Goal: Task Accomplishment & Management: Use online tool/utility

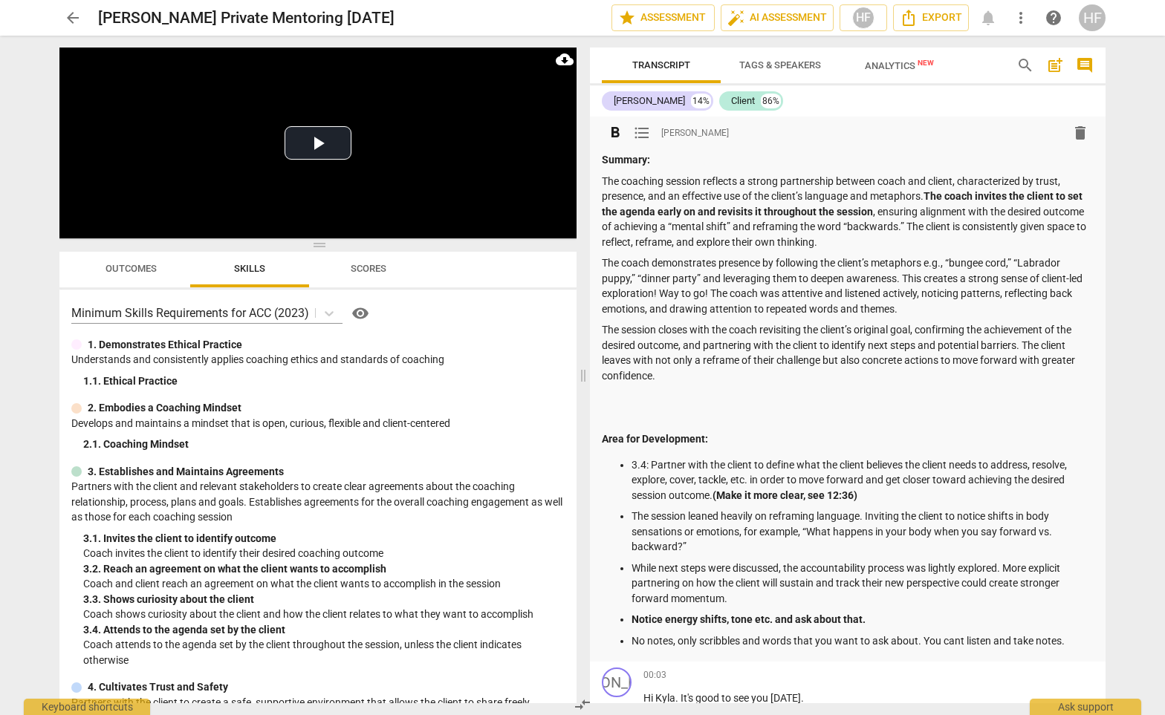
click at [618, 418] on p at bounding box center [848, 419] width 492 height 16
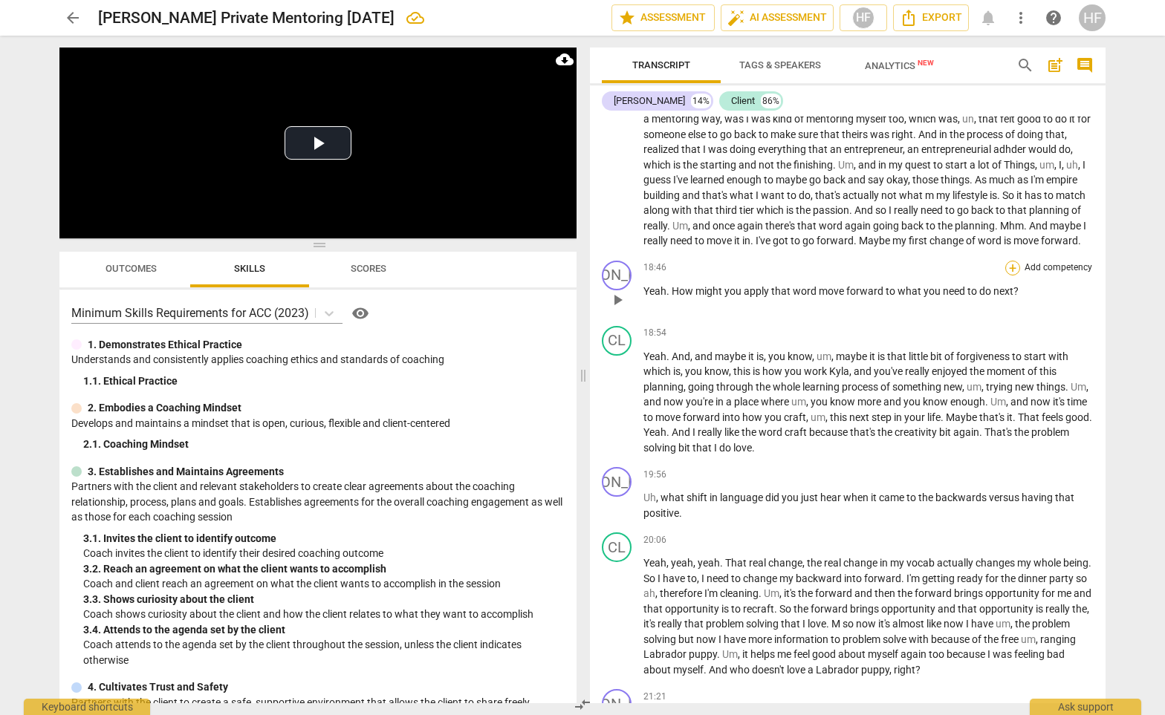
click at [1010, 261] on div "+" at bounding box center [1012, 268] width 15 height 15
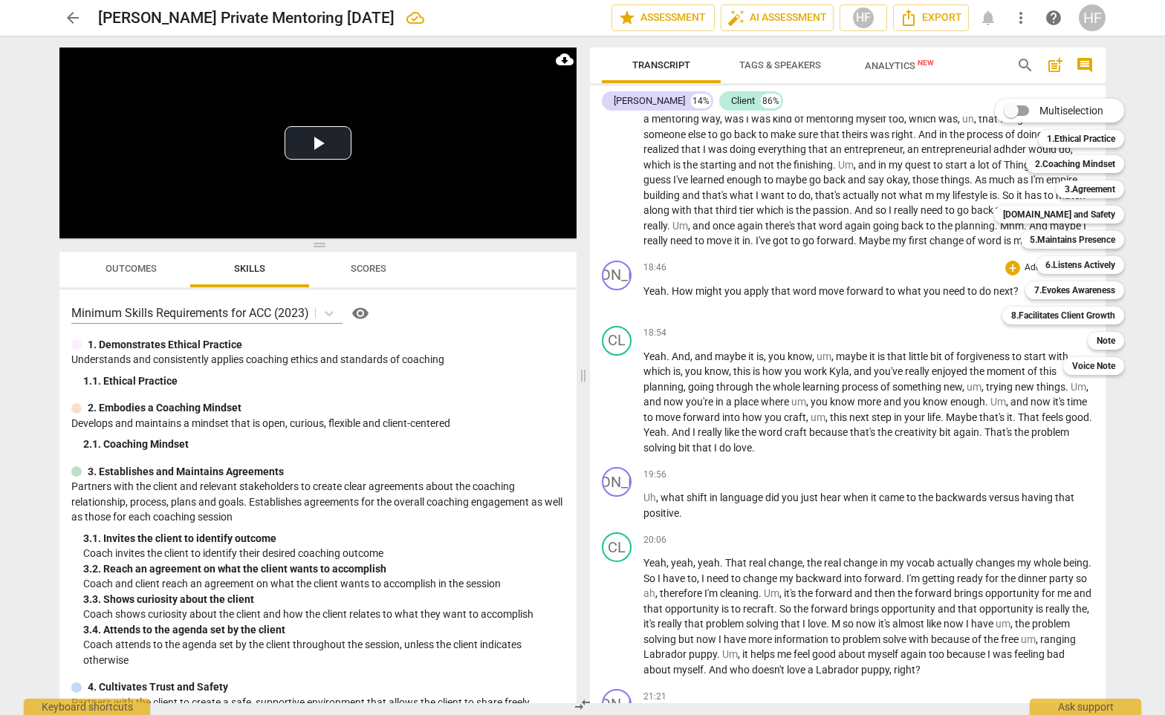
click at [947, 450] on div at bounding box center [582, 357] width 1165 height 715
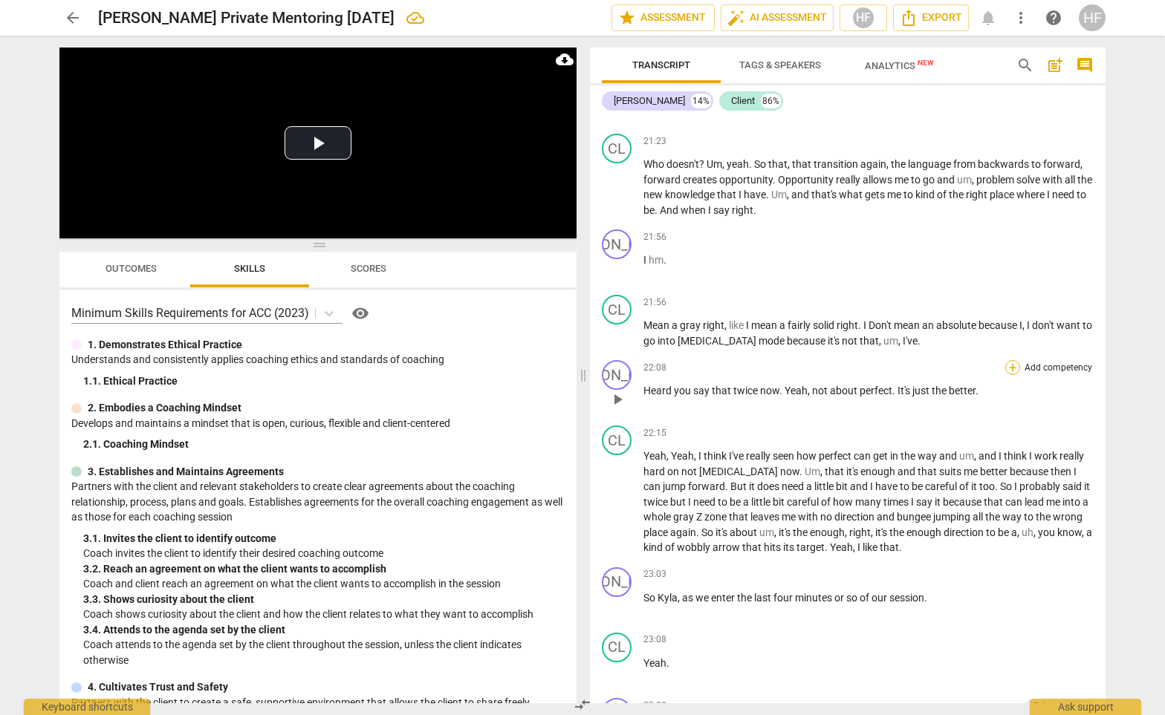
click at [1007, 360] on div "+" at bounding box center [1012, 367] width 15 height 15
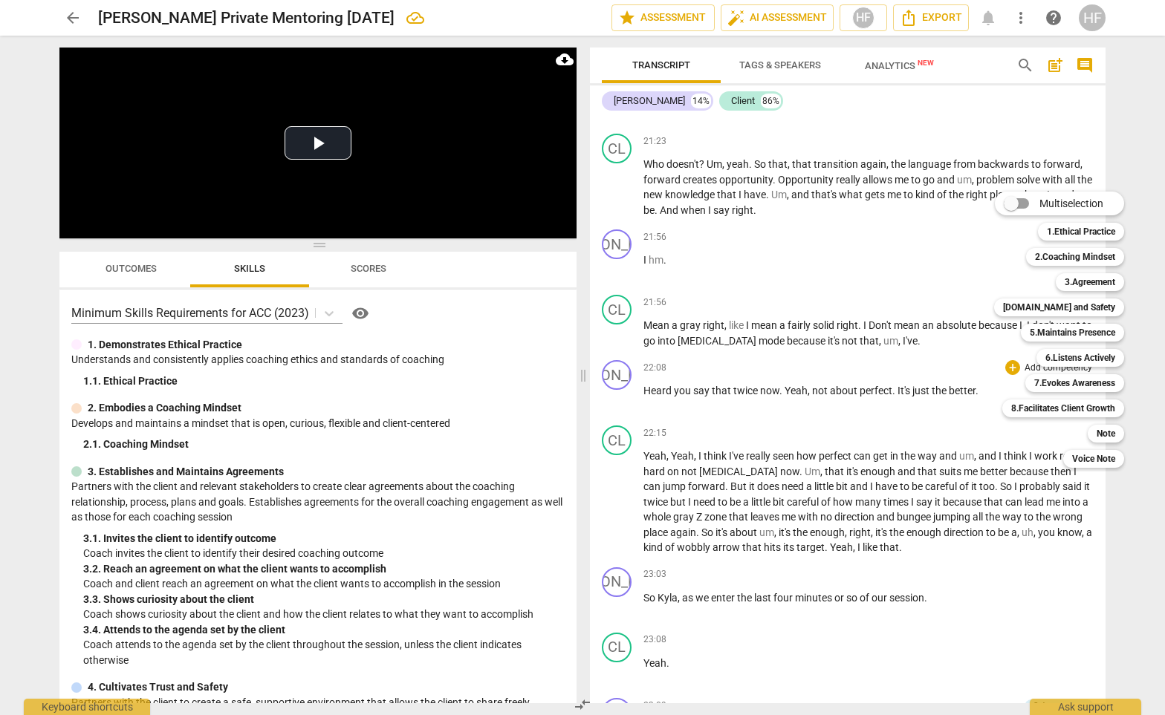
click at [336, 308] on div at bounding box center [582, 357] width 1165 height 715
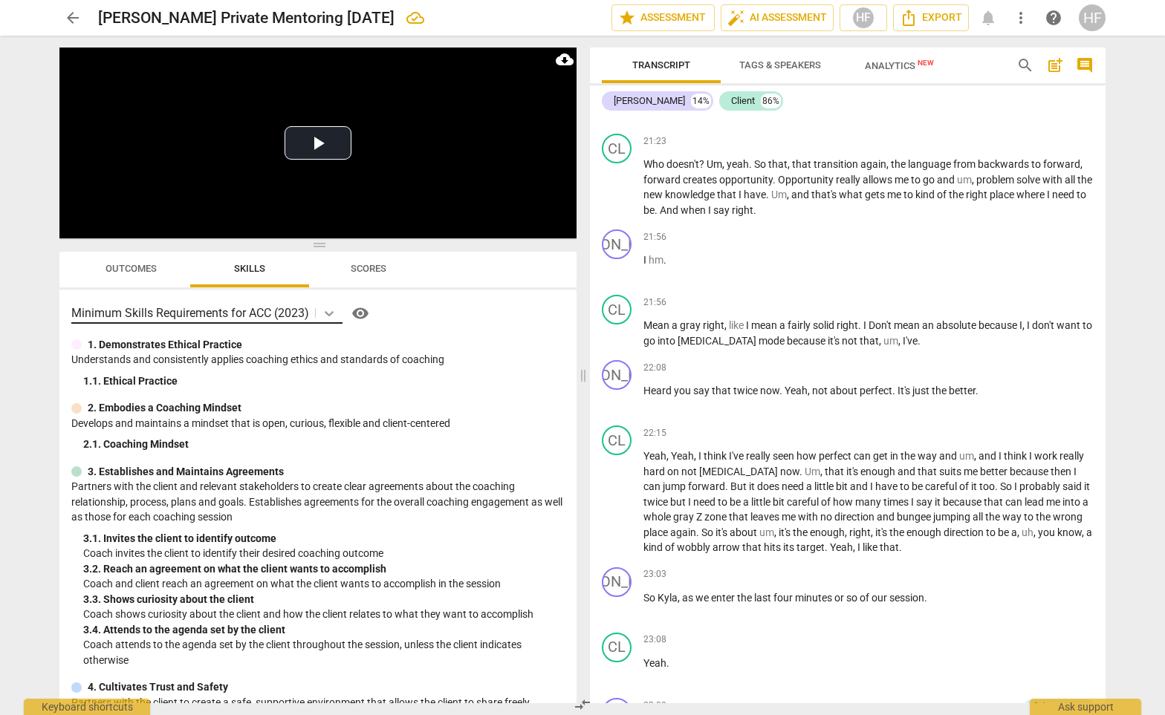
click at [330, 311] on icon at bounding box center [329, 313] width 15 height 15
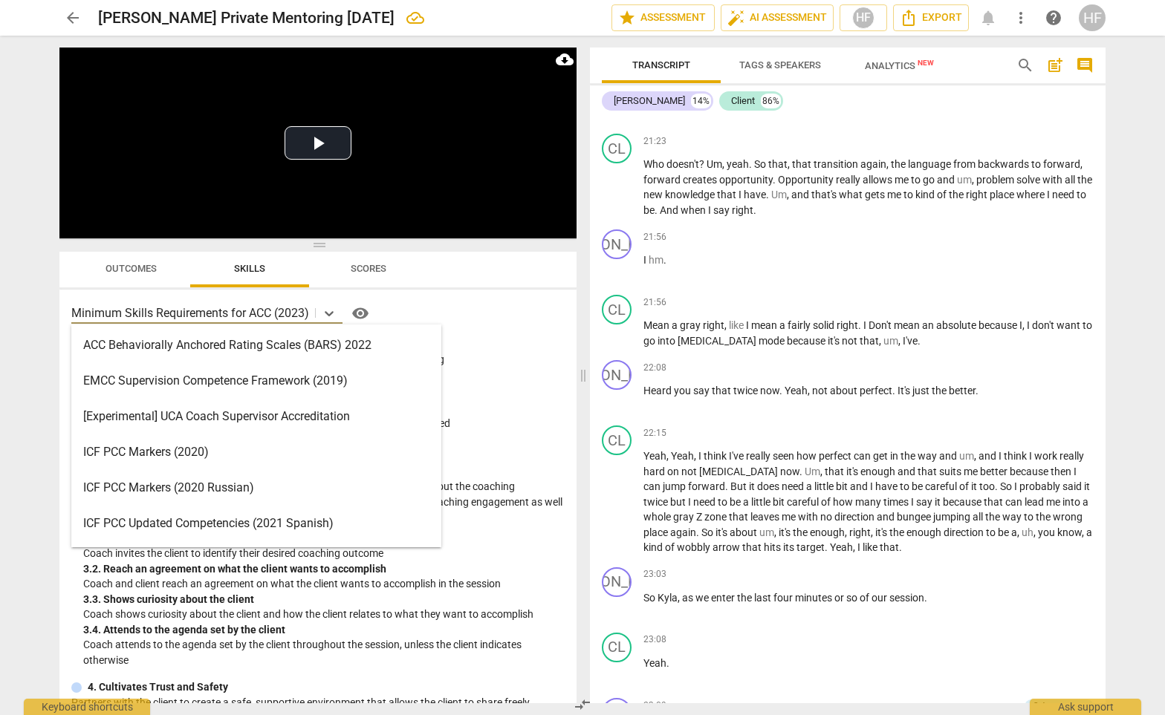
click at [282, 449] on div "ICF PCC Markers (2020)" at bounding box center [256, 453] width 370 height 36
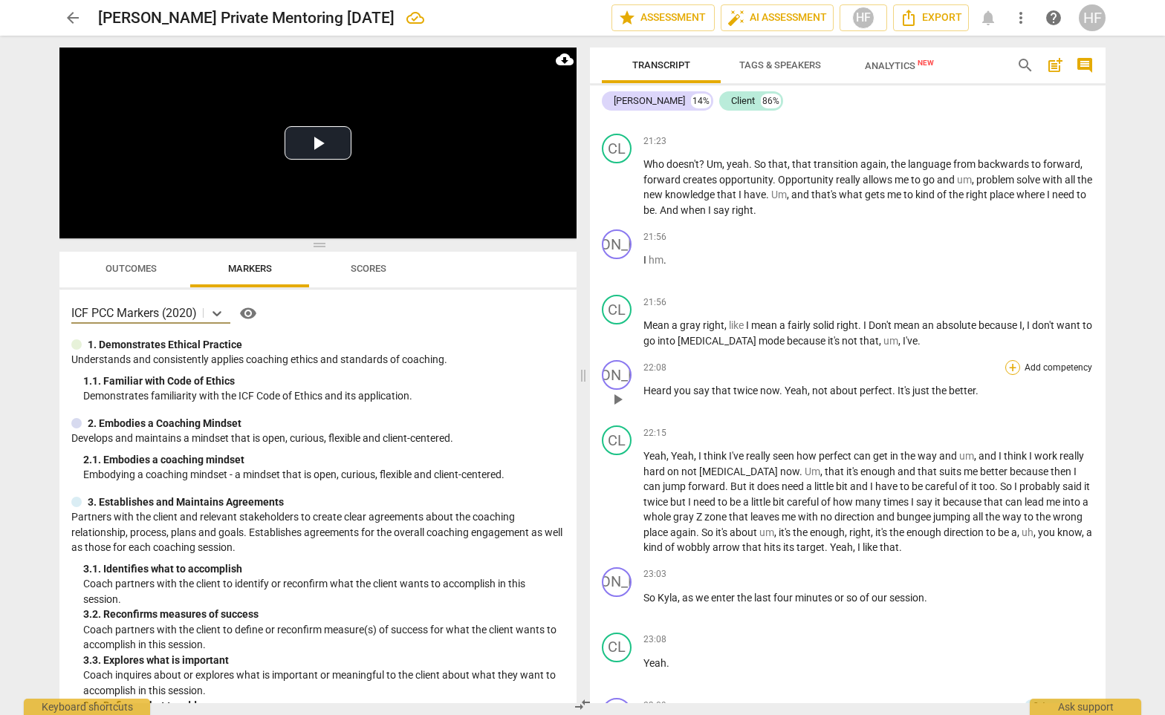
click at [1007, 360] on div "+" at bounding box center [1012, 367] width 15 height 15
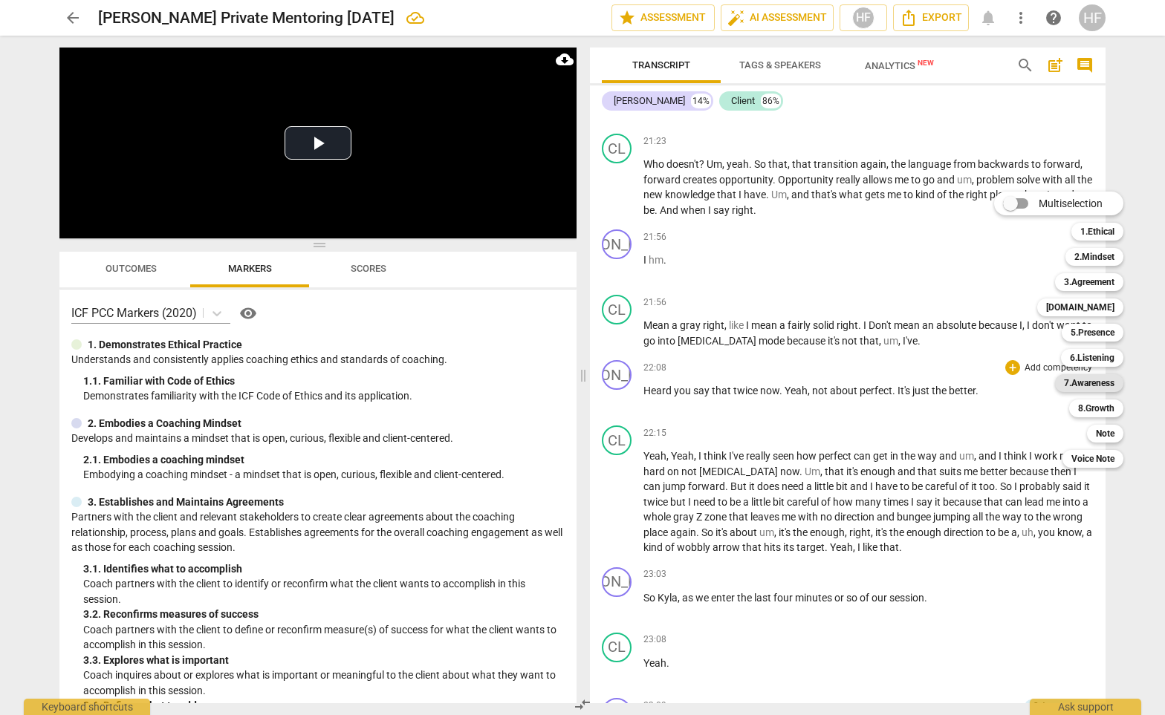
click at [1102, 380] on b "7.Awareness" at bounding box center [1089, 383] width 51 height 18
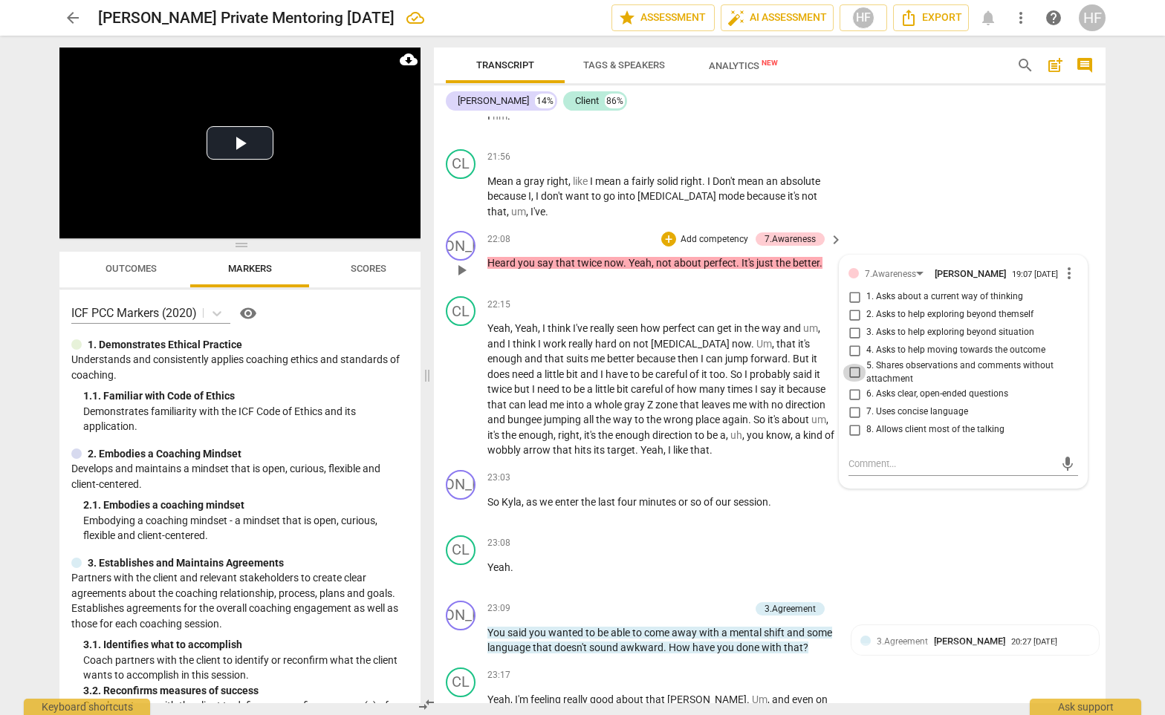
click at [858, 364] on input "5. Shares observations and comments without attachment" at bounding box center [854, 373] width 24 height 18
checkbox input "true"
click at [869, 457] on textarea at bounding box center [951, 464] width 206 height 14
type textarea "Y"
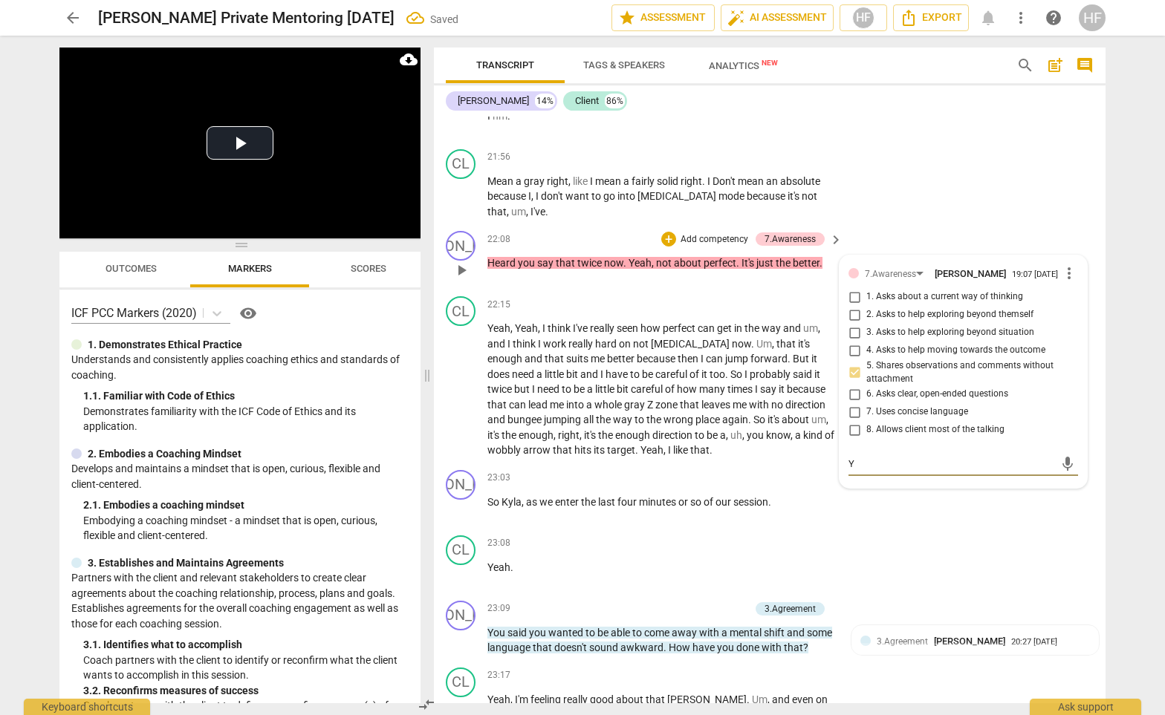
type textarea "Yo"
type textarea "You"
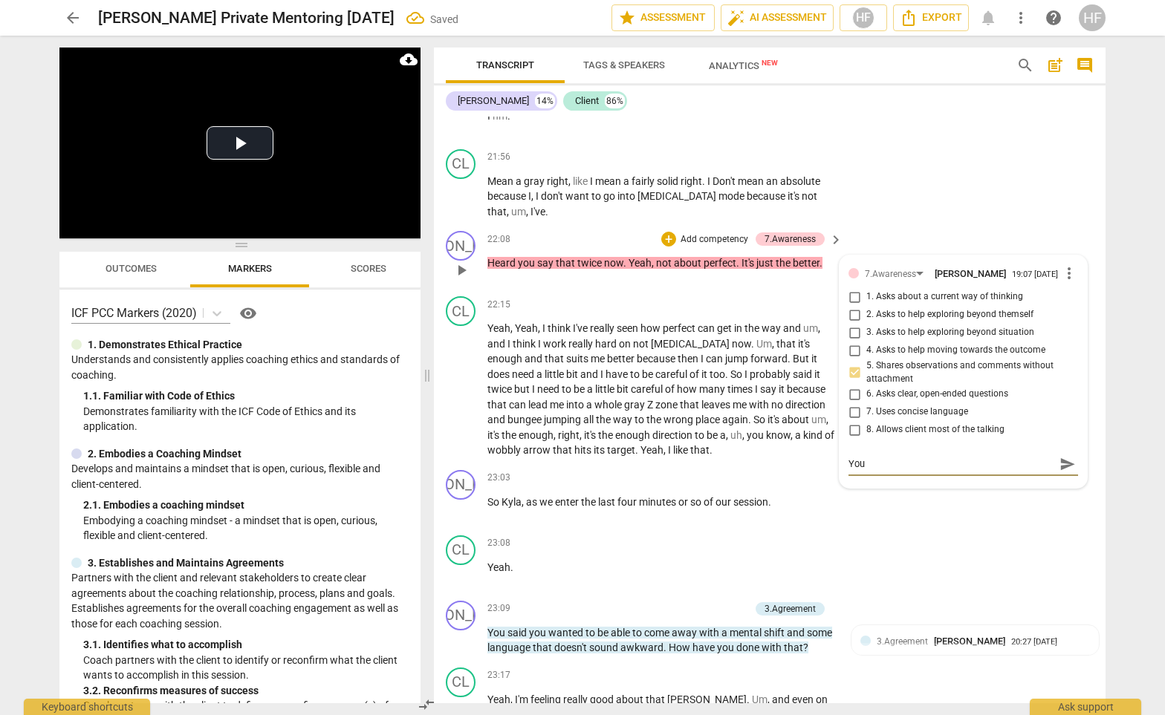
type textarea "You"
type textarea "You c"
type textarea "You ca"
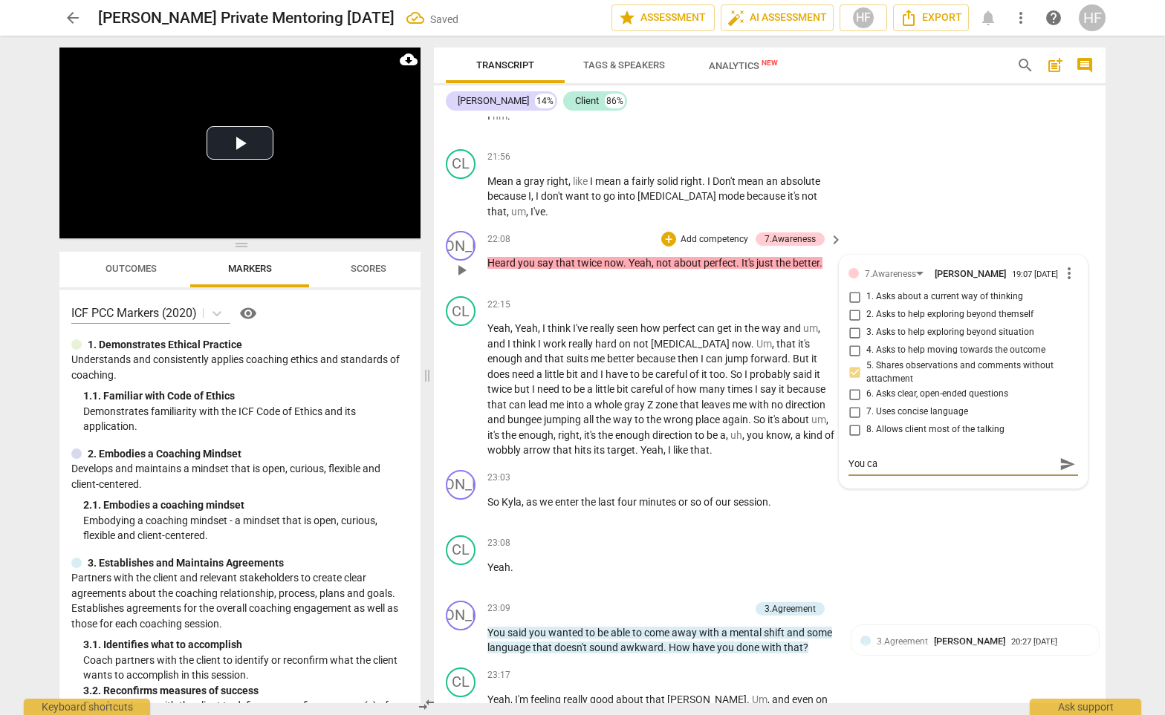
type textarea "You can"
type textarea "You can b"
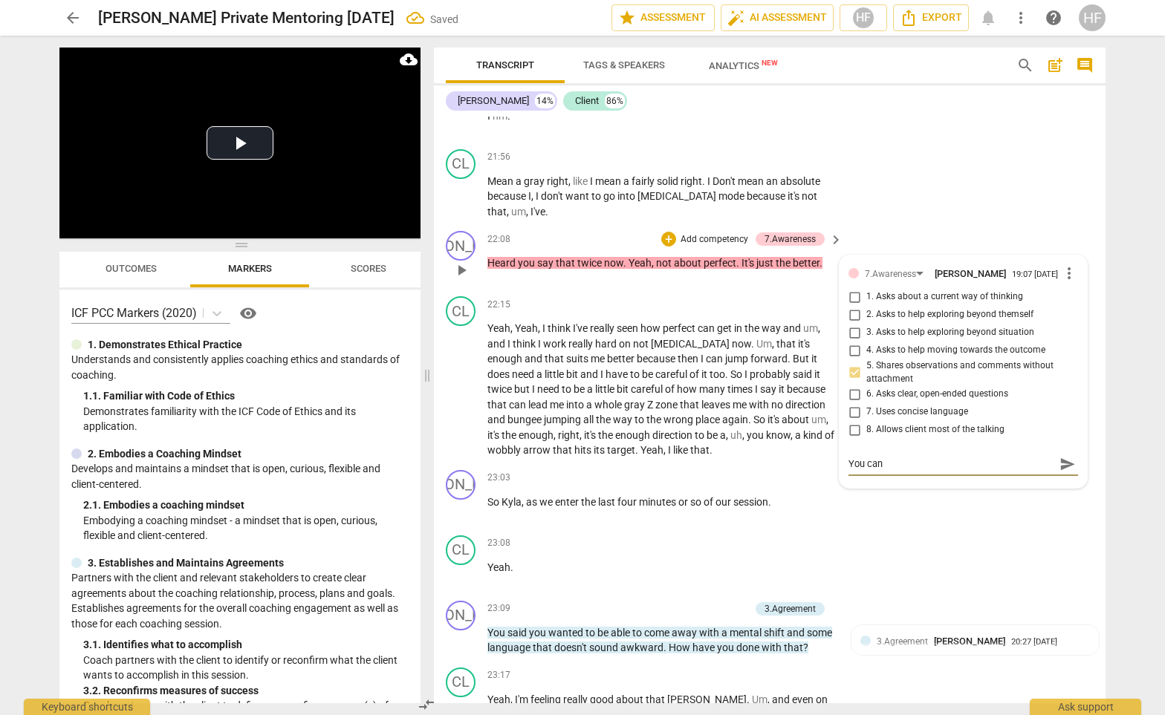
type textarea "You can b"
type textarea "You can bo"
type textarea "You can boo"
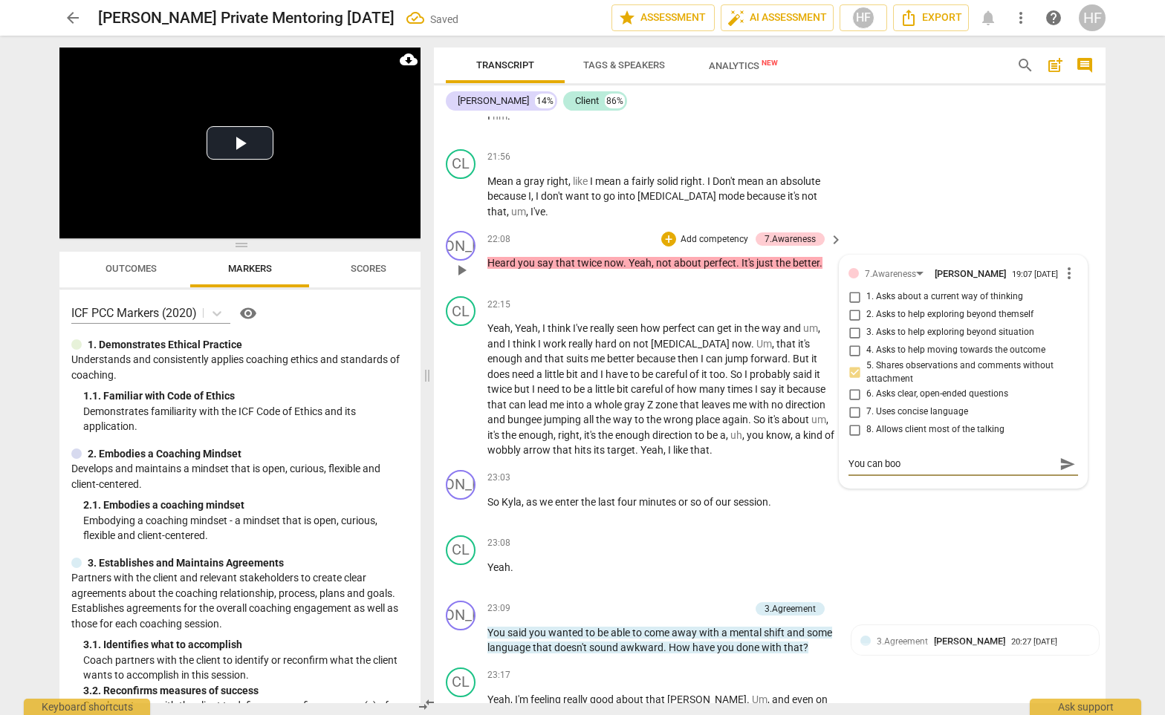
type textarea "You can book"
type textarea "You can booke"
type textarea "You can [PERSON_NAME]"
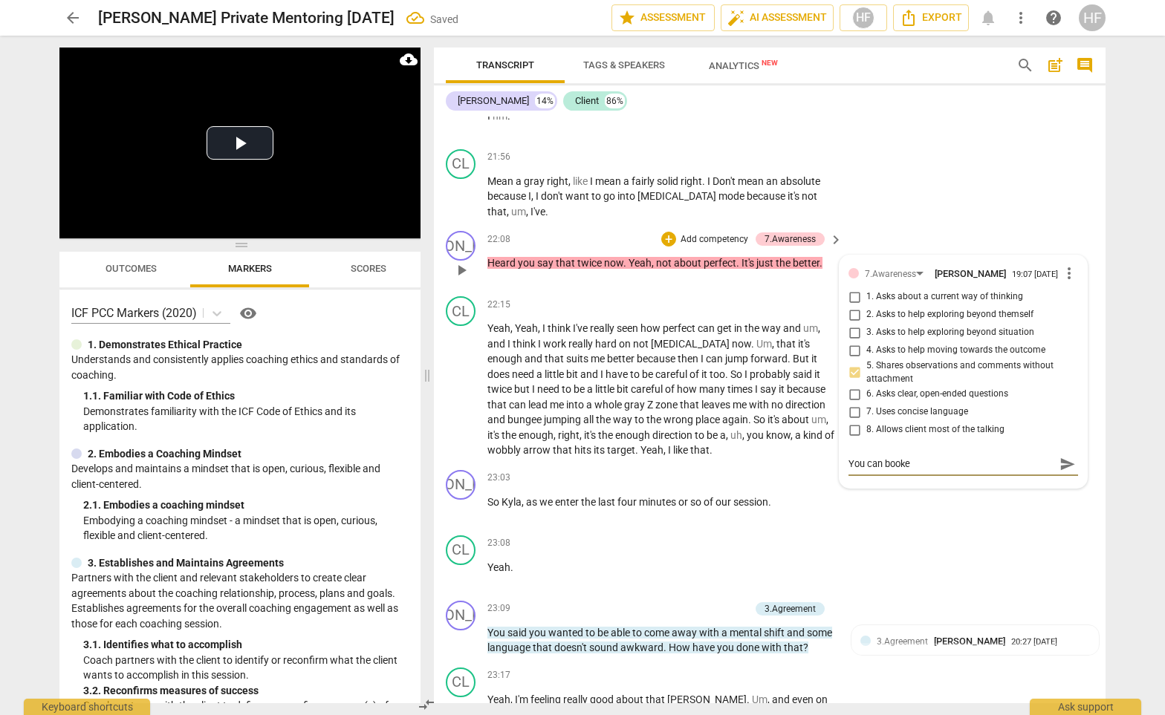
type textarea "You can [PERSON_NAME]"
type textarea "You can bookend"
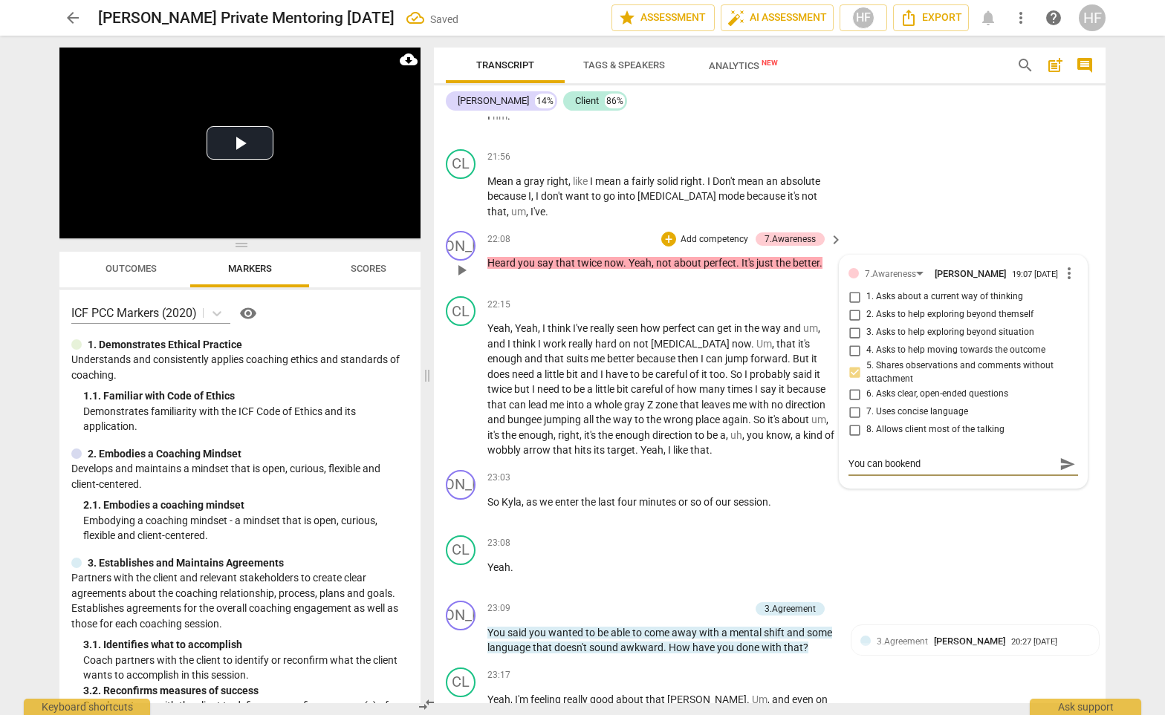
type textarea "You can bookend i"
type textarea "You can bookend in"
type textarea "You can bookend i"
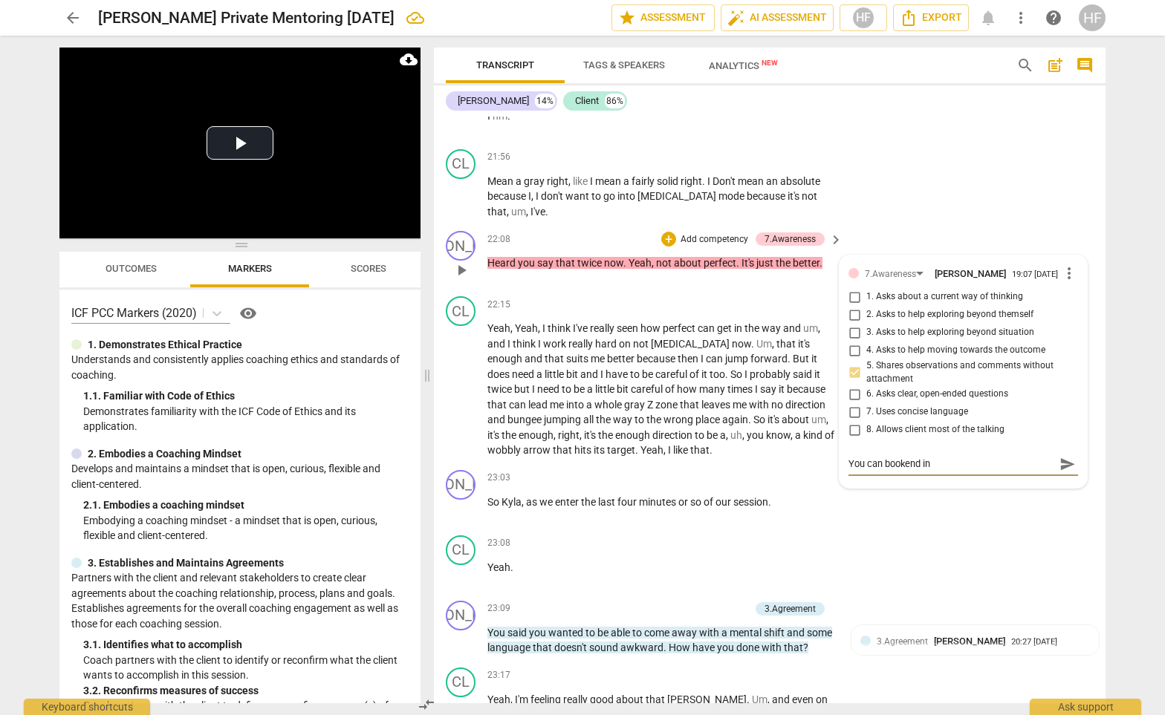
type textarea "You can bookend i"
type textarea "You can bookend"
type textarea "You can bookend t"
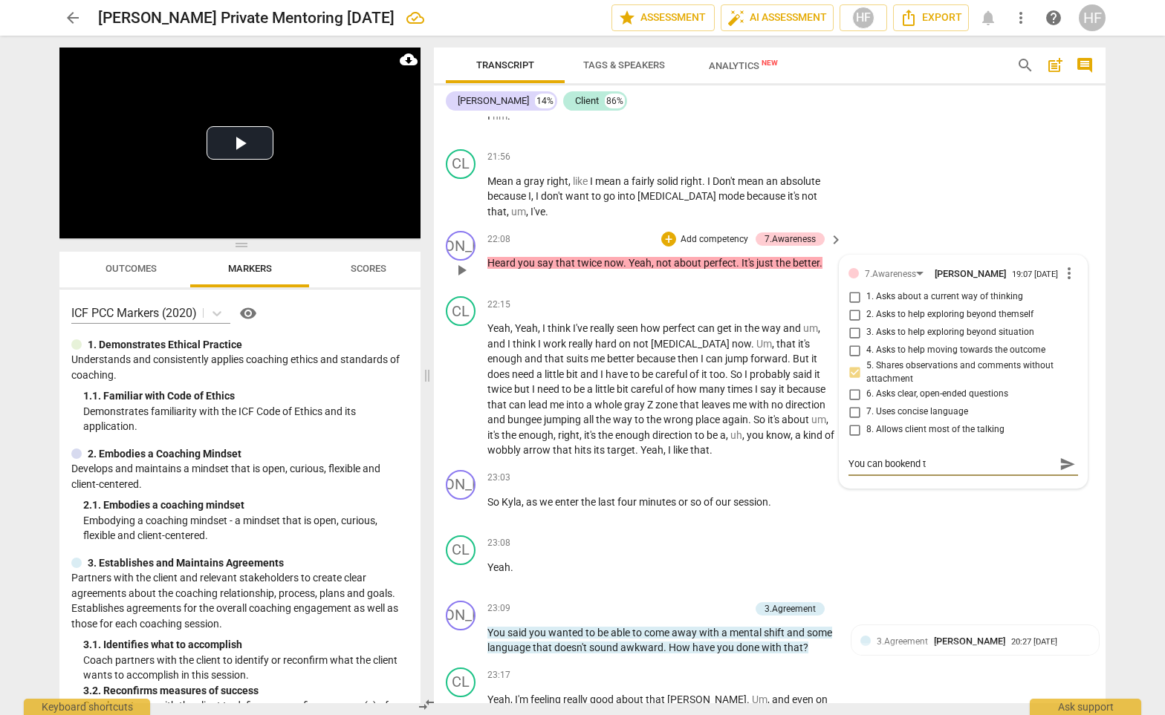
type textarea "You can bookend th"
type textarea "You can bookend thj"
type textarea "You can bookend thji"
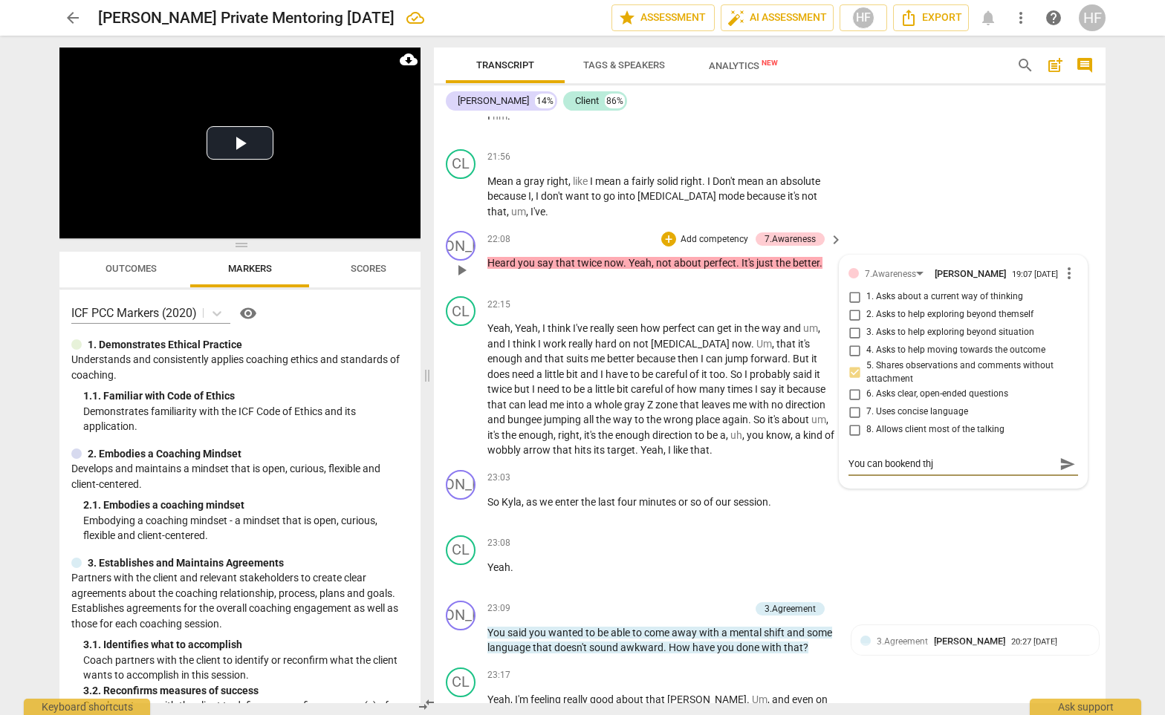
type textarea "You can bookend thji"
type textarea "You can bookend thjis"
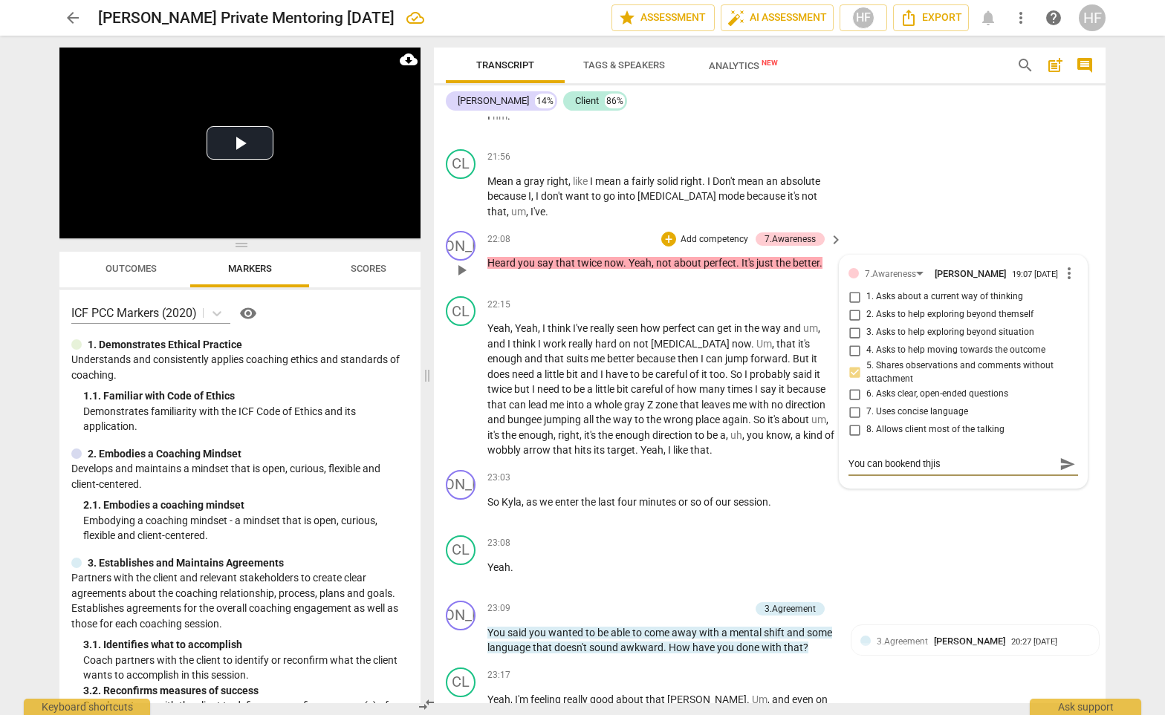
type textarea "You can bookend thjis"
type textarea "You can bookend thjis="
type textarea "You can bookend thjis"
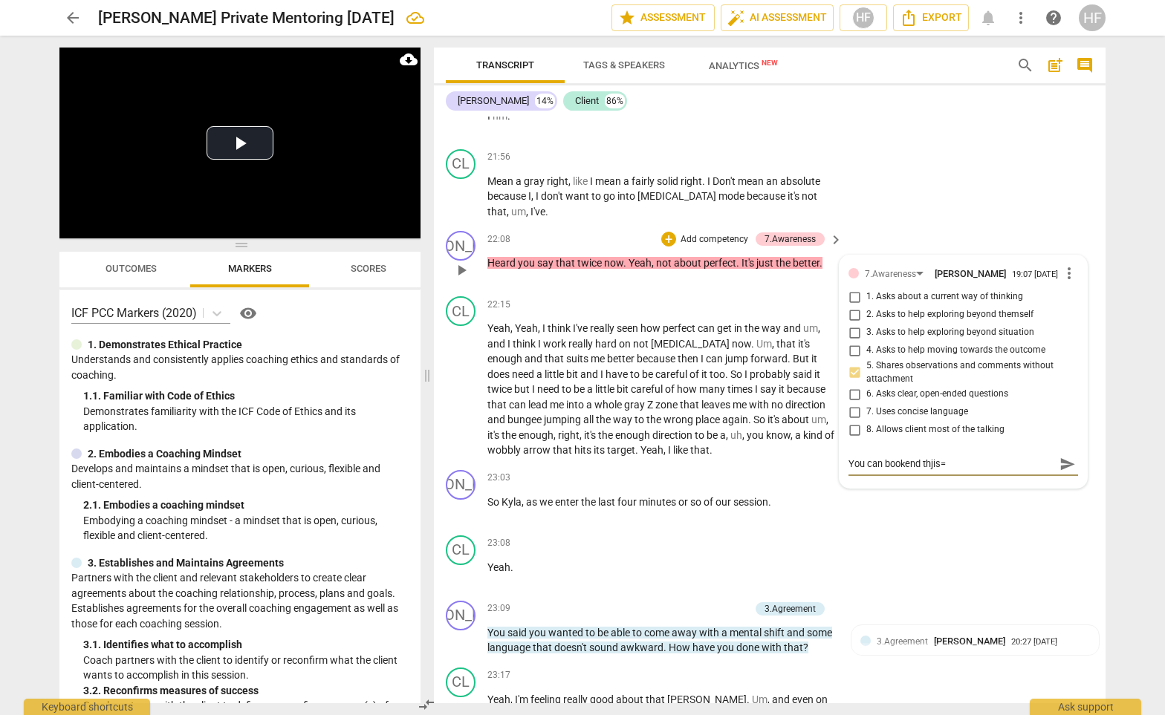
type textarea "You can bookend thjis"
type textarea "You can bookend thji"
type textarea "You can bookend thj"
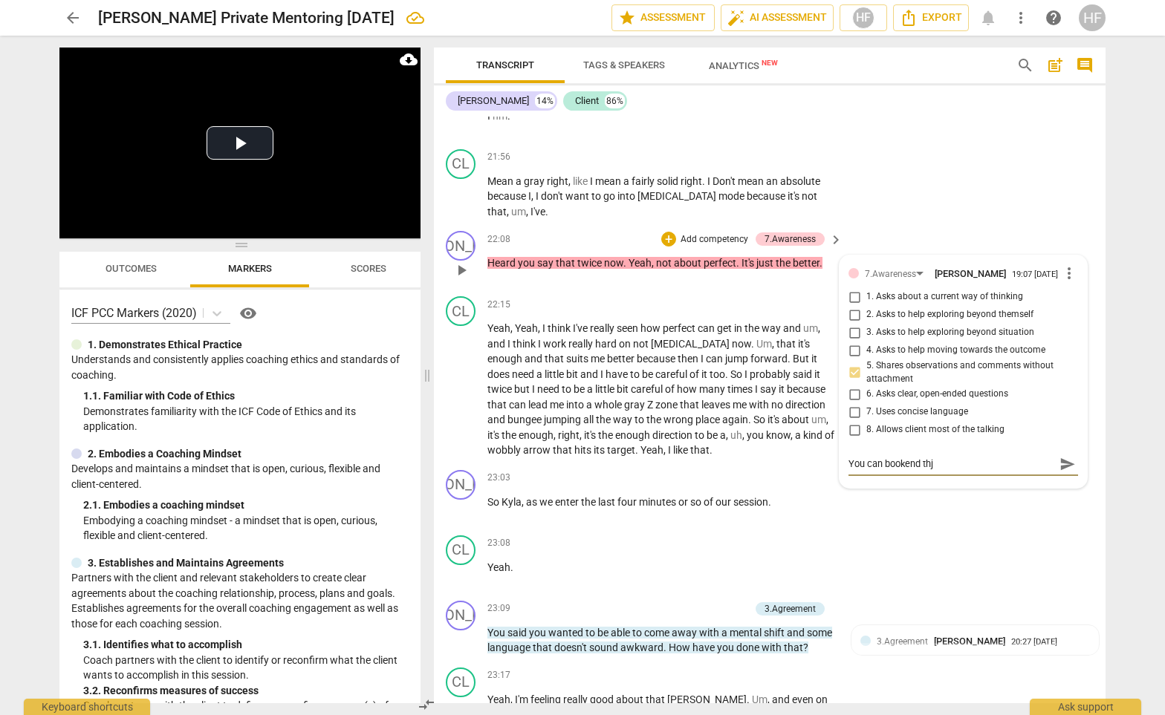
type textarea "You can bookend th"
type textarea "You can bookend thi"
type textarea "You can bookend this"
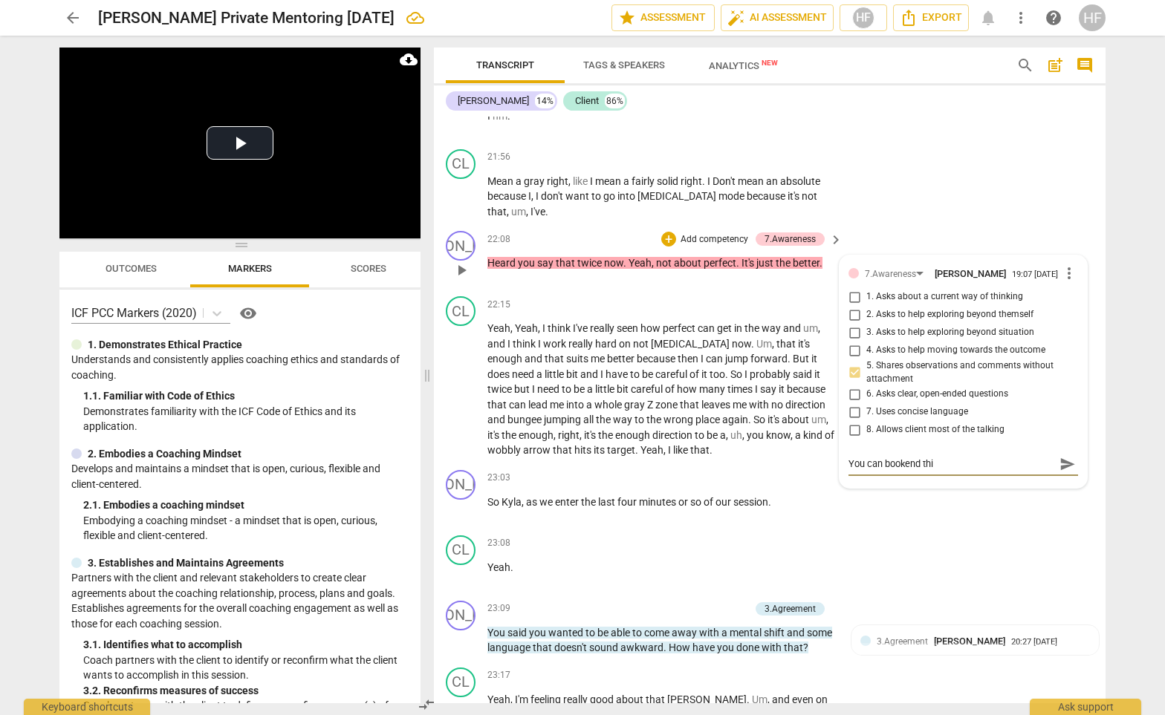
type textarea "You can bookend this"
type textarea "You can bookend this b"
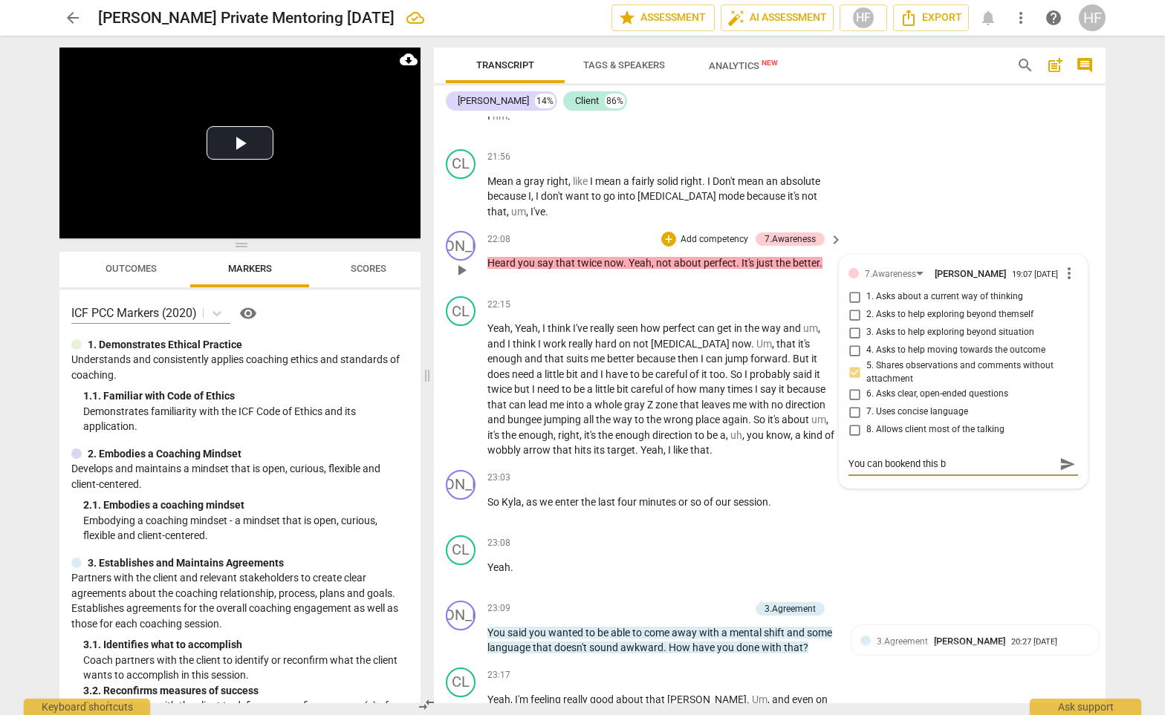
type textarea "You can bookend this by"
type textarea "You can bookend this by p"
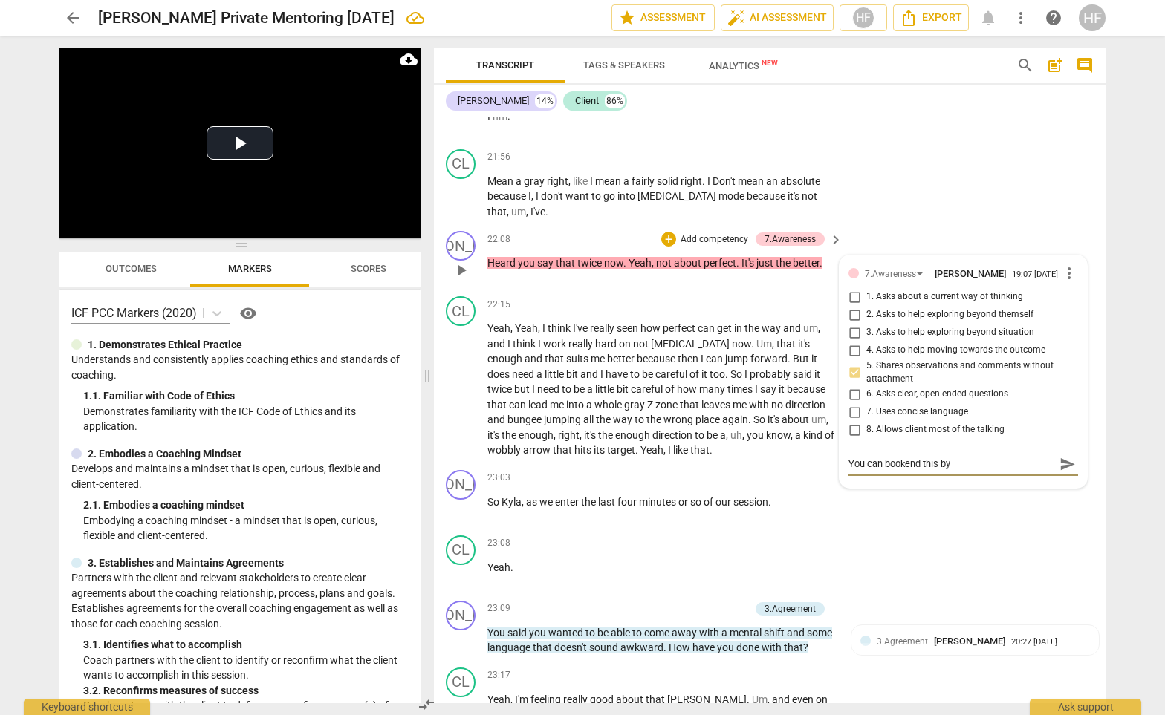
type textarea "You can bookend this by p"
type textarea "You can bookend this by [PERSON_NAME]"
type textarea "You can bookend this by put"
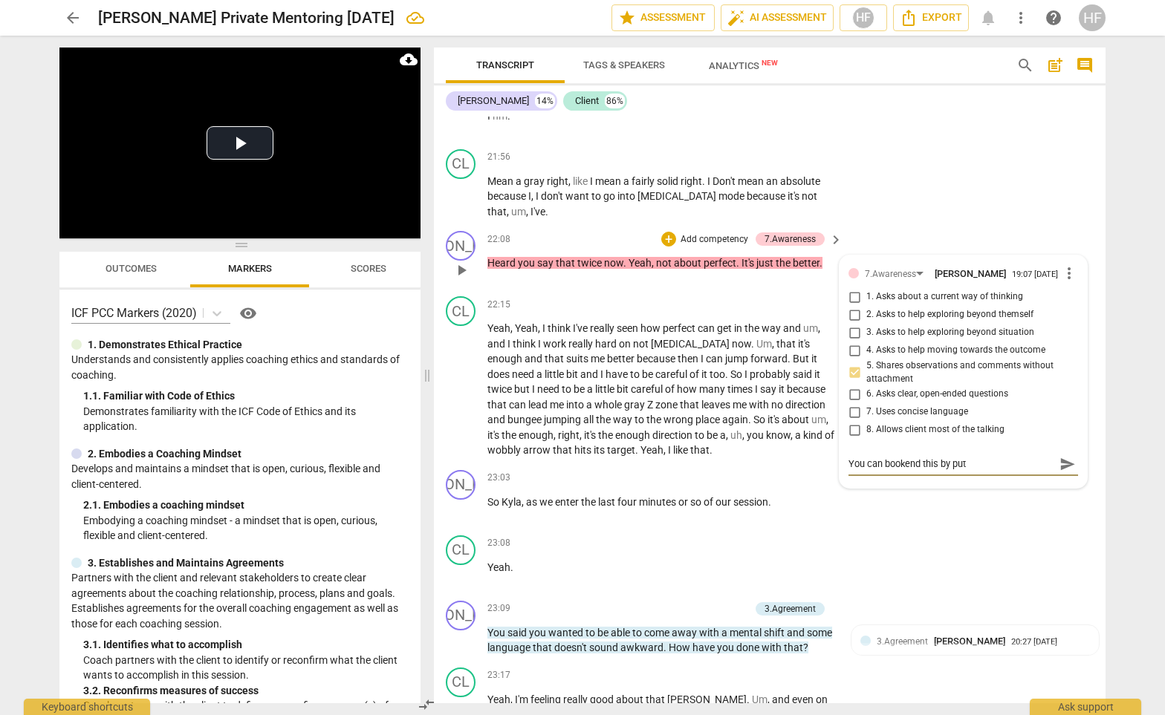
type textarea "You can bookend this by putt"
type textarea "You can bookend this by putti"
type textarea "You can bookend this by puttin"
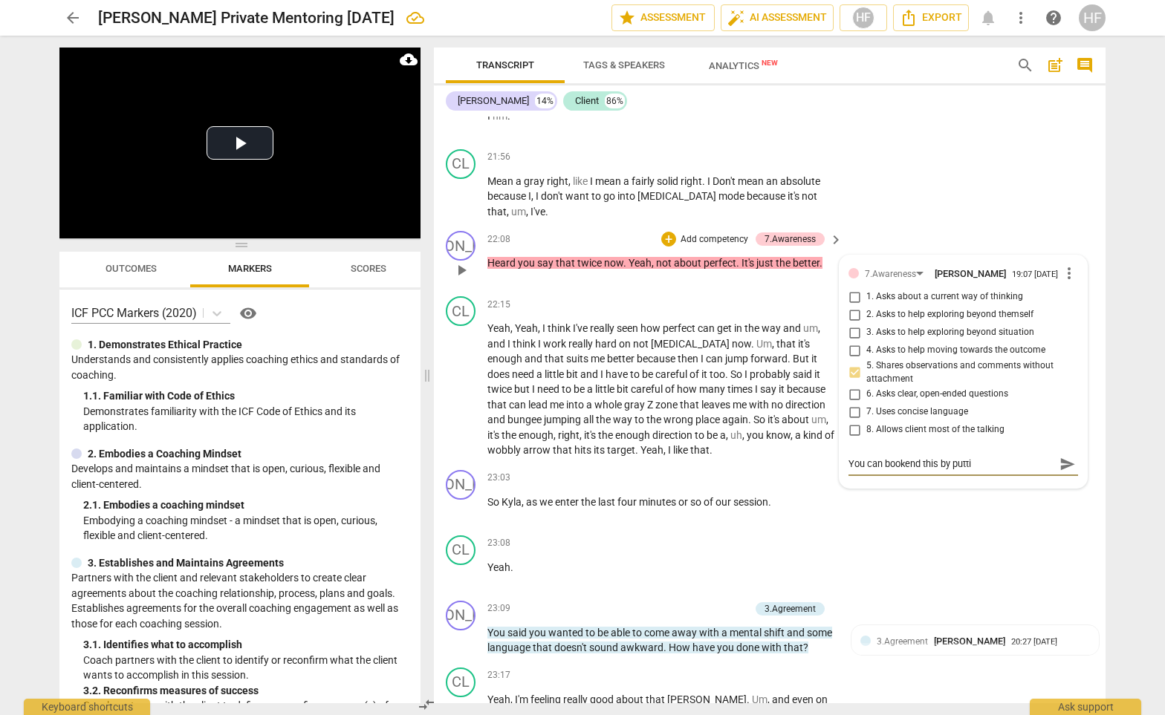
type textarea "You can bookend this by puttin"
type textarea "You can bookend this by putting"
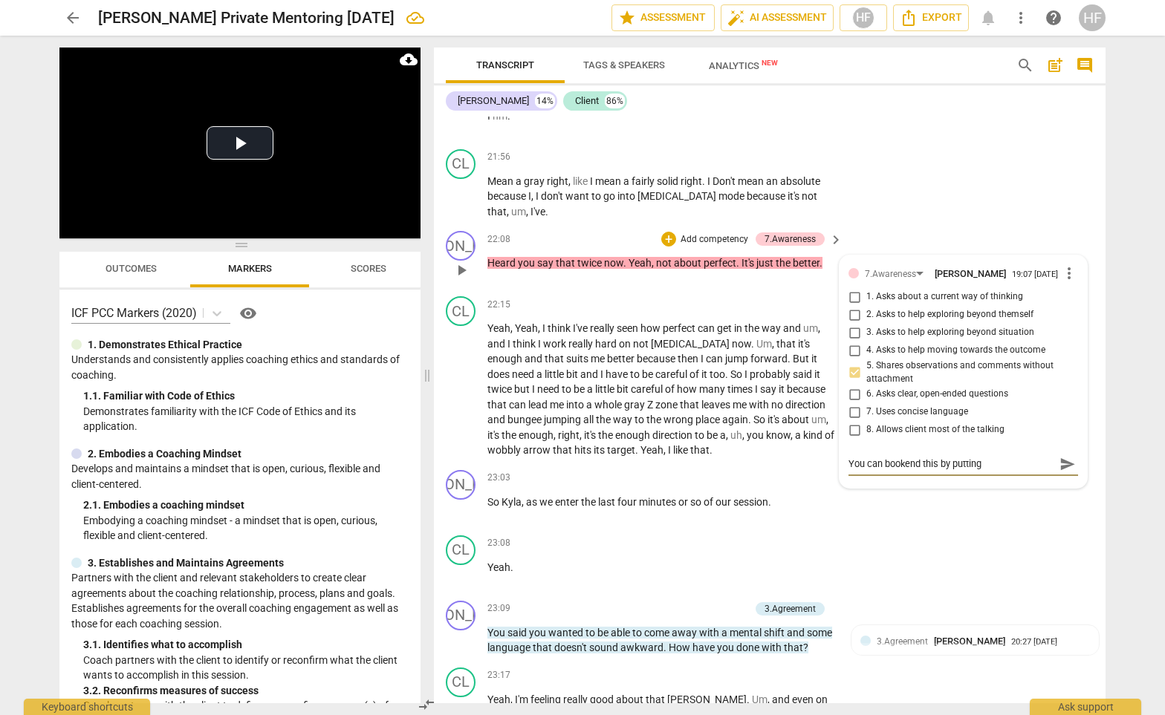
type textarea "You can bookend this by putting i"
type textarea "You can bookend this by putting it"
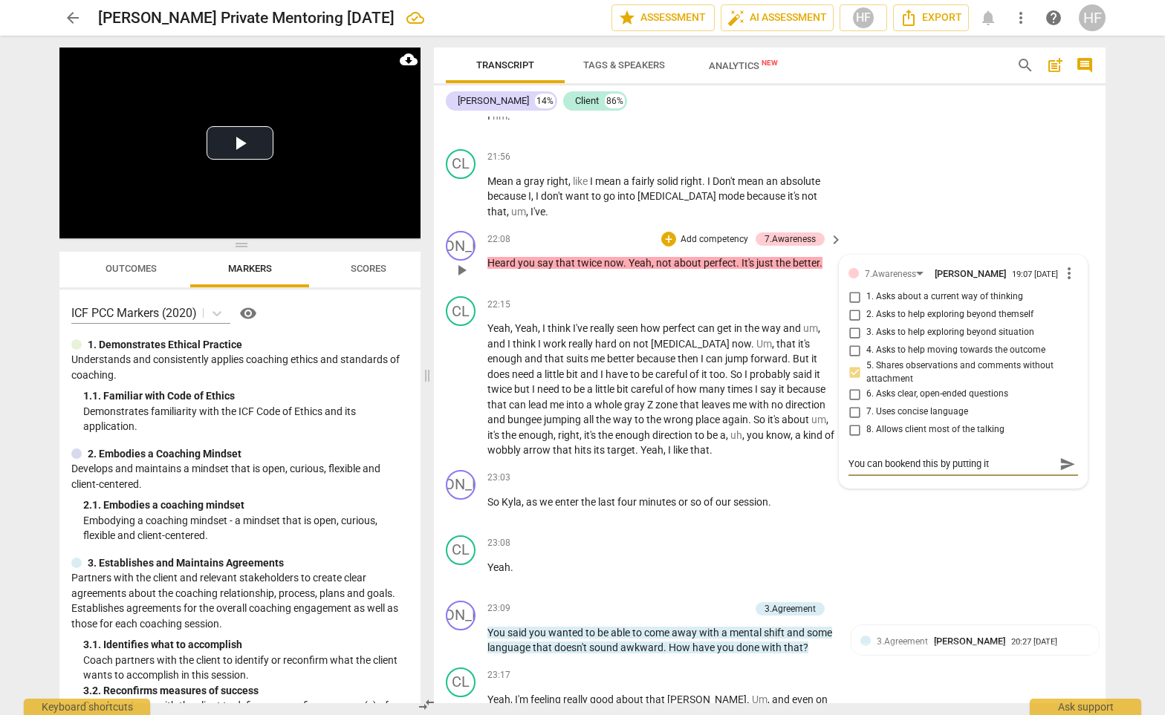
type textarea "You can bookend this by putting it"
type textarea "You can bookend this by putting it b"
type textarea "You can bookend this by putting it ba"
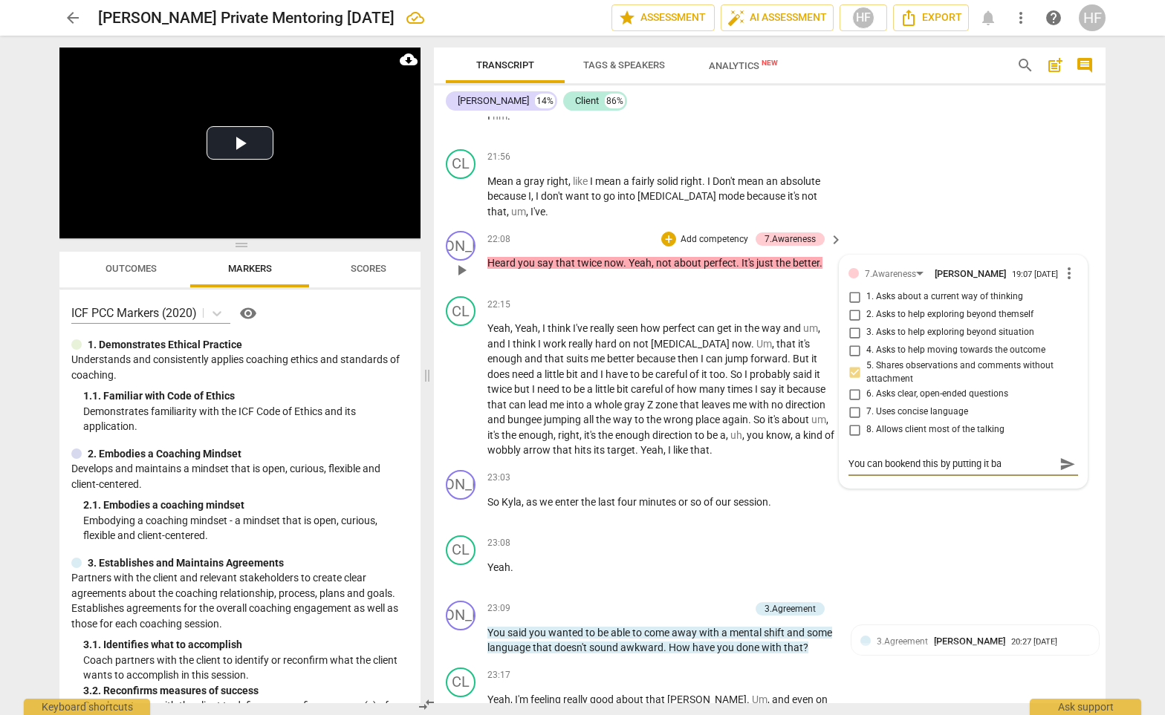
type textarea "You can bookend this by putting it bac"
type textarea "You can bookend this by putting it back"
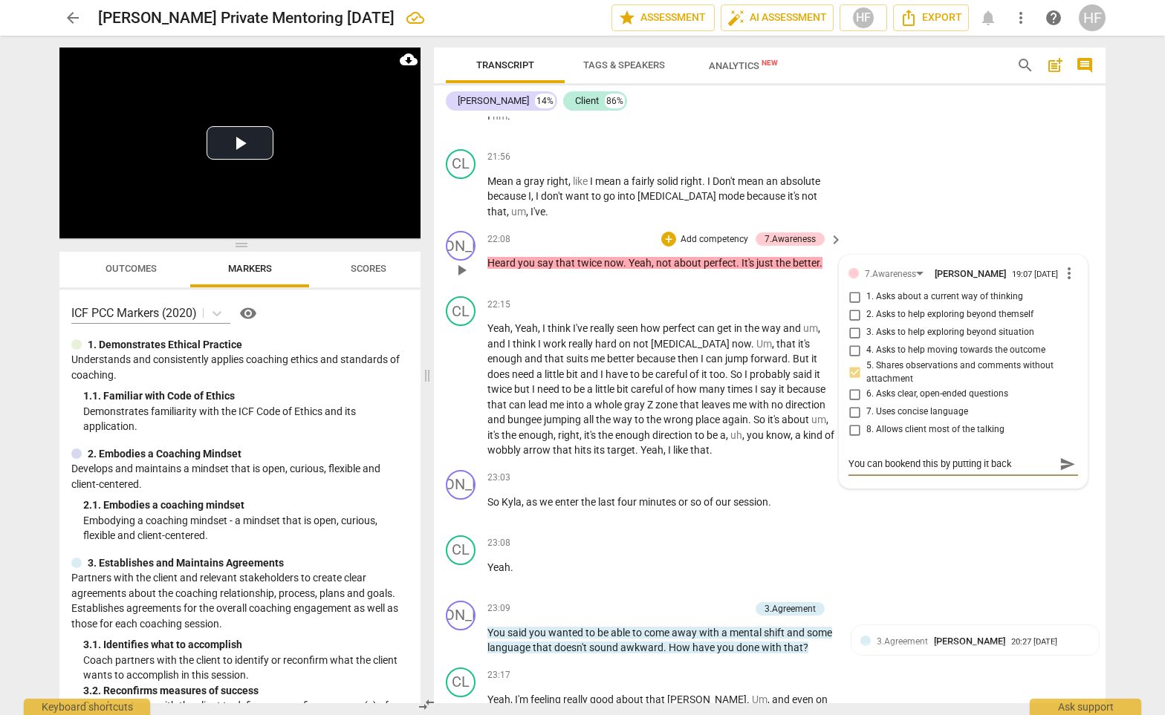
type textarea "You can bookend this by putting it back"
type textarea "You can bookend this by putting it back w"
type textarea "You can bookend this by putting it back wi"
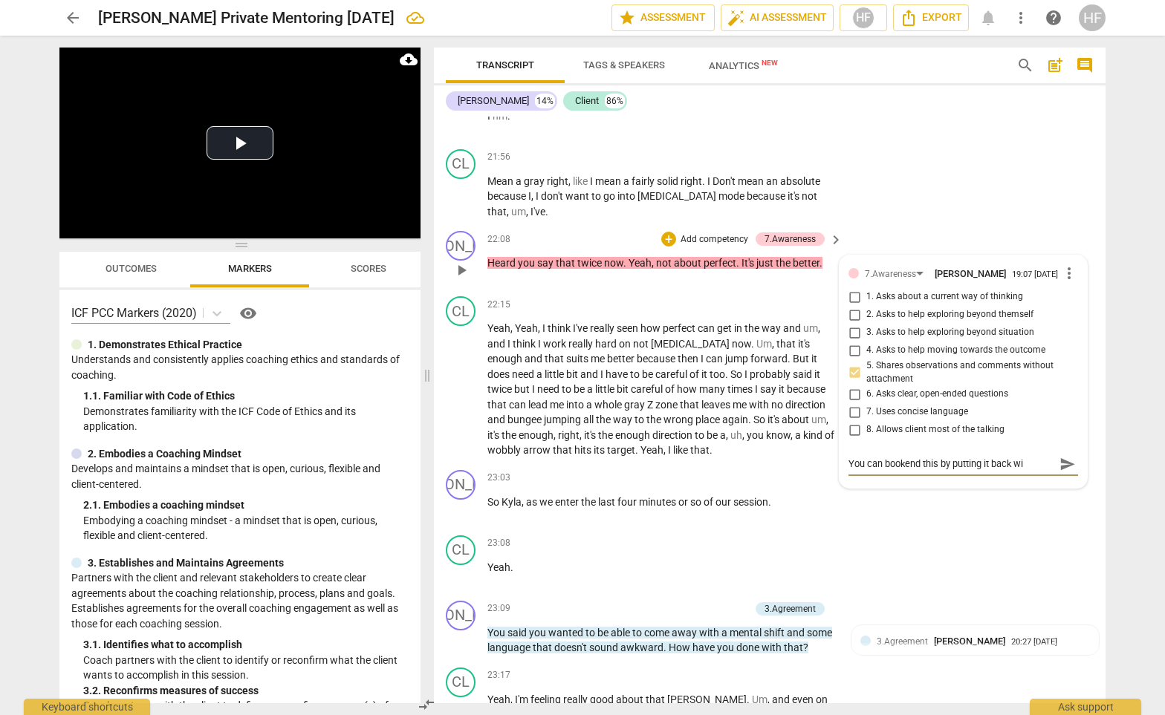
type textarea "You can bookend this by putting it back wit"
type textarea "You can bookend this by putting it back with"
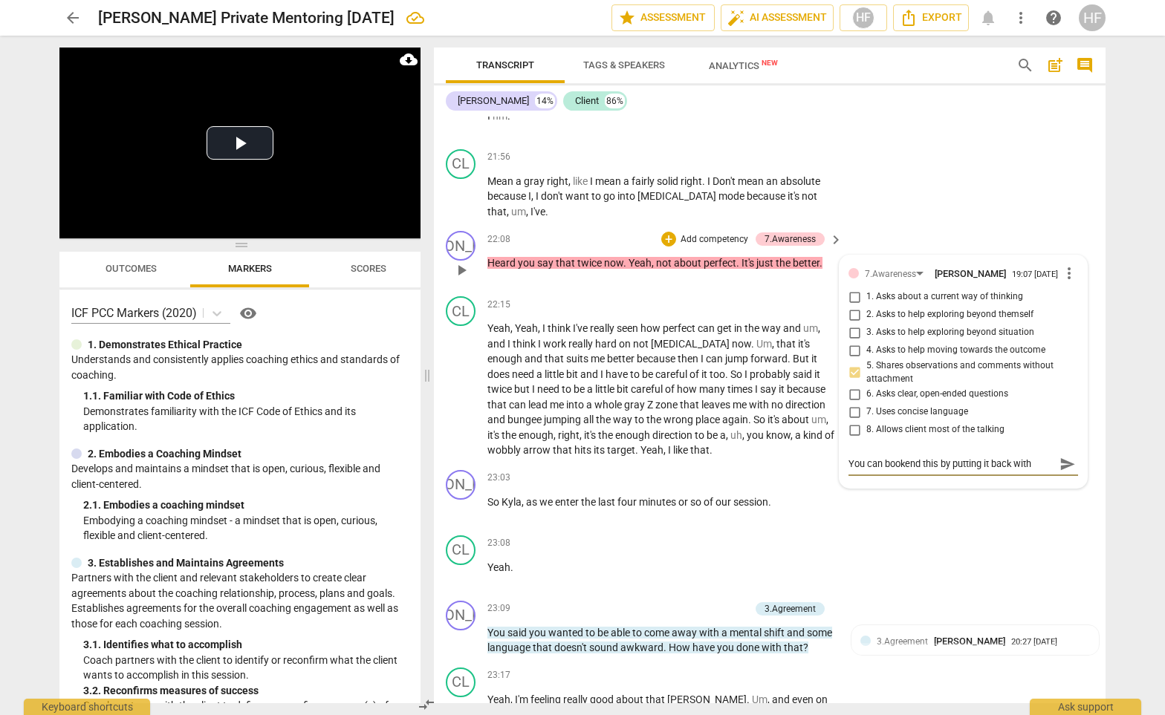
type textarea "You can bookend this by putting it back with"
type textarea "You can bookend this by putting it back with t"
type textarea "You can bookend this by putting it back with th"
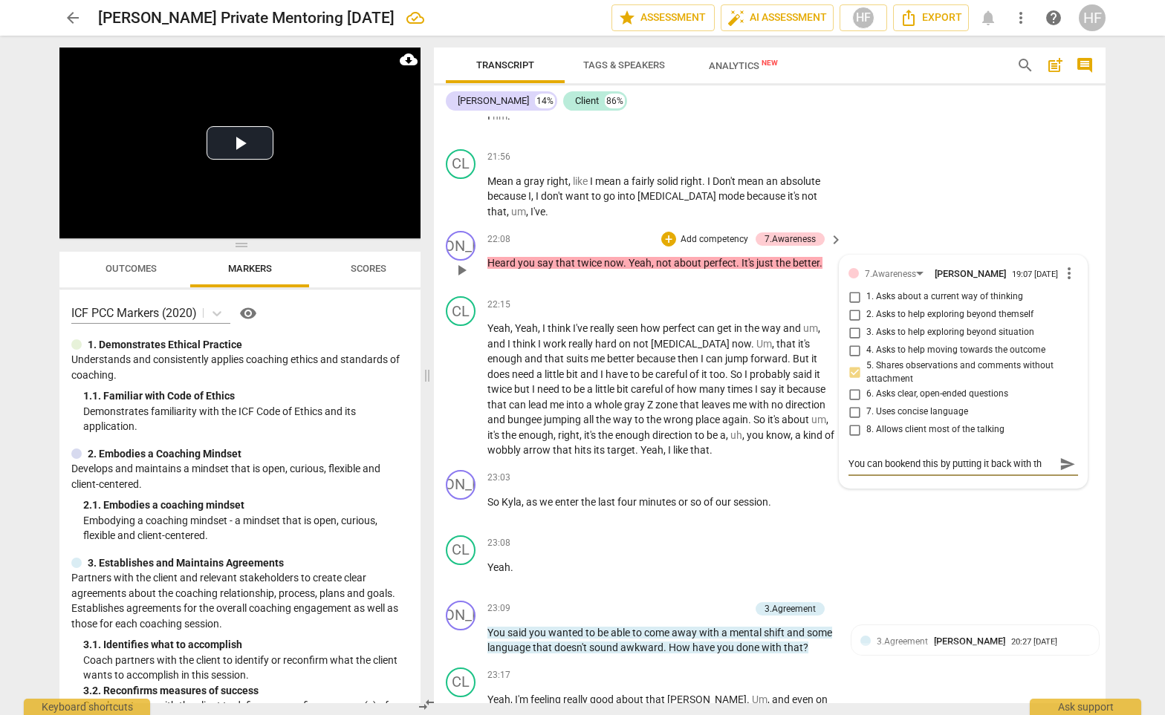
type textarea "You can bookend this by putting it back with the"
type textarea "You can bookend this by putting it back with the c"
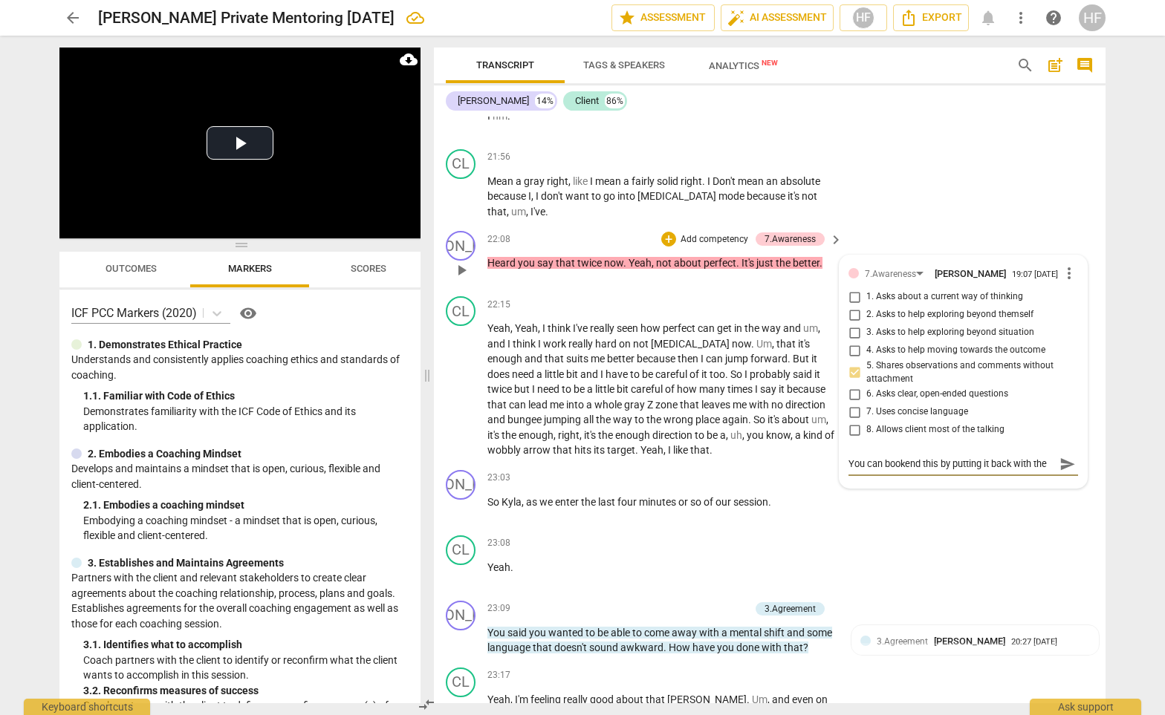
type textarea "You can bookend this by putting it back with the c"
type textarea "You can bookend this by putting it back with the cl"
type textarea "You can bookend this by putting it back with the cle"
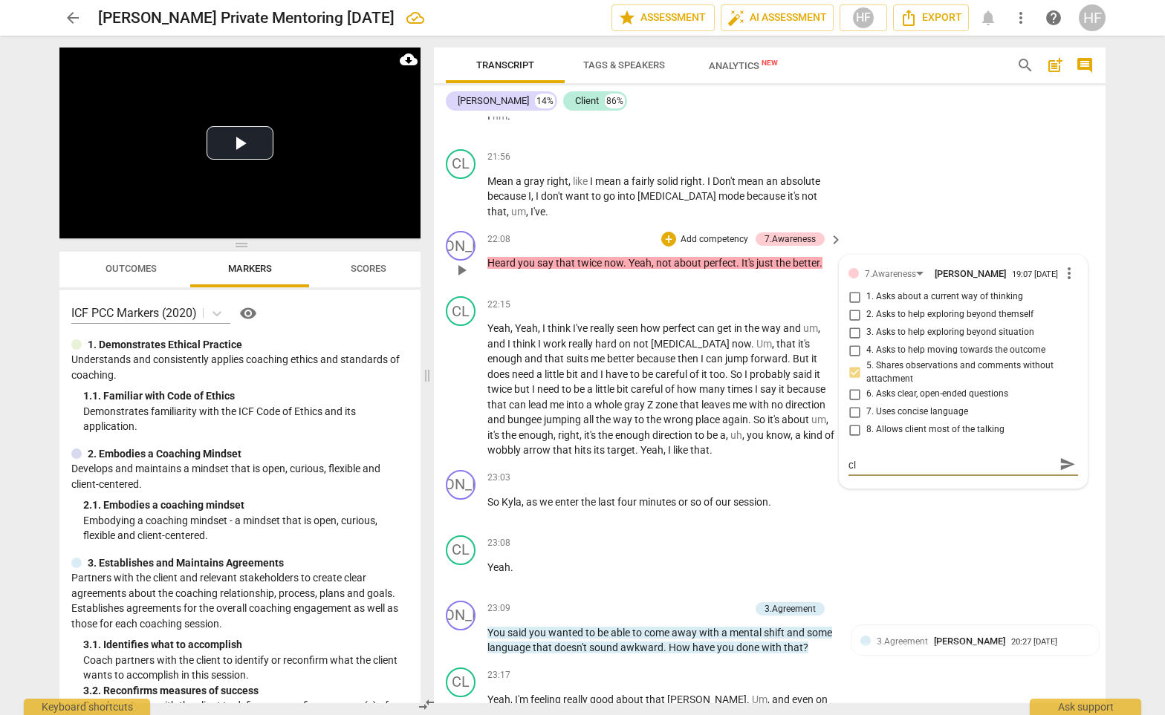
type textarea "You can bookend this by putting it back with the cle"
type textarea "You can bookend this by putting it back with the clei"
type textarea "You can bookend this by putting it back with the [PERSON_NAME]"
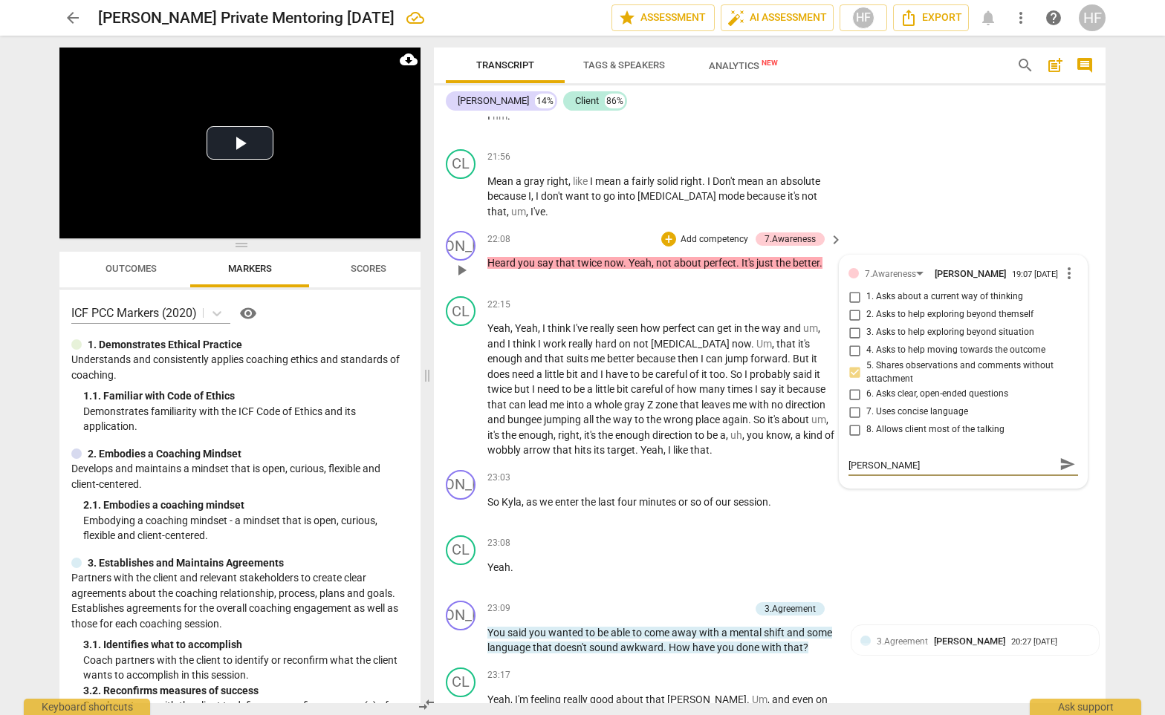
type textarea "You can bookend this by putting it back with the cleint"
type textarea "You can bookend this by putting it back with the [PERSON_NAME]"
type textarea "You can bookend this by putting it back with the clei"
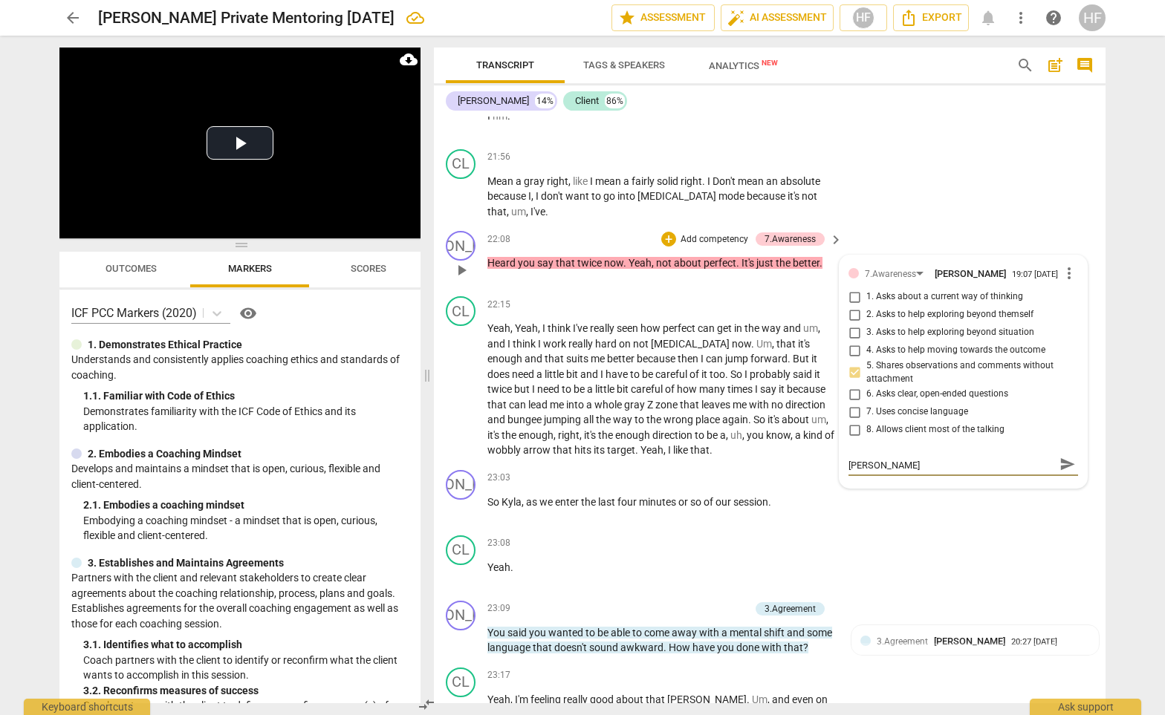
type textarea "You can bookend this by putting it back with the clei"
type textarea "You can bookend this by putting it back with the cle"
type textarea "You can bookend this by putting it back with the cl"
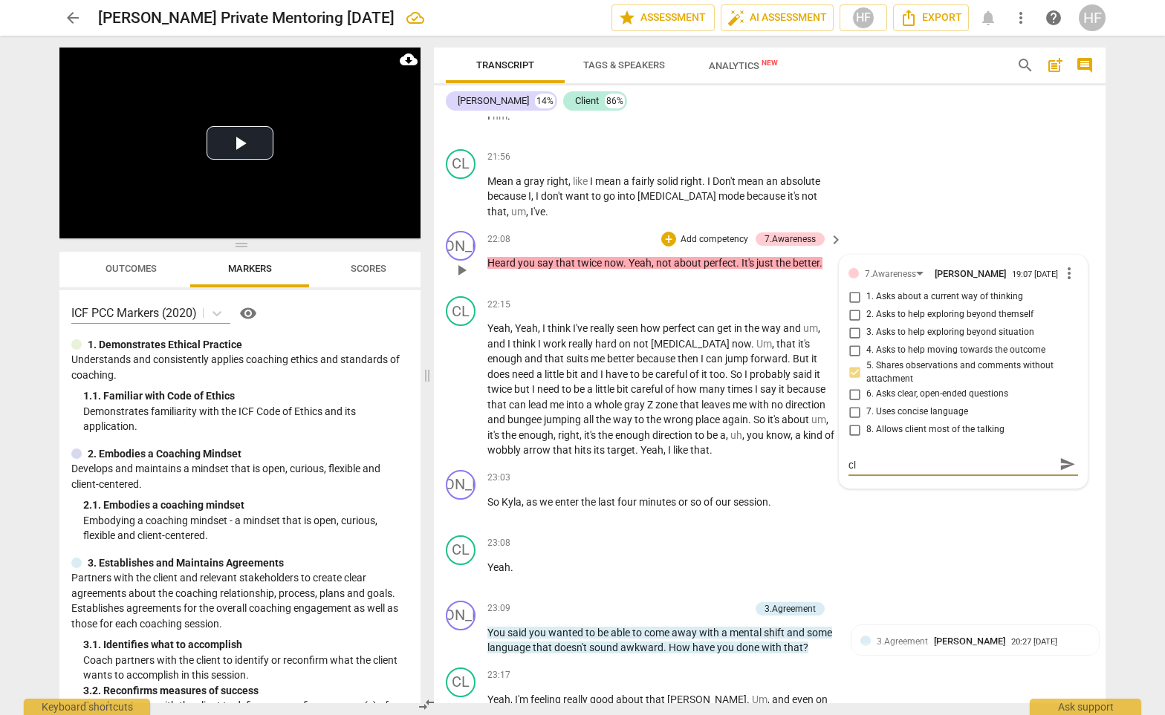
type textarea "You can bookend this by putting it back with the cli"
type textarea "You can bookend this by putting it back with the clie"
type textarea "You can bookend this by putting it back with the clien"
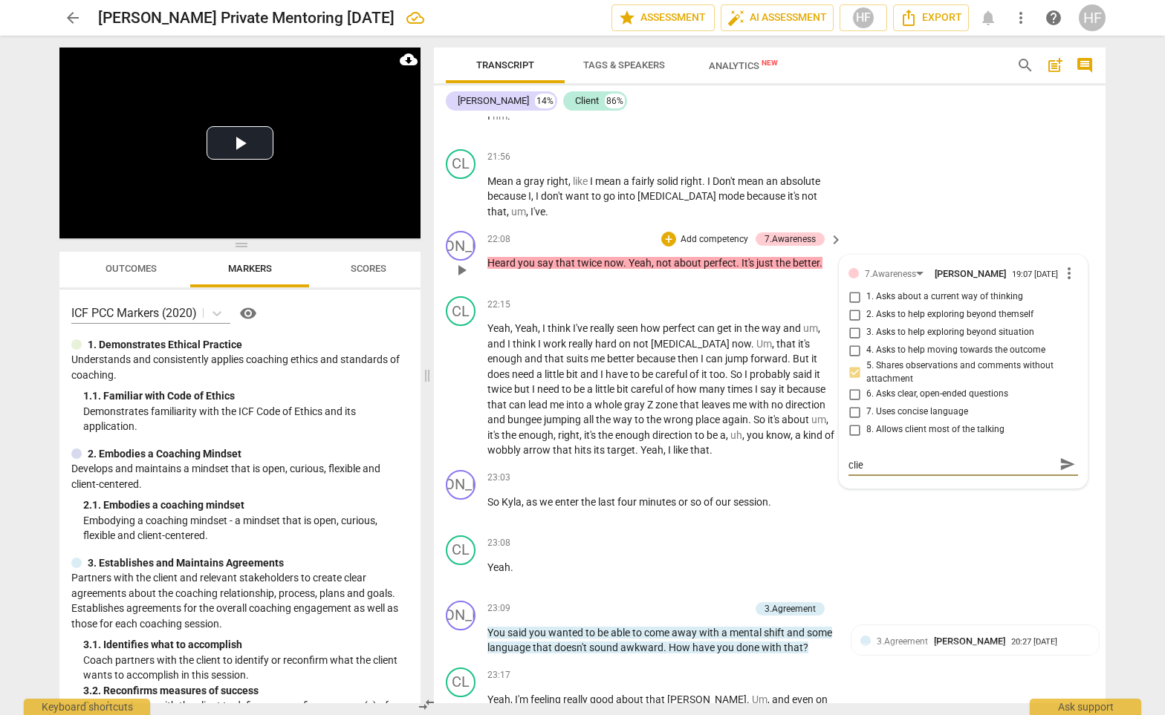
type textarea "You can bookend this by putting it back with the clien"
type textarea "You can bookend this by putting it back with the client"
type textarea "You can bookend this by putting it back with the client."
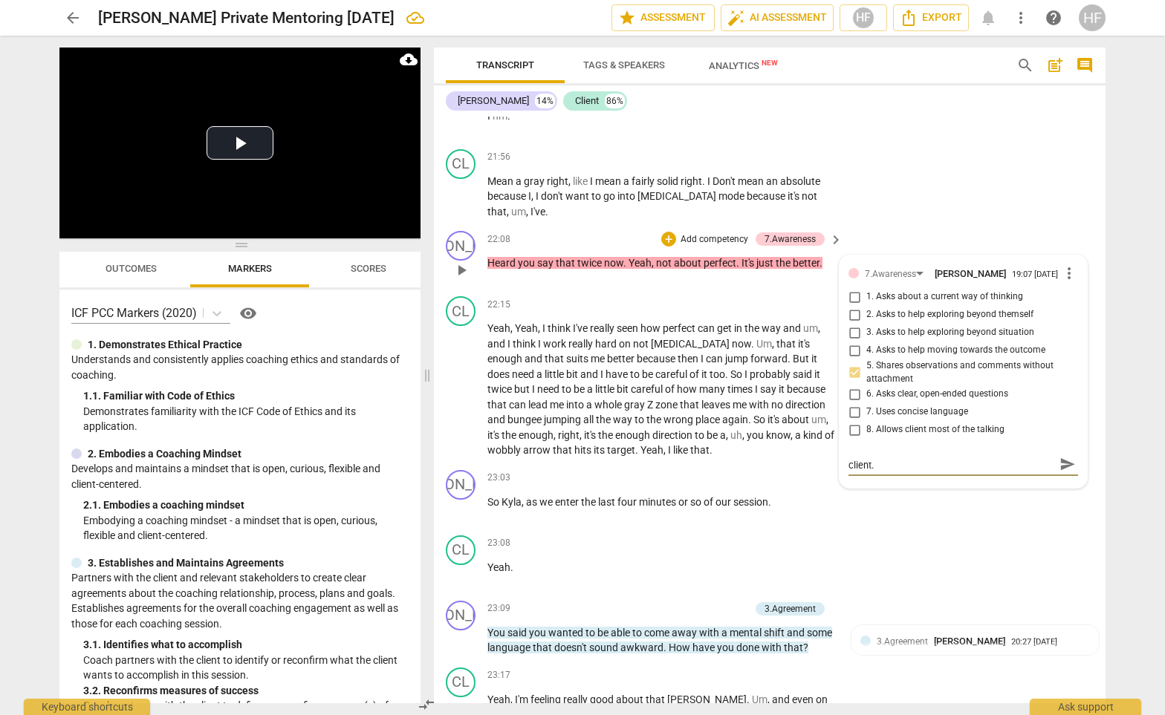
scroll to position [0, 0]
type textarea "You can bookend this by putting it back with the client."
click at [1068, 463] on span "send" at bounding box center [1067, 471] width 16 height 16
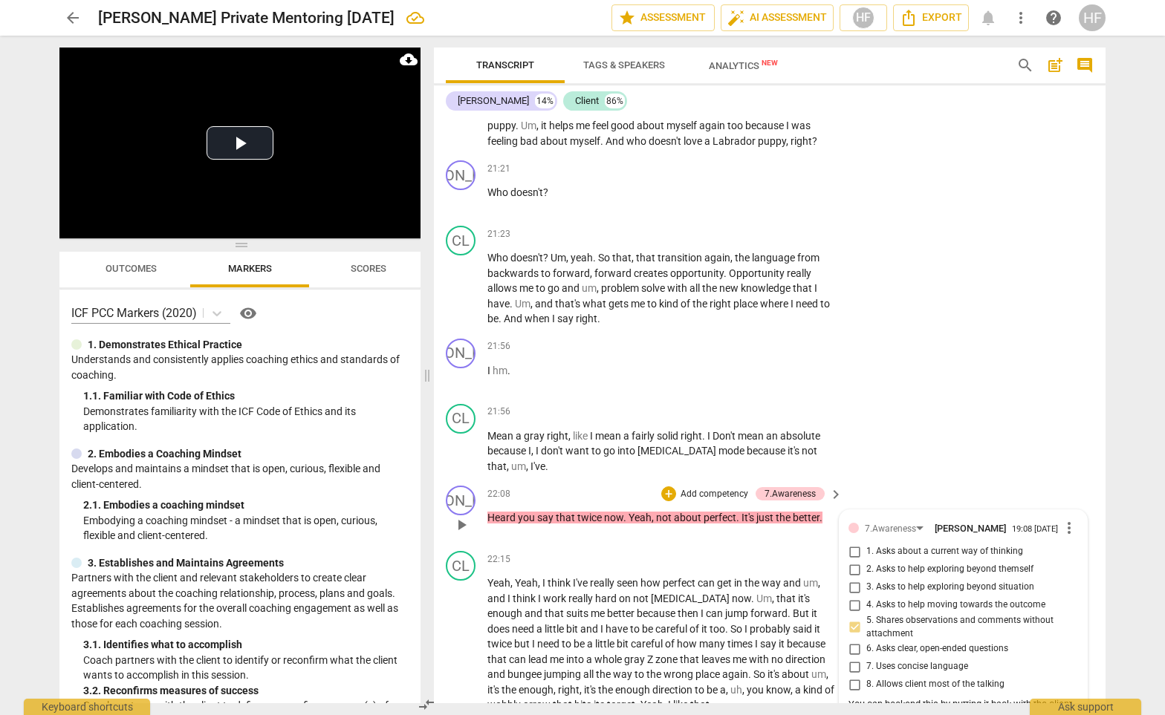
scroll to position [6039, 0]
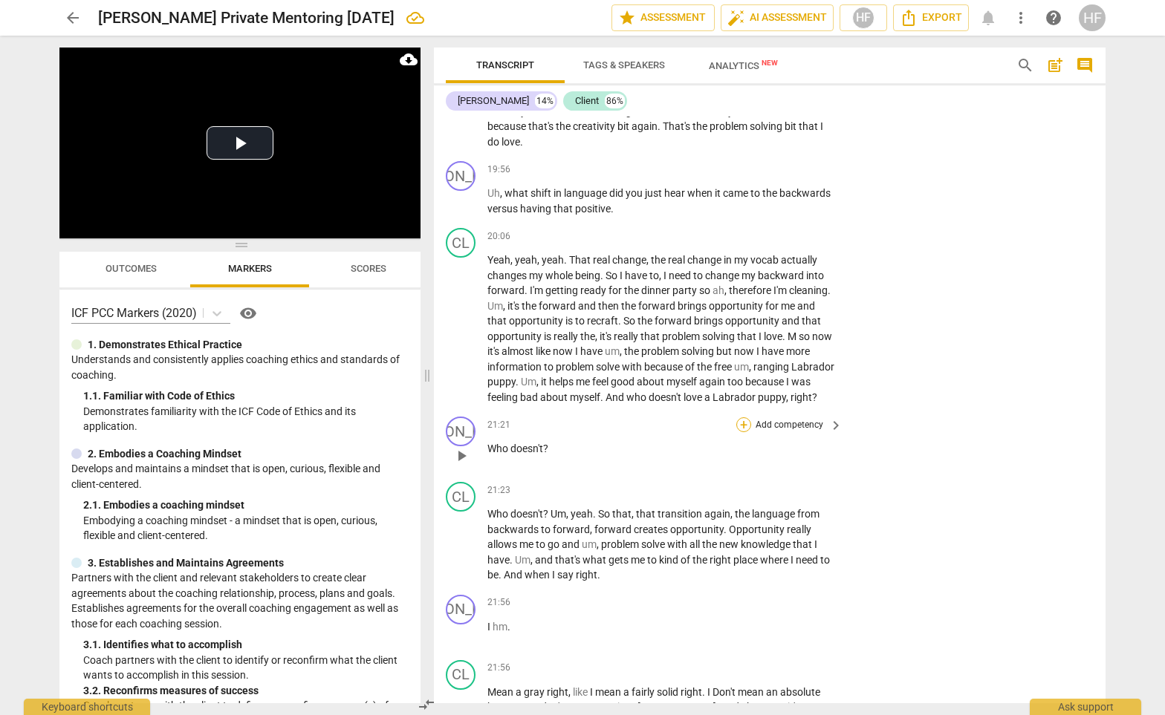
click at [743, 418] on div "+" at bounding box center [743, 425] width 15 height 15
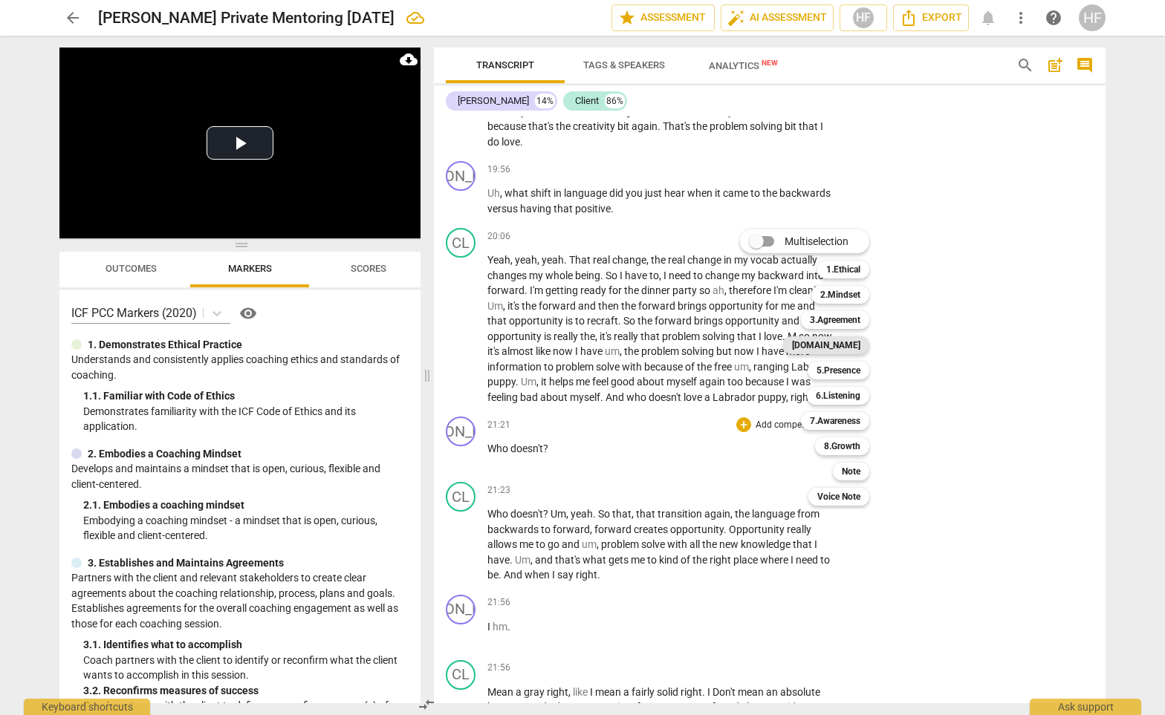
click at [855, 347] on b "[DOMAIN_NAME]" at bounding box center [826, 346] width 68 height 18
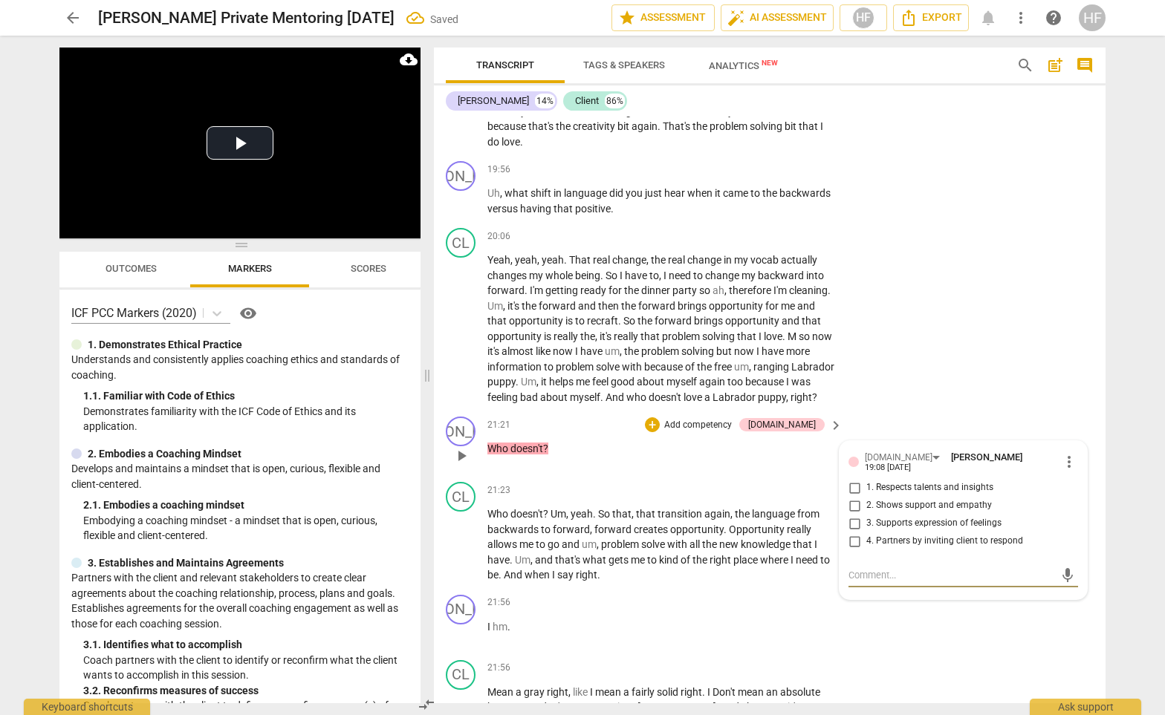
click at [1065, 453] on span "more_vert" at bounding box center [1069, 462] width 18 height 18
click at [1078, 432] on li "Delete" at bounding box center [1080, 430] width 51 height 28
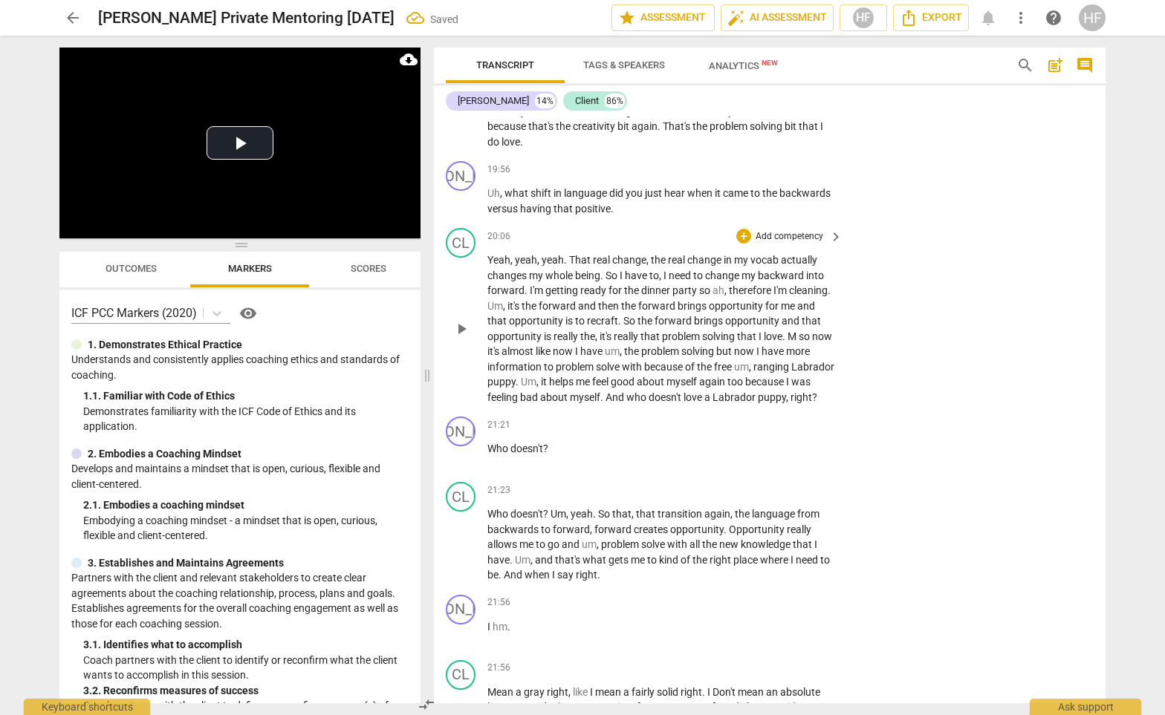
drag, startPoint x: 1078, startPoint y: 432, endPoint x: 714, endPoint y: 352, distance: 372.8
click at [742, 418] on div "+" at bounding box center [743, 425] width 15 height 15
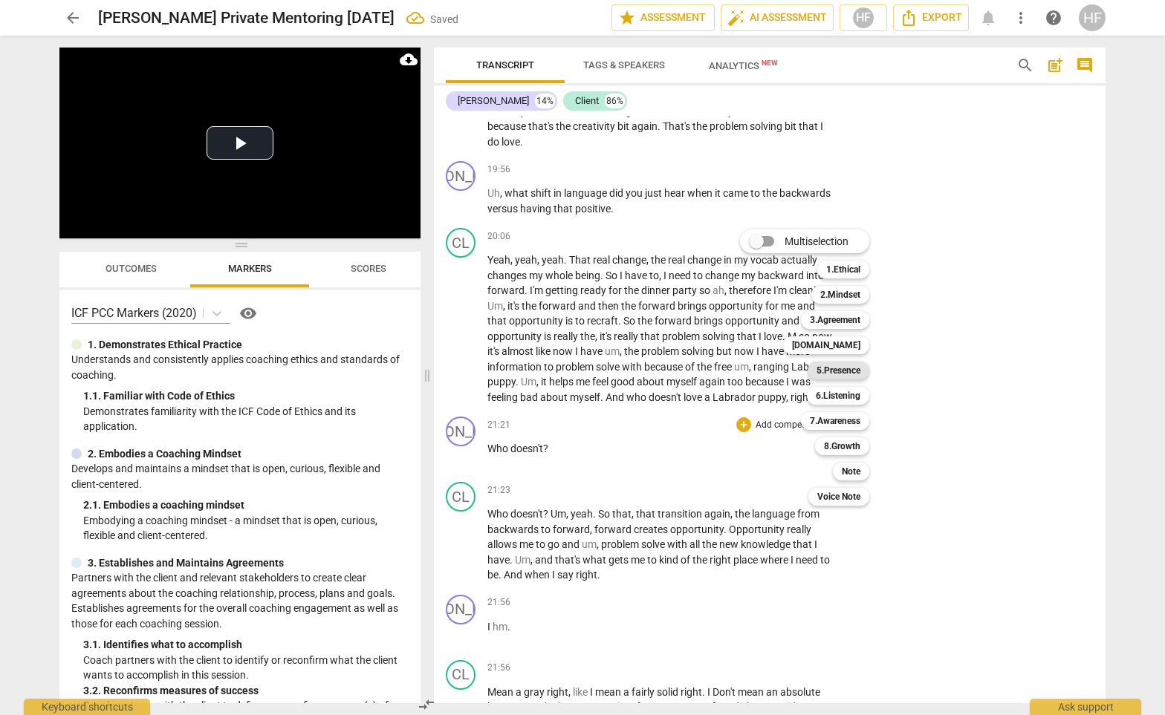
click at [840, 372] on b "5.Presence" at bounding box center [838, 371] width 44 height 18
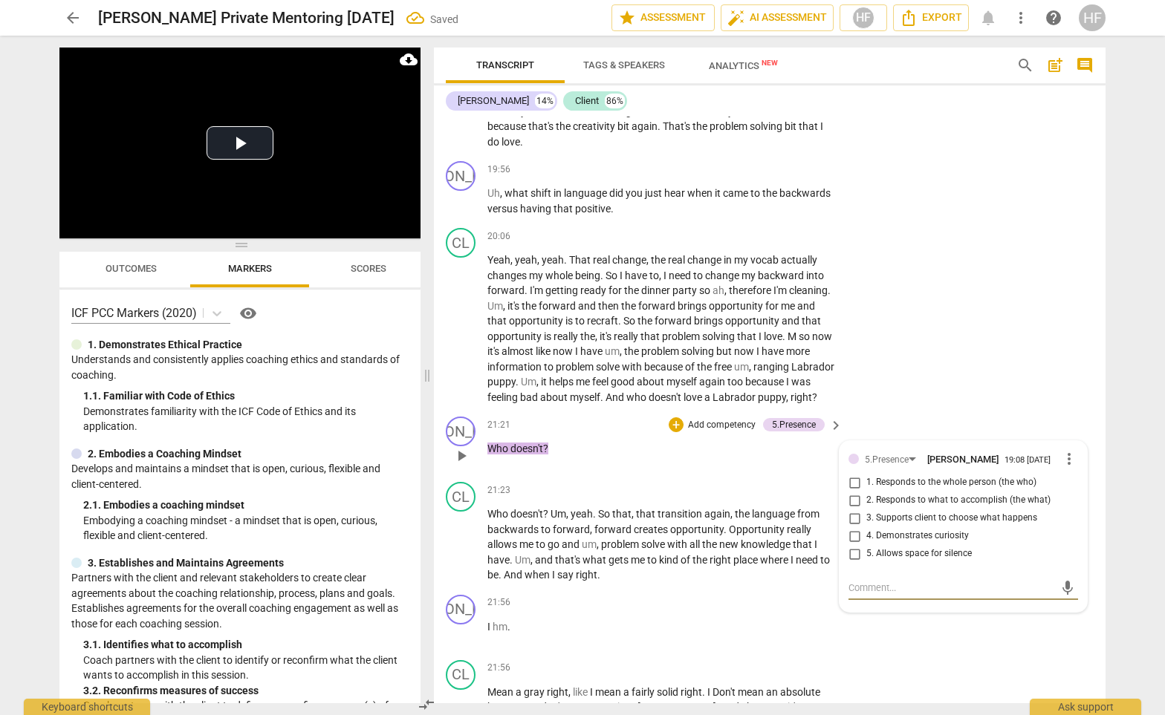
click at [851, 492] on input "2. Responds to what to accomplish (the what)" at bounding box center [854, 501] width 24 height 18
checkbox input "true"
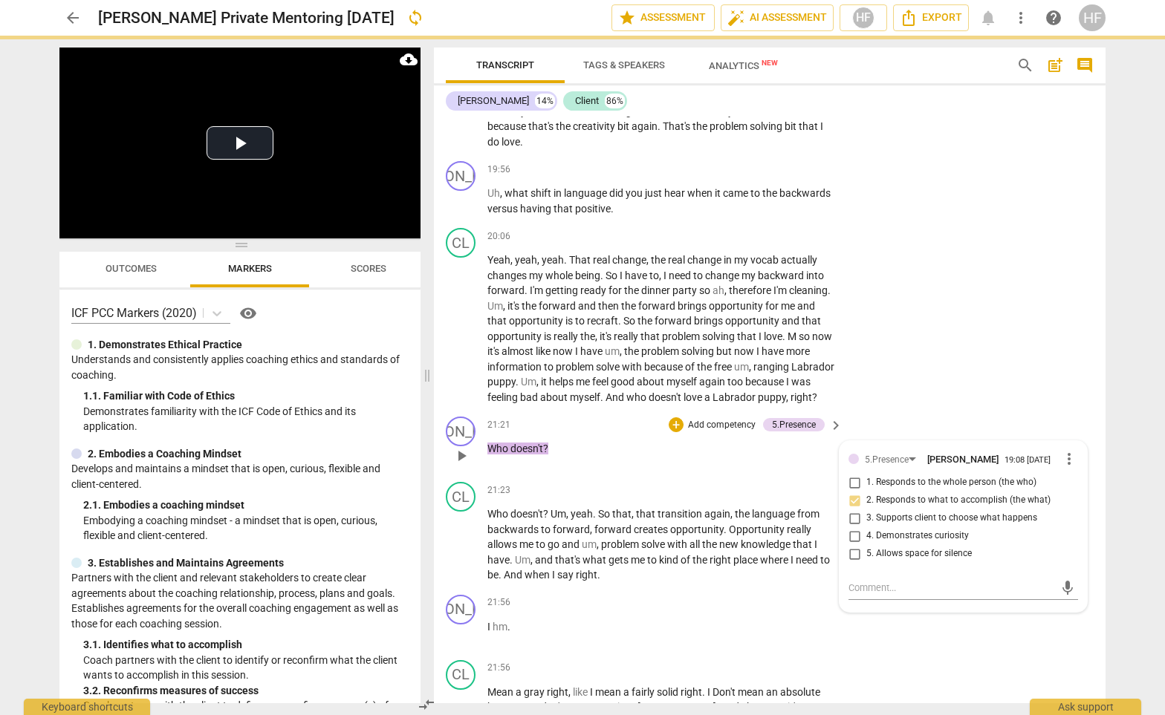
click at [848, 527] on input "4. Demonstrates curiosity" at bounding box center [854, 536] width 24 height 18
checkbox input "true"
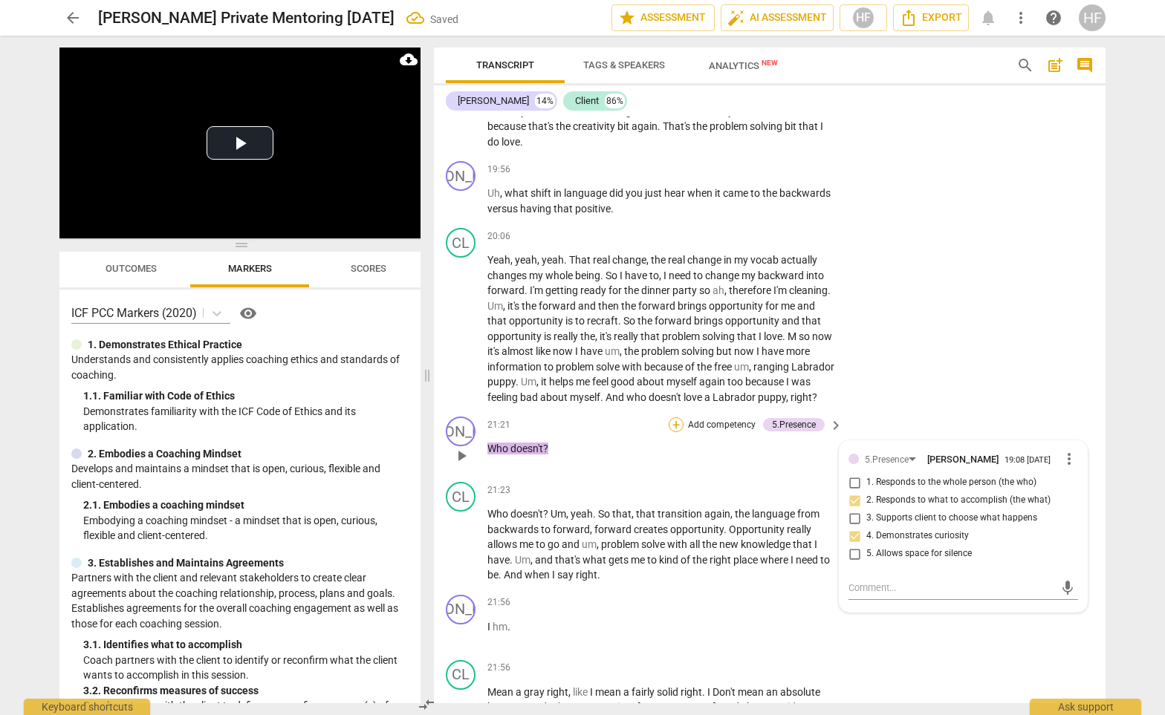
click at [674, 418] on div "+" at bounding box center [676, 425] width 15 height 15
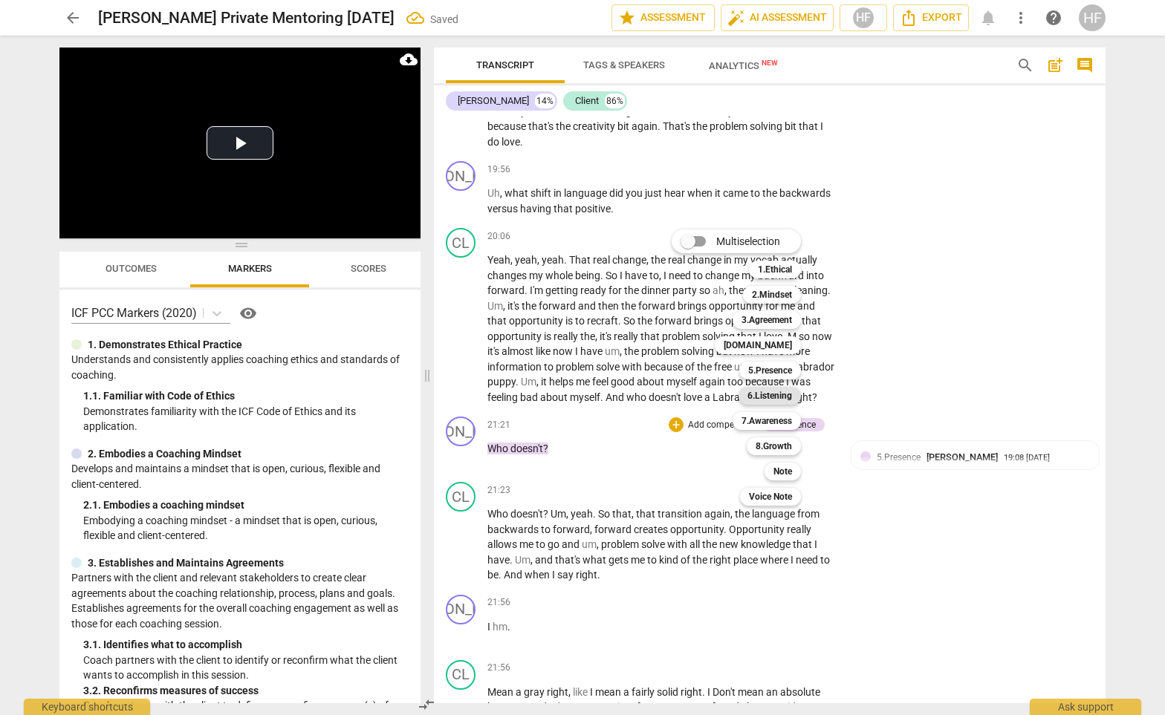
click at [787, 393] on b "6.Listening" at bounding box center [769, 396] width 45 height 18
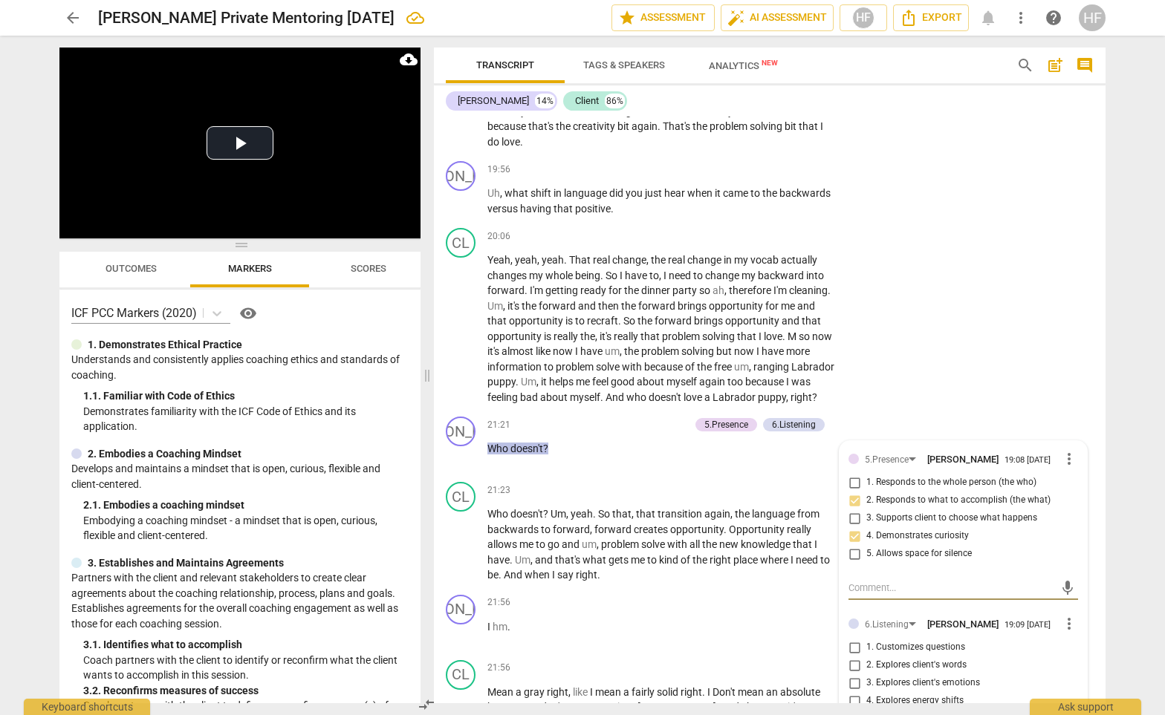
scroll to position [5898, 0]
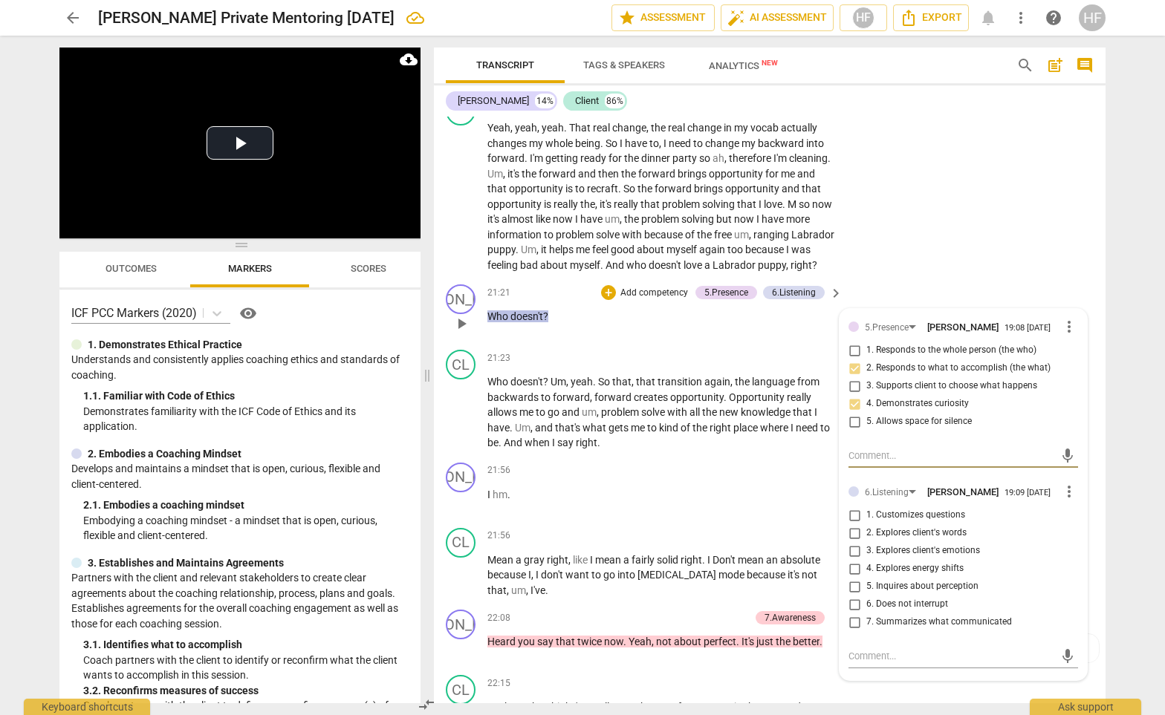
click at [860, 524] on input "2. Explores client's words" at bounding box center [854, 533] width 24 height 18
checkbox input "true"
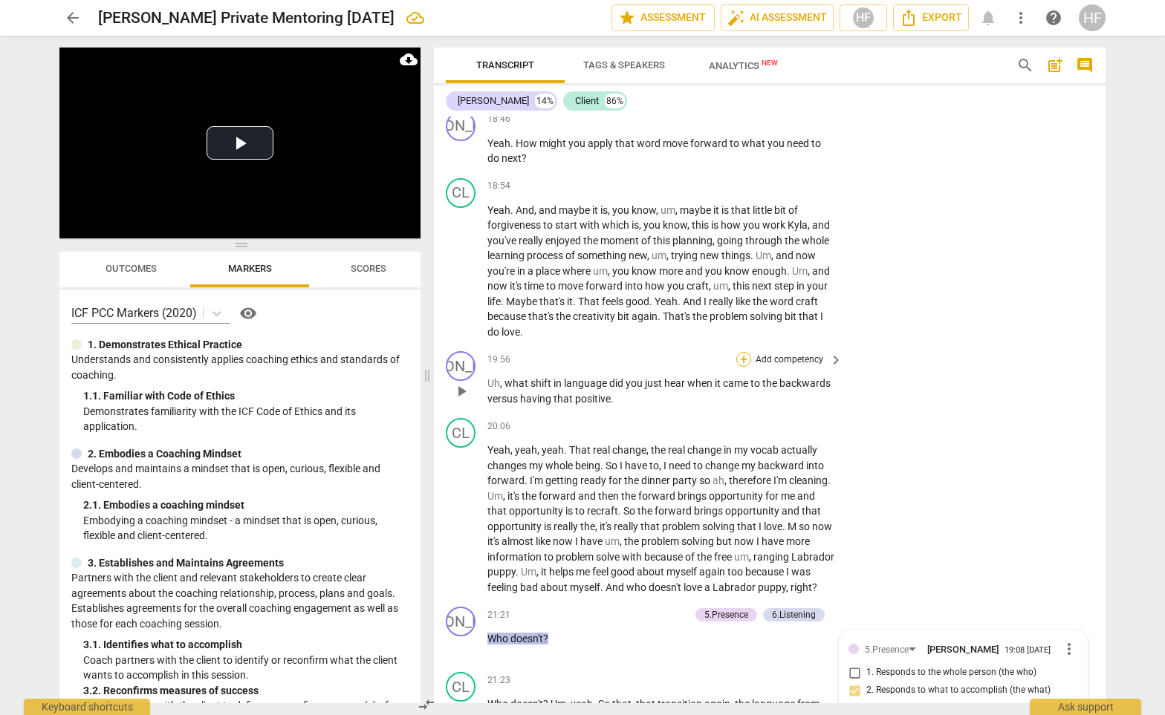
click at [742, 352] on div "+" at bounding box center [743, 359] width 15 height 15
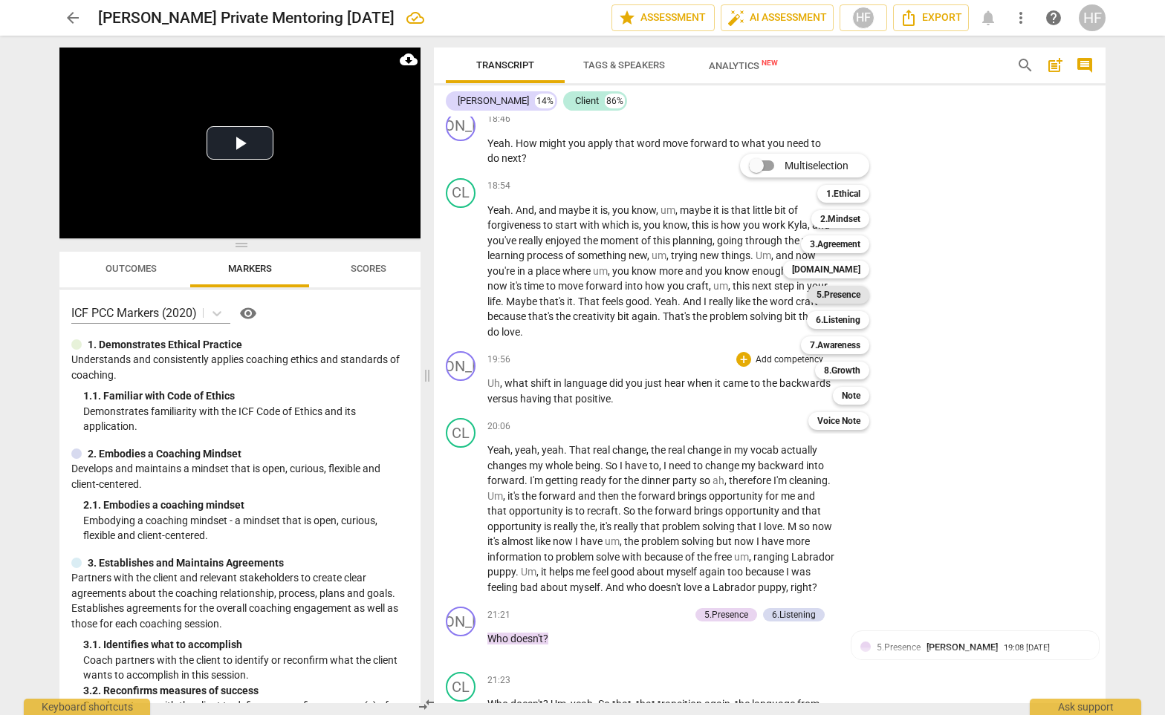
click at [848, 293] on b "5.Presence" at bounding box center [838, 295] width 44 height 18
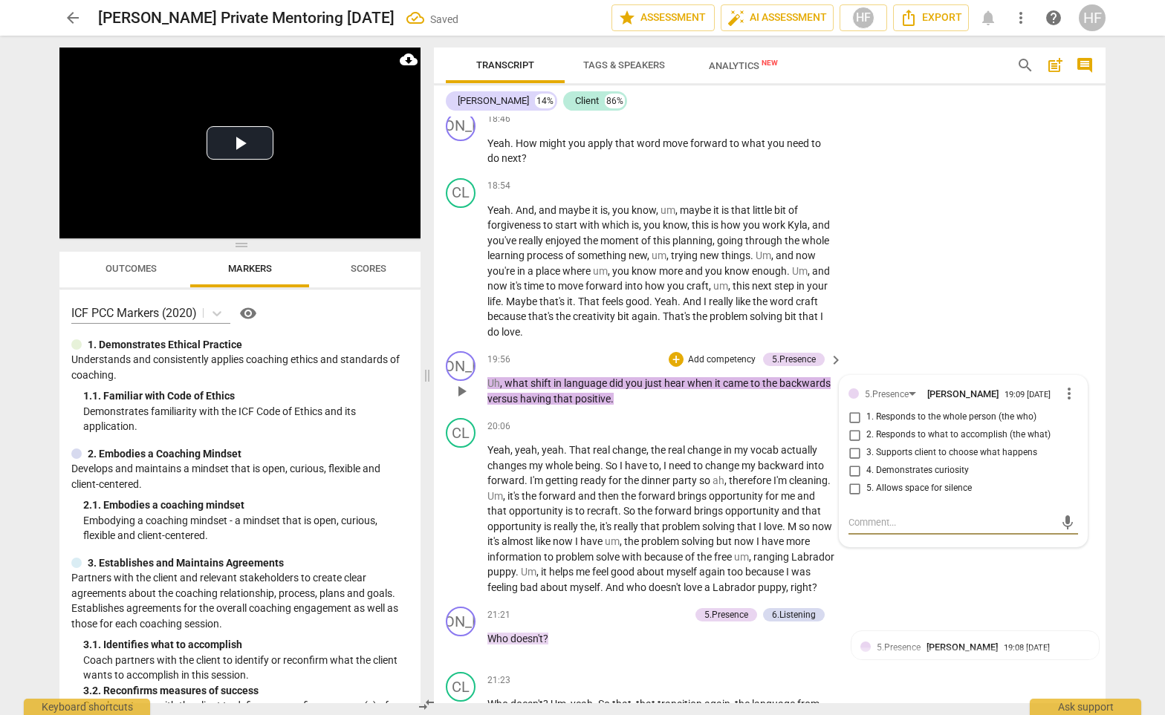
click at [855, 426] on input "2. Responds to what to accomplish (the what)" at bounding box center [854, 435] width 24 height 18
checkbox input "true"
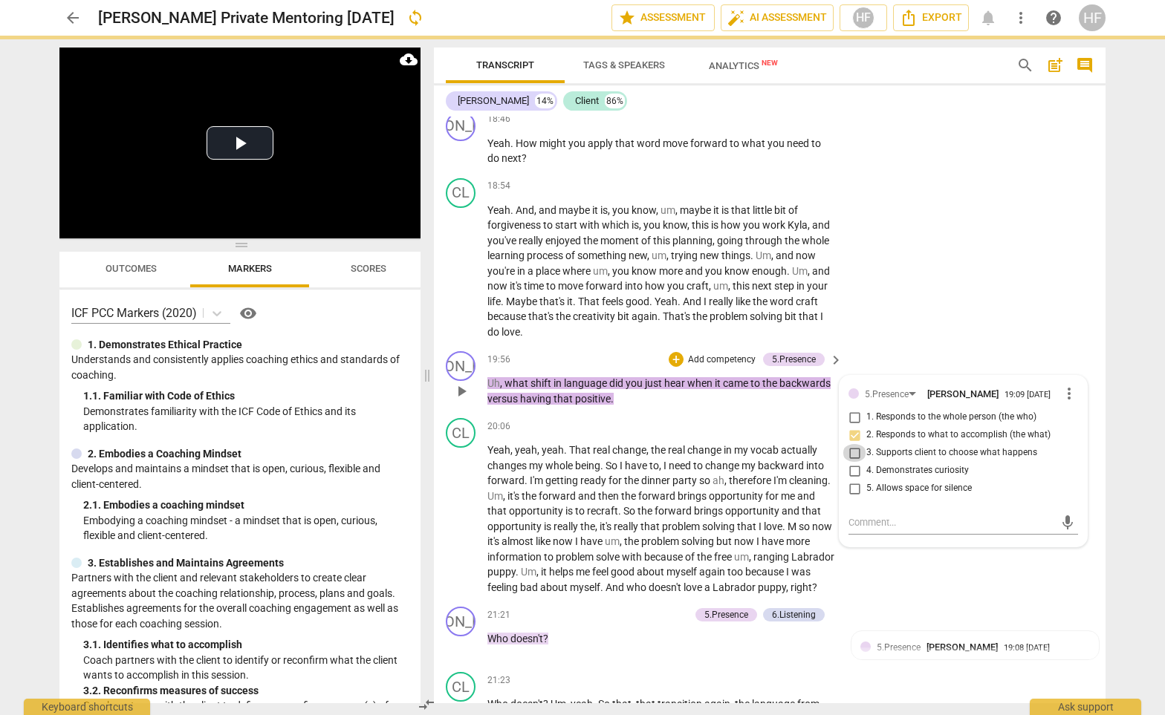
click at [851, 444] on input "3. Supports client to choose what happens" at bounding box center [854, 453] width 24 height 18
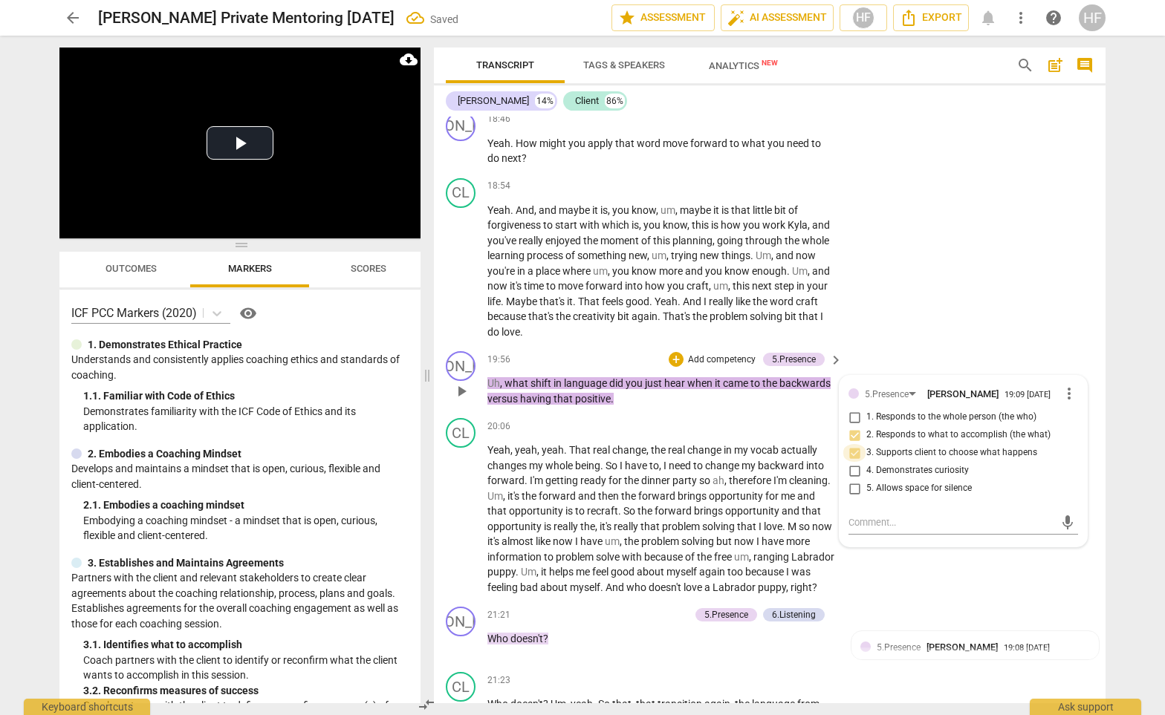
click at [851, 444] on input "3. Supports client to choose what happens" at bounding box center [854, 453] width 24 height 18
checkbox input "false"
click at [851, 462] on input "4. Demonstrates curiosity" at bounding box center [854, 471] width 24 height 18
checkbox input "true"
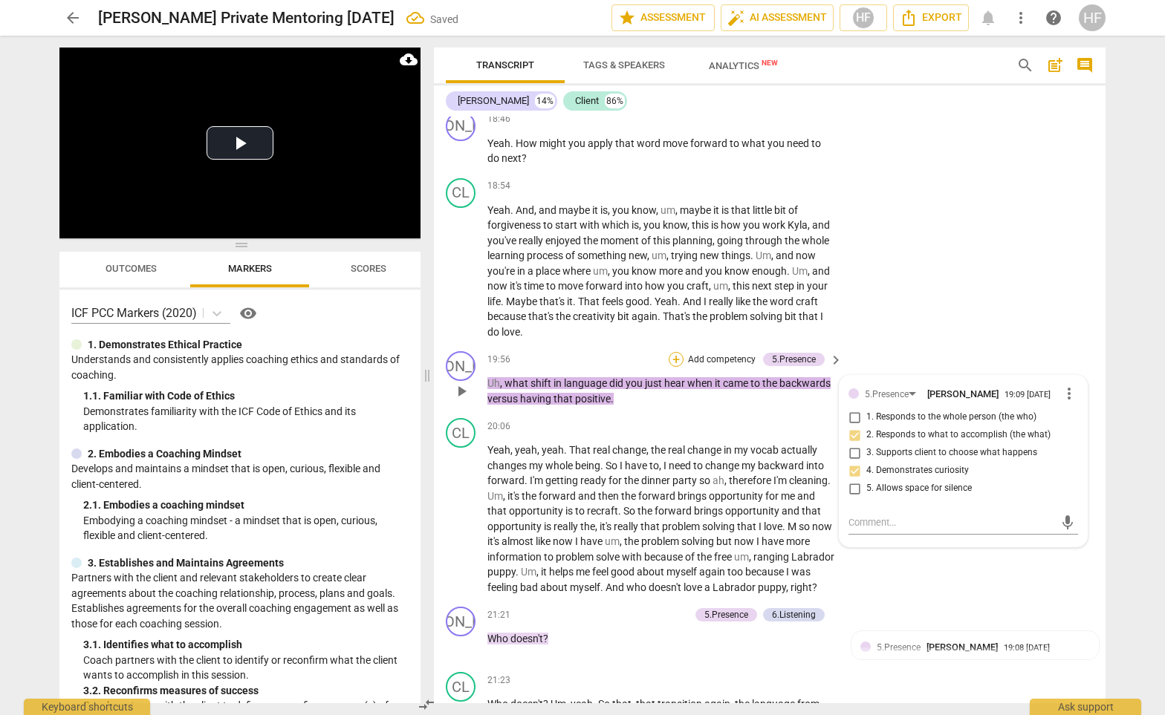
click at [675, 352] on div "+" at bounding box center [676, 359] width 15 height 15
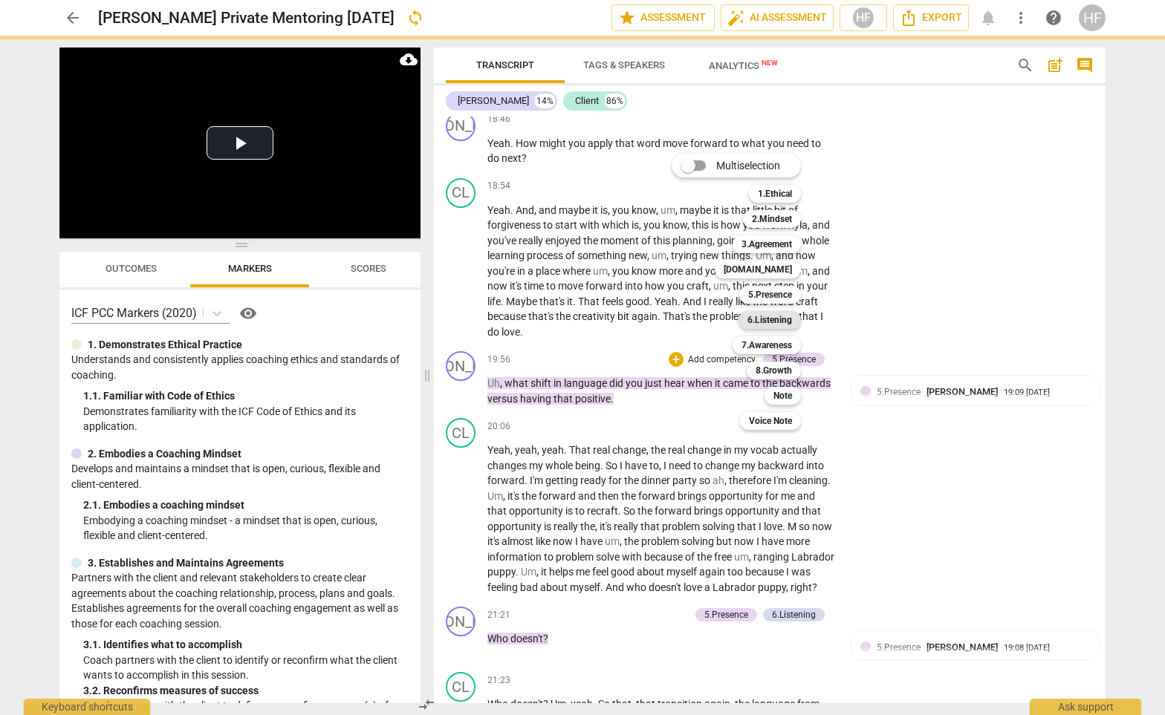
click at [767, 324] on b "6.Listening" at bounding box center [769, 320] width 45 height 18
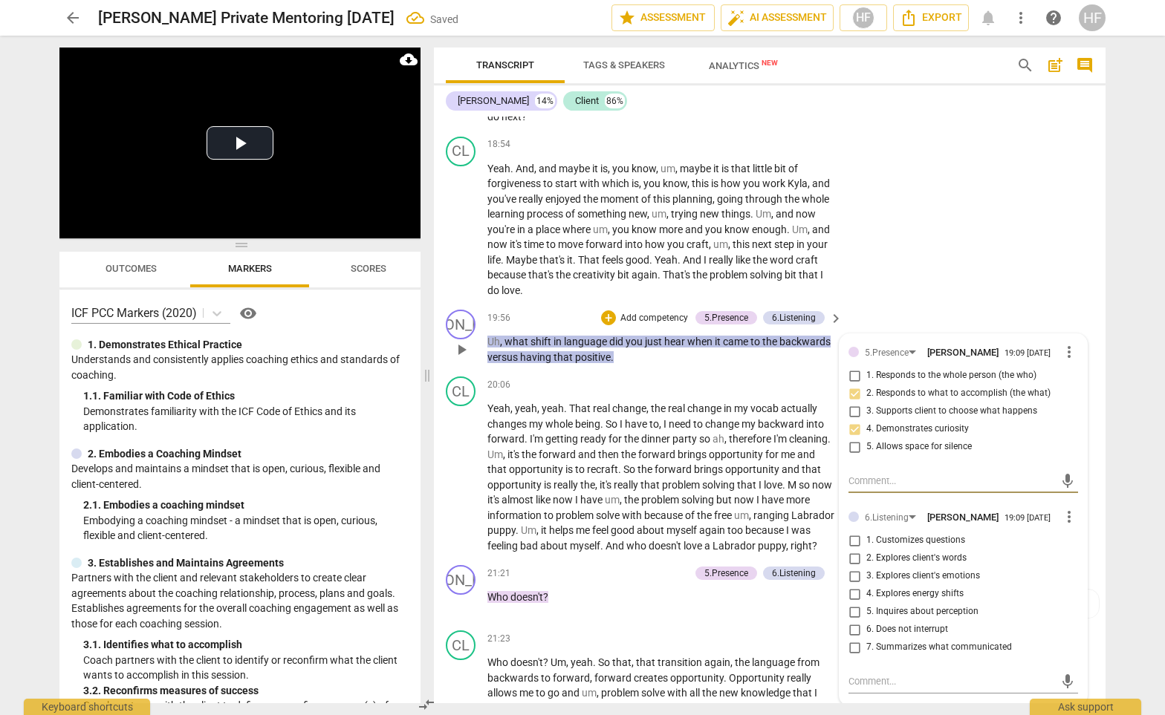
scroll to position [5653, 0]
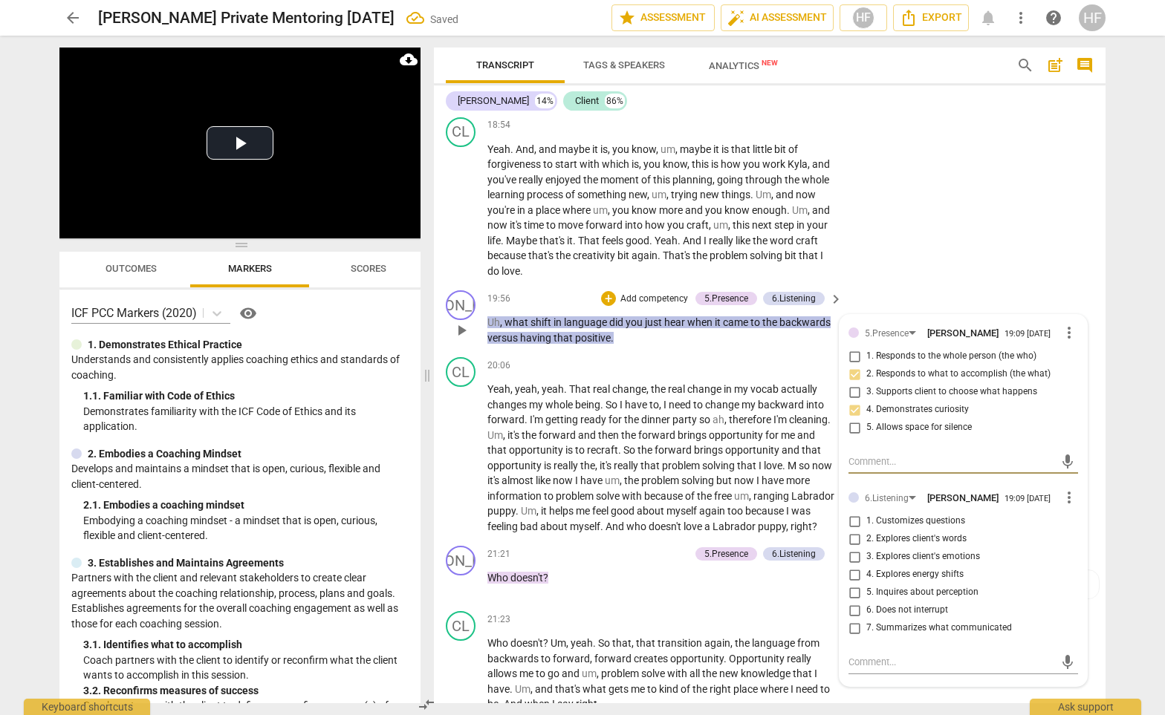
click at [861, 530] on input "2. Explores client's words" at bounding box center [854, 539] width 24 height 18
checkbox input "true"
click at [859, 513] on input "1. Customizes questions" at bounding box center [854, 522] width 24 height 18
checkbox input "true"
click at [859, 566] on input "4. Explores energy shifts" at bounding box center [854, 575] width 24 height 18
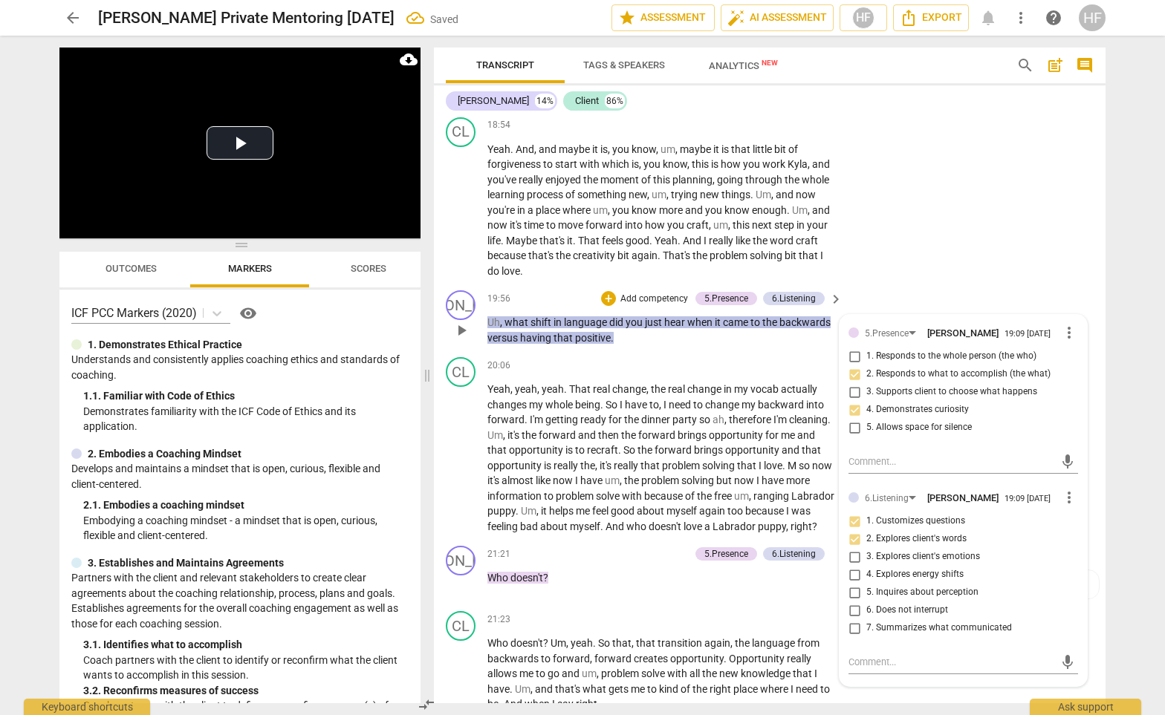
checkbox input "true"
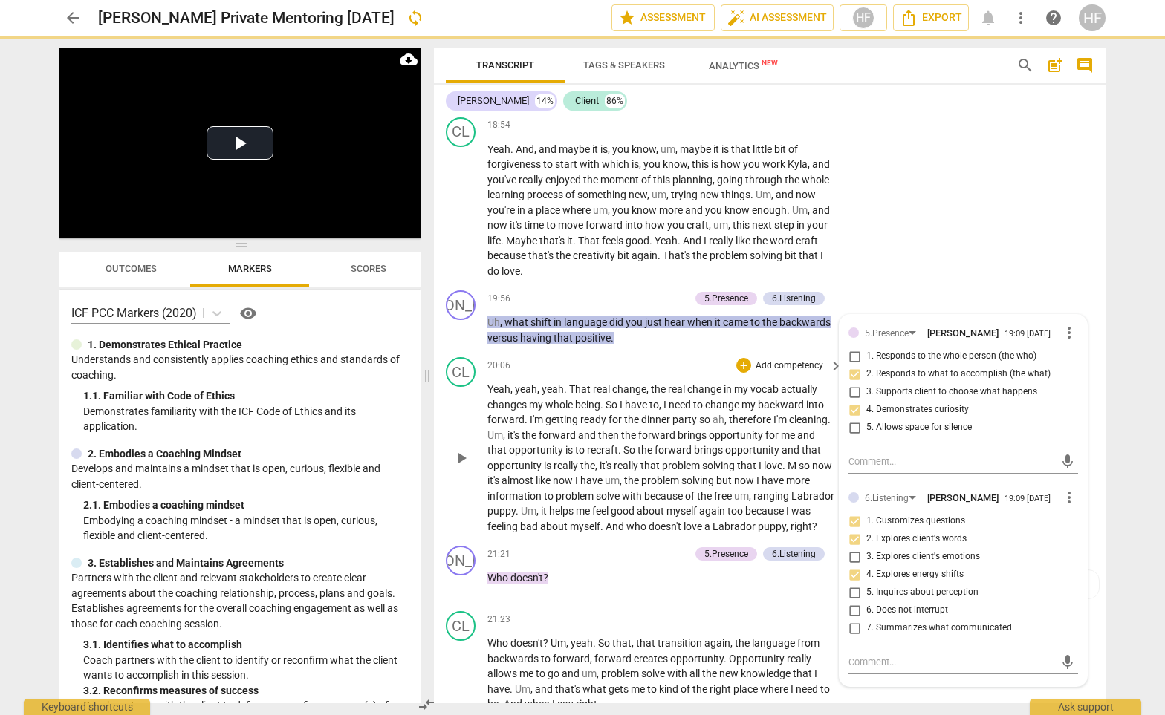
scroll to position [5399, 0]
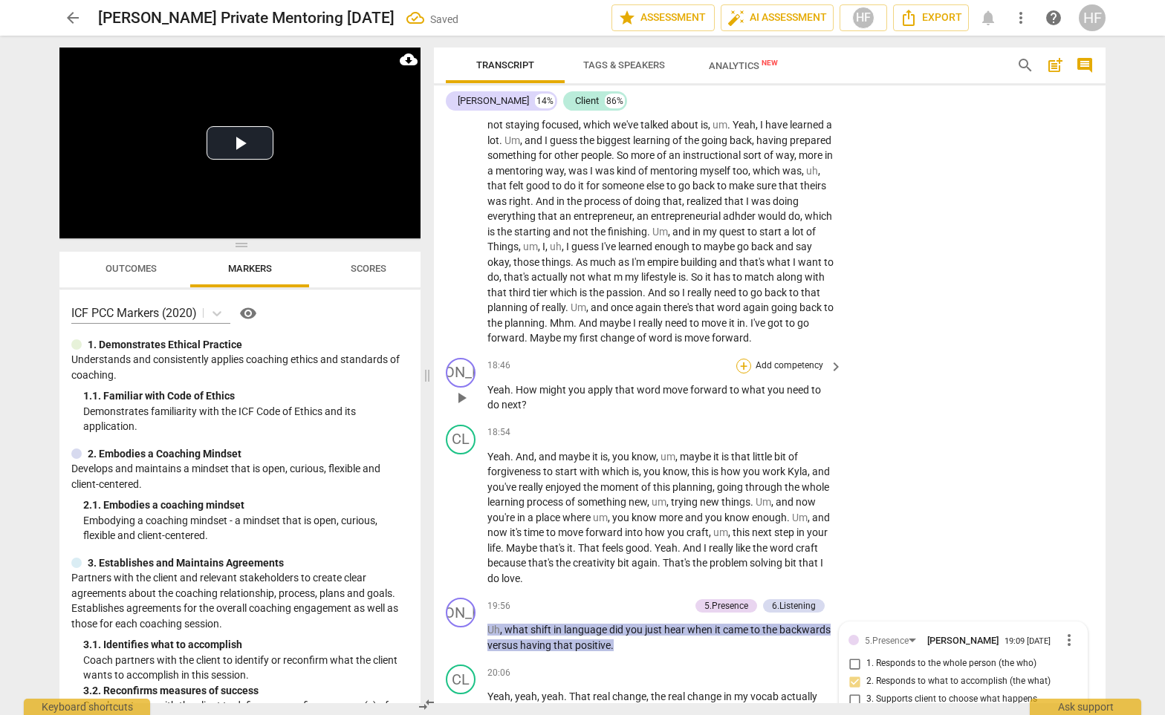
click at [742, 359] on div "+" at bounding box center [743, 366] width 15 height 15
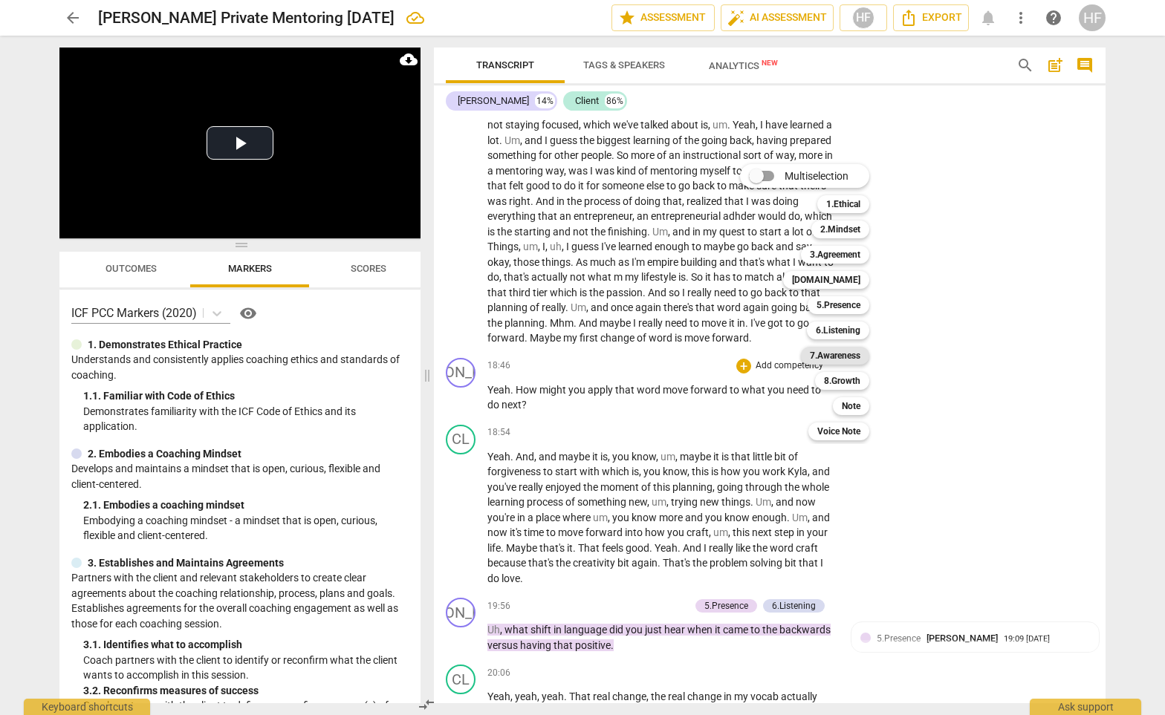
click at [849, 354] on b "7.Awareness" at bounding box center [835, 356] width 51 height 18
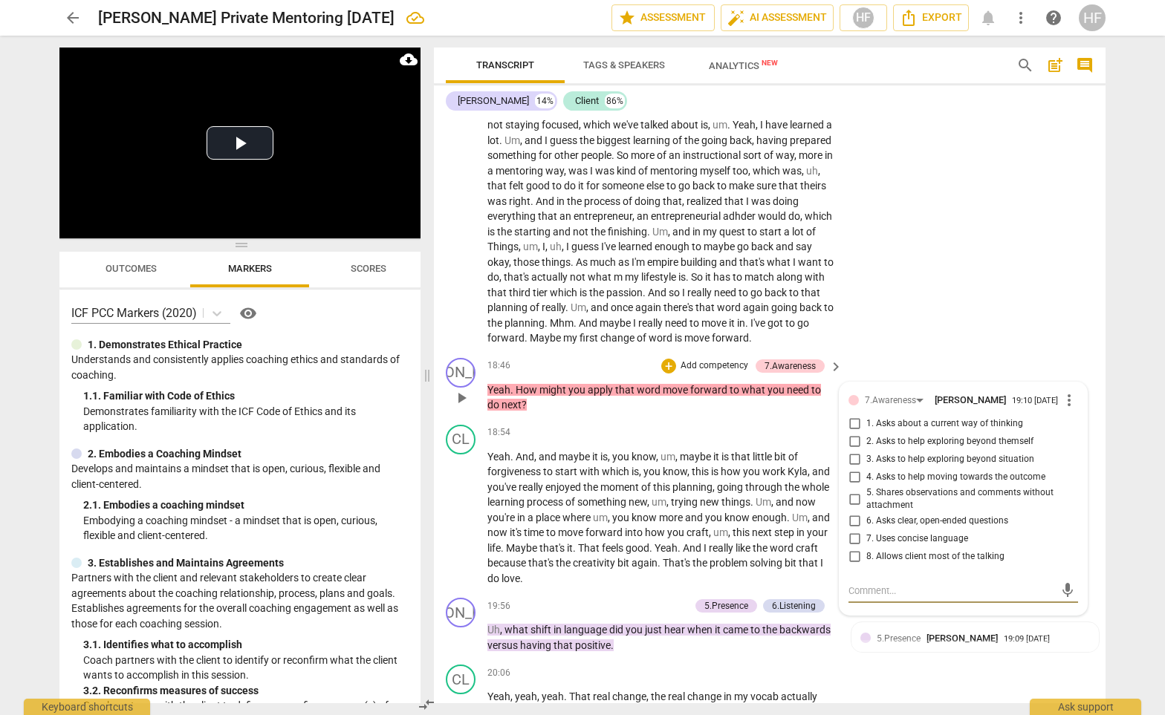
click at [856, 469] on input "4. Asks to help moving towards the outcome" at bounding box center [854, 478] width 24 height 18
checkbox input "true"
click at [857, 513] on input "6. Asks clear, open-ended questions" at bounding box center [854, 522] width 24 height 18
checkbox input "true"
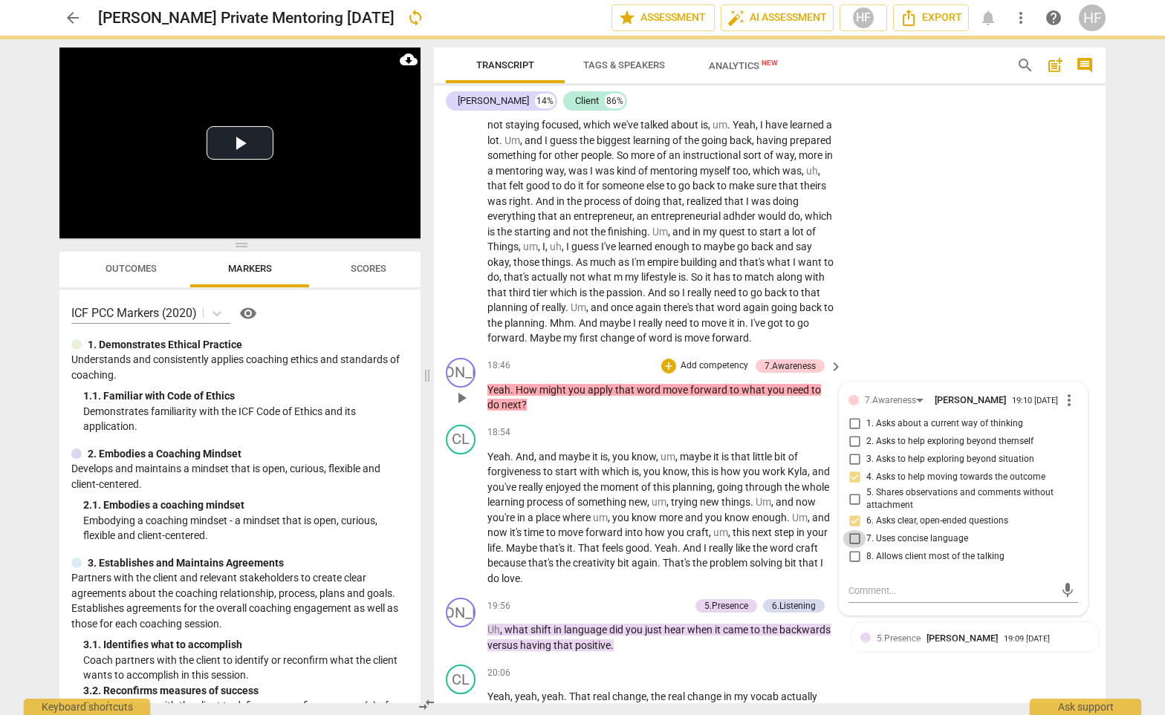
click at [856, 530] on input "7. Uses concise language" at bounding box center [854, 539] width 24 height 18
checkbox input "true"
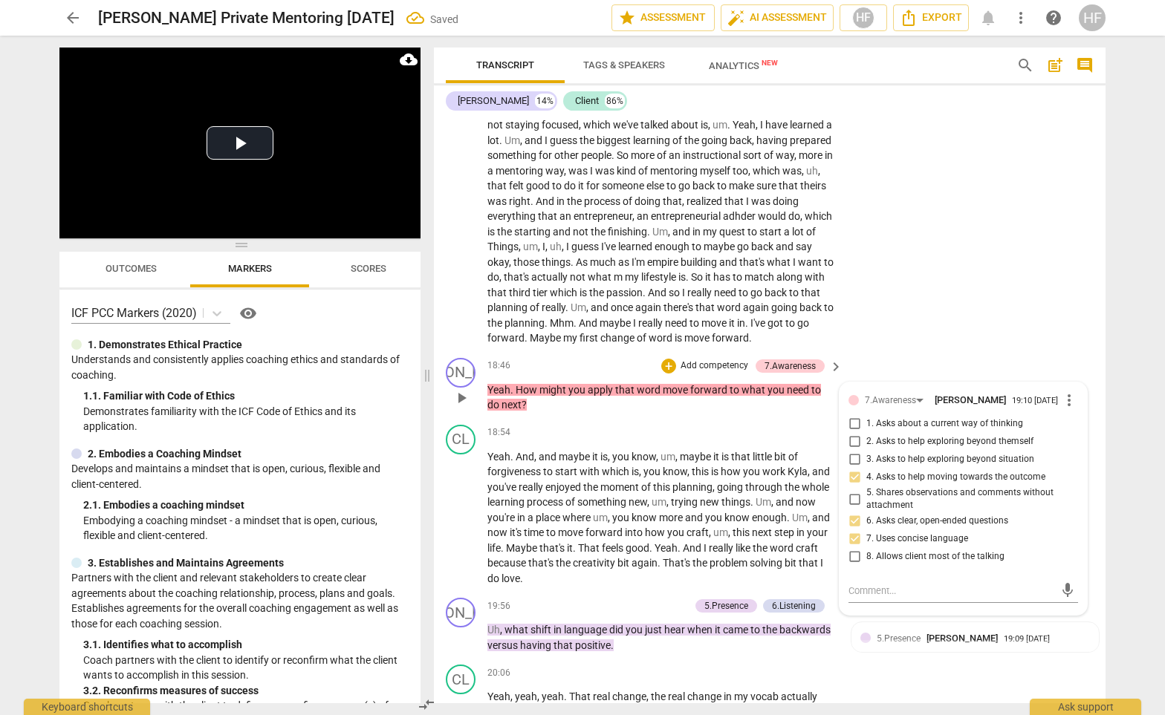
click at [856, 548] on input "8. Allows client most of the talking" at bounding box center [854, 557] width 24 height 18
checkbox input "true"
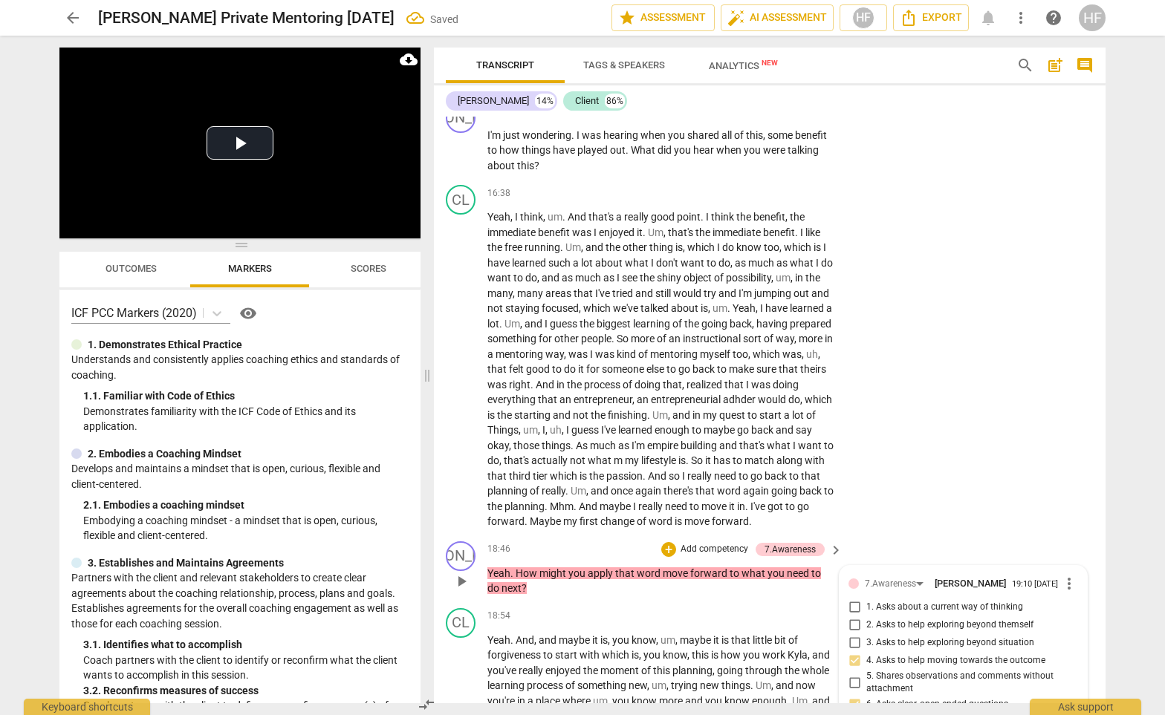
scroll to position [4585, 0]
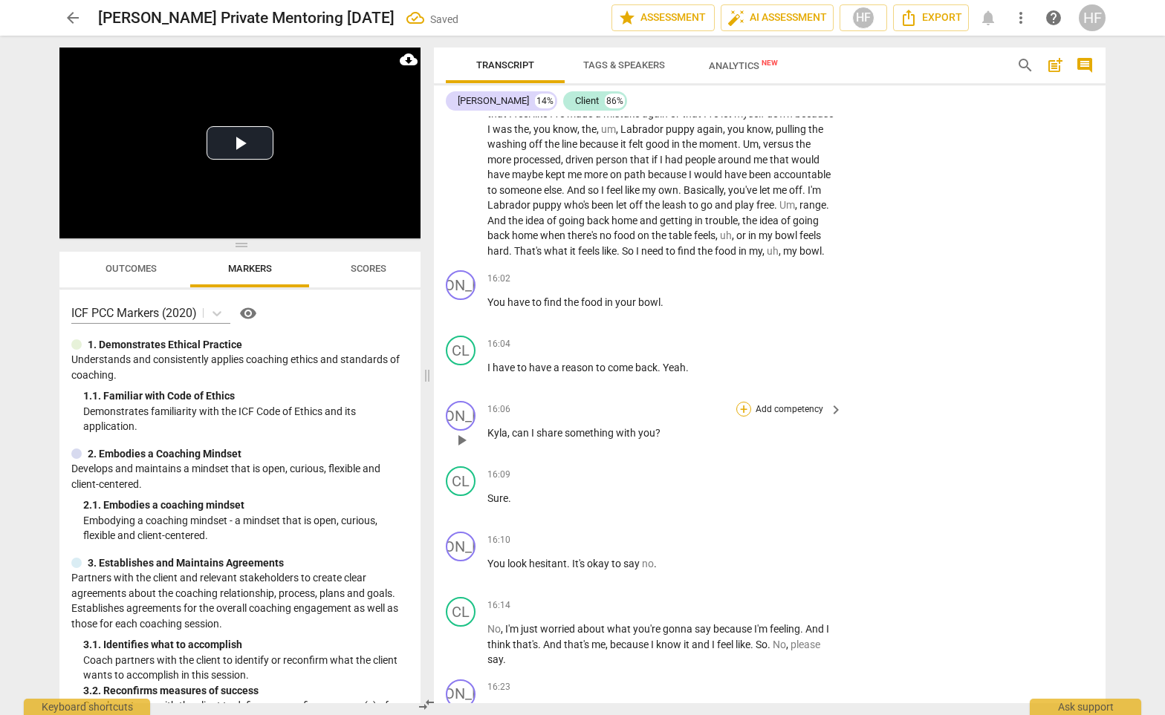
click at [738, 402] on div "+" at bounding box center [743, 409] width 15 height 15
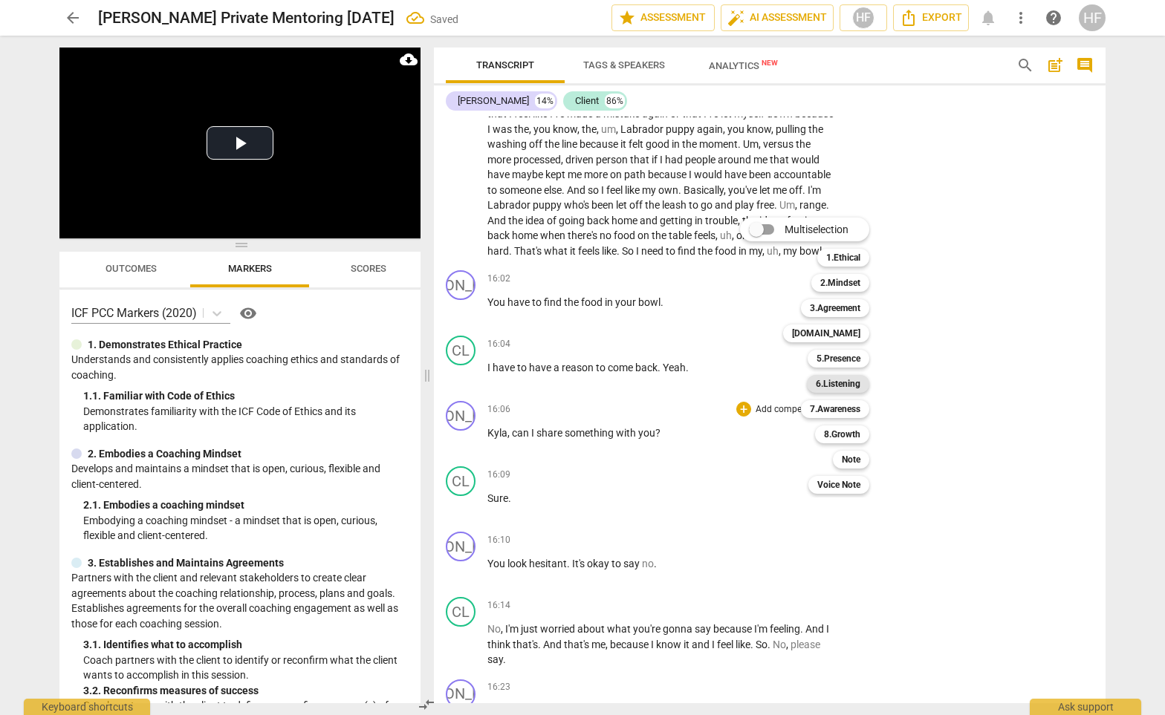
click at [849, 383] on b "6.Listening" at bounding box center [838, 384] width 45 height 18
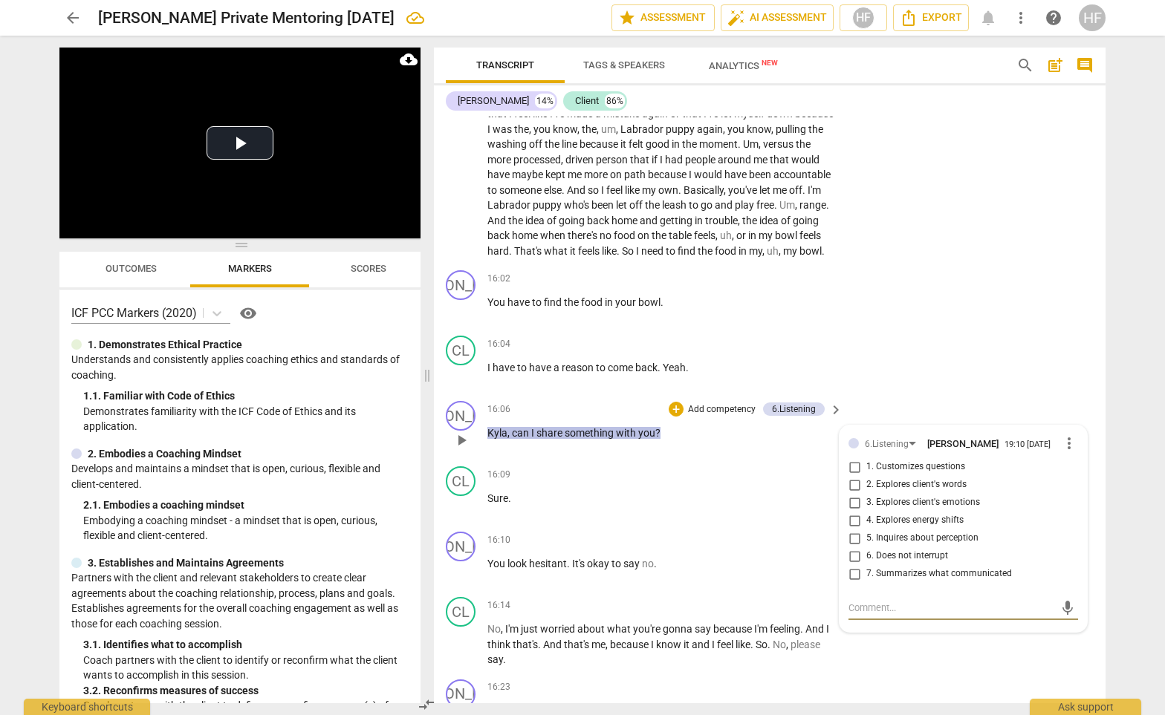
click at [1066, 435] on span "more_vert" at bounding box center [1069, 444] width 18 height 18
click at [1068, 415] on li "Delete" at bounding box center [1080, 420] width 51 height 28
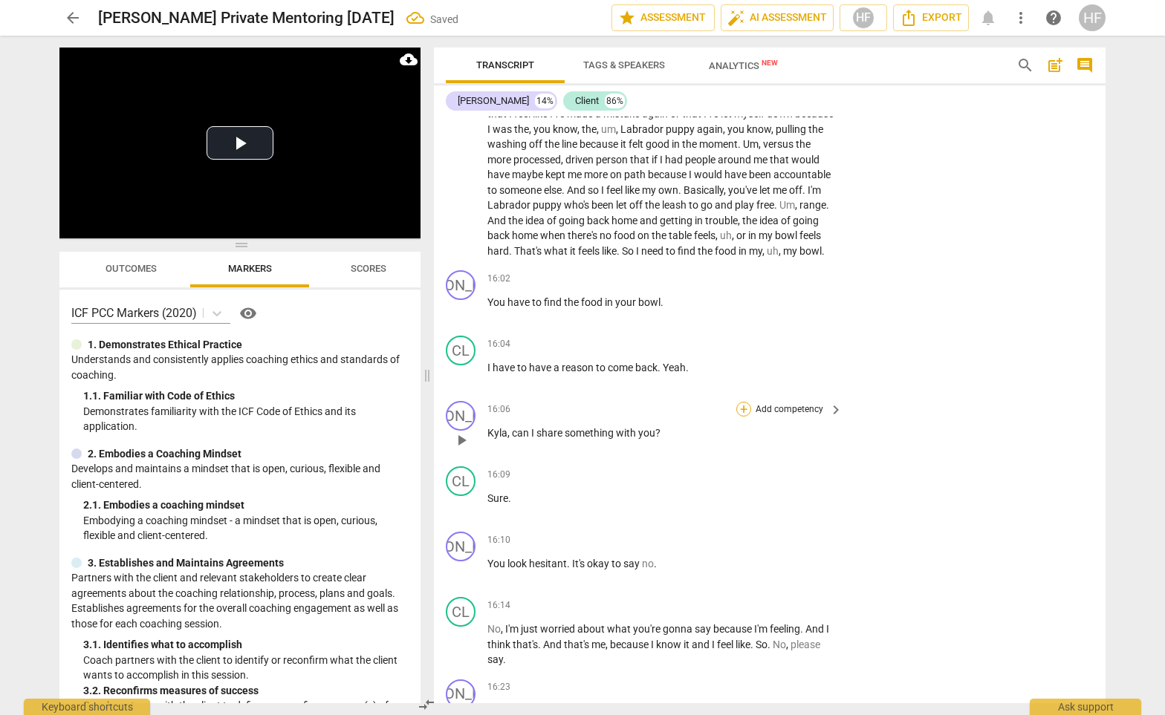
click at [746, 402] on div "+" at bounding box center [743, 409] width 15 height 15
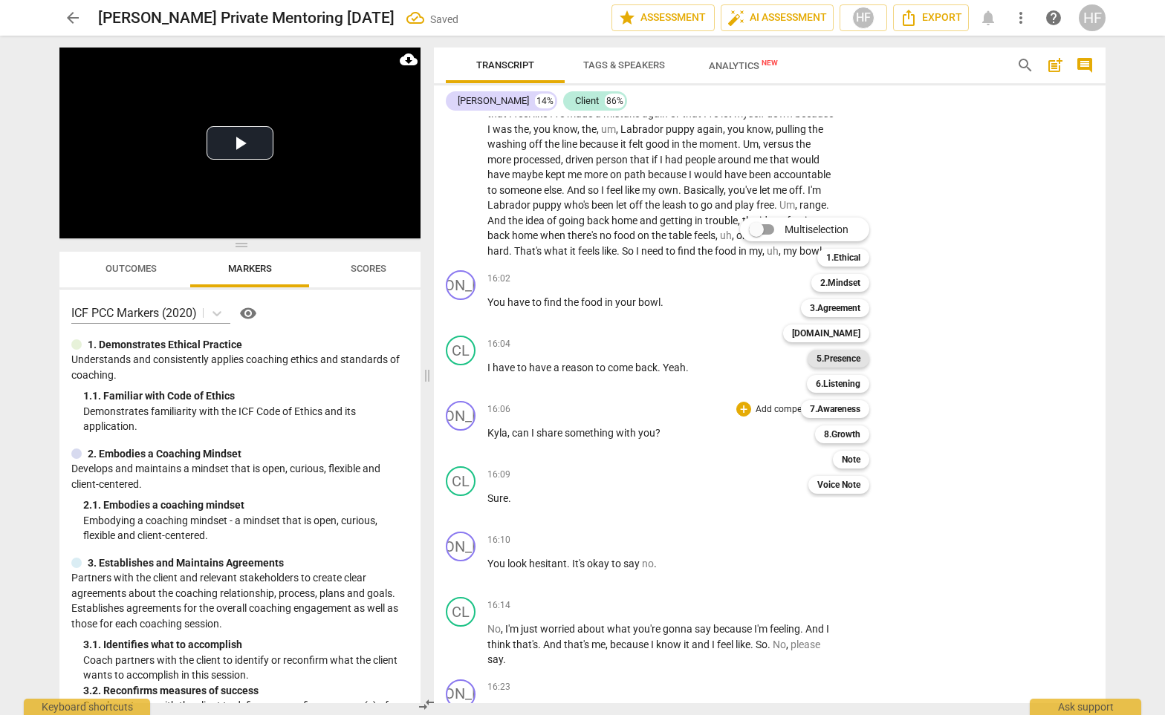
click at [850, 356] on b "5.Presence" at bounding box center [838, 359] width 44 height 18
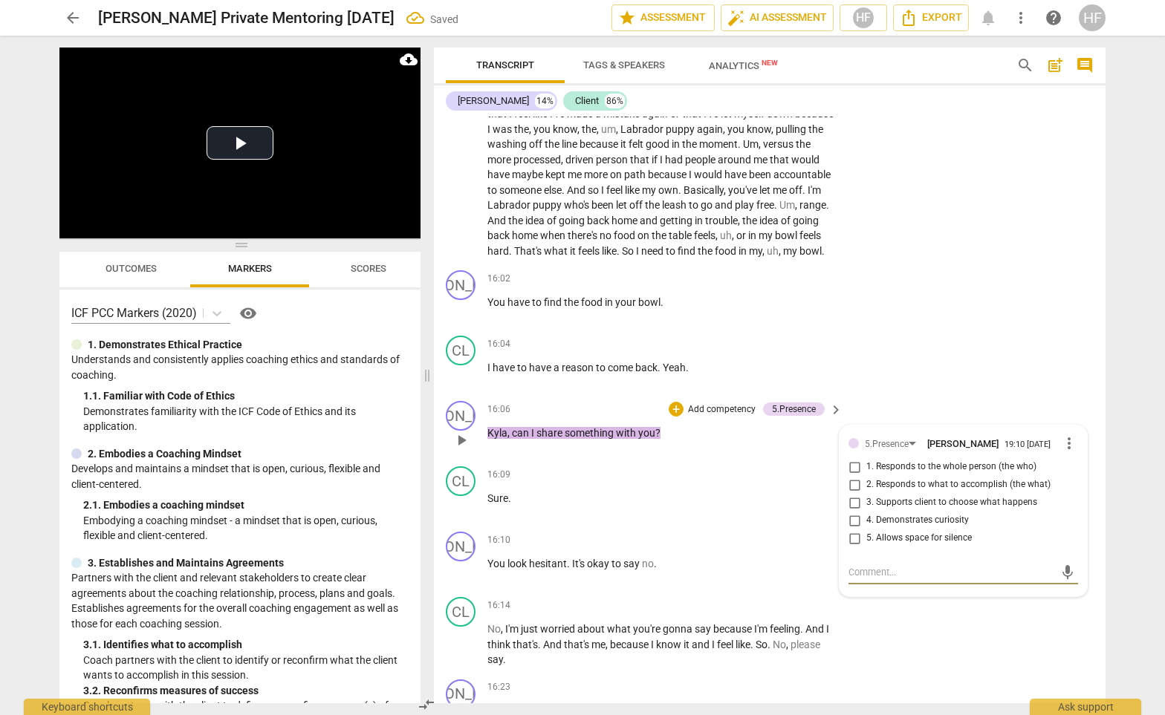
click at [1063, 435] on span "more_vert" at bounding box center [1069, 444] width 18 height 18
click at [1078, 418] on li "Delete" at bounding box center [1080, 420] width 51 height 28
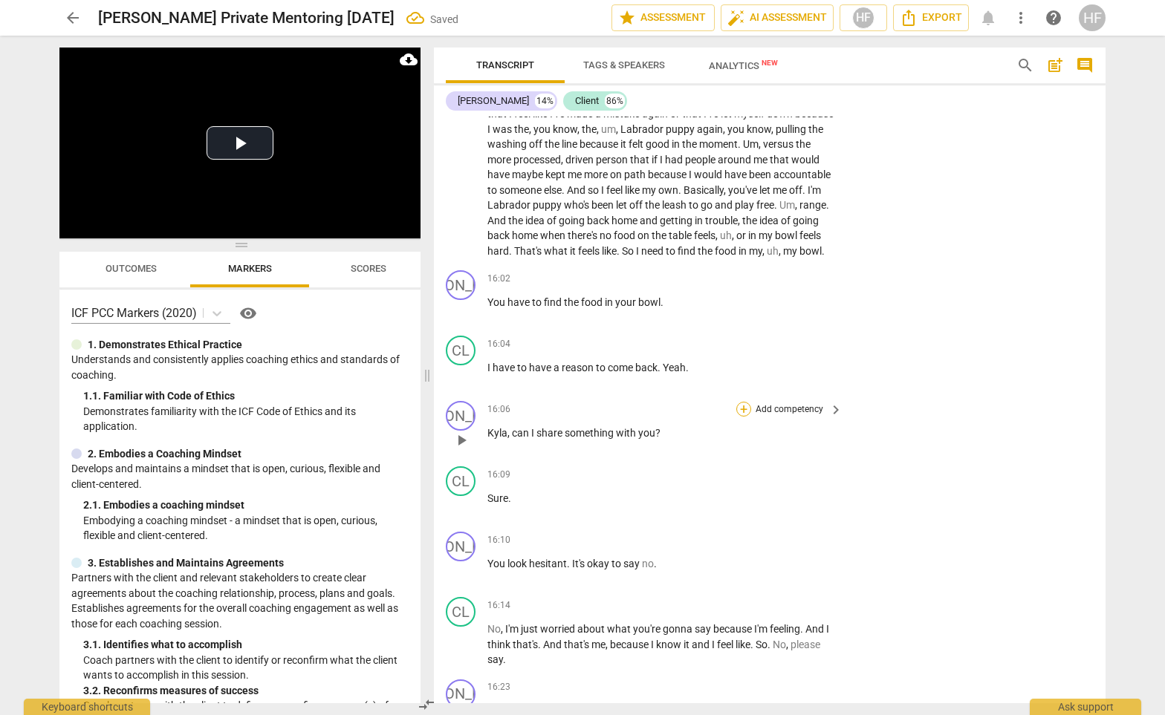
click at [744, 402] on div "+" at bounding box center [743, 409] width 15 height 15
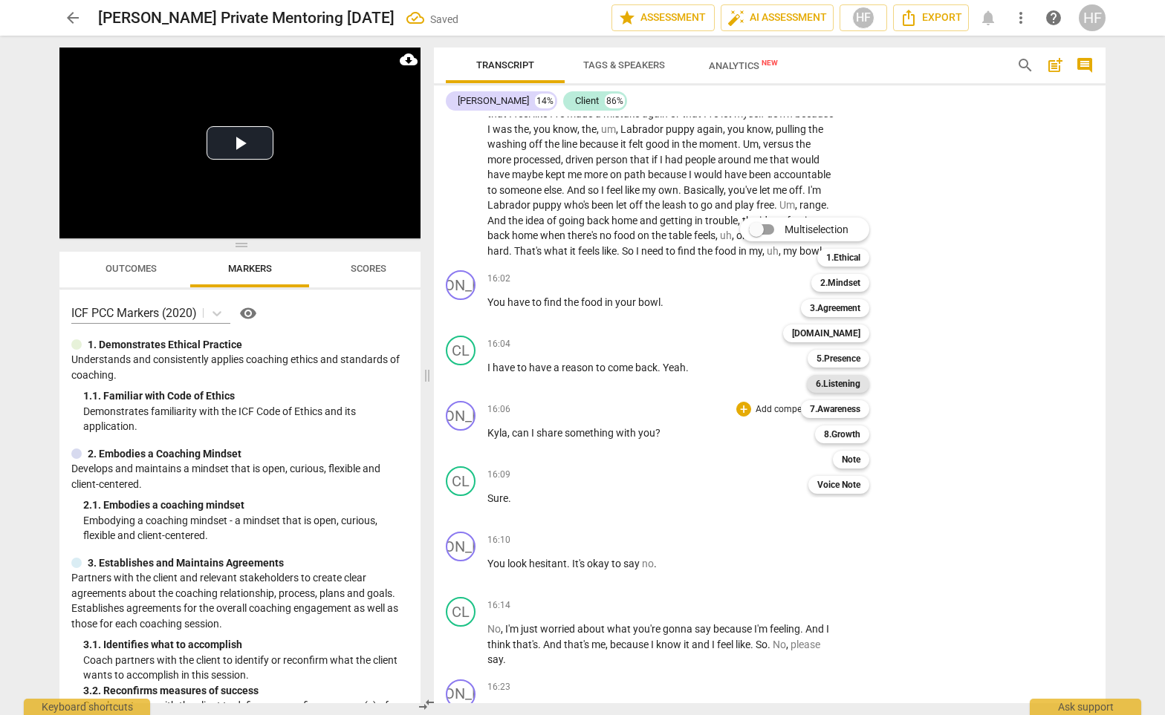
click at [838, 382] on b "6.Listening" at bounding box center [838, 384] width 45 height 18
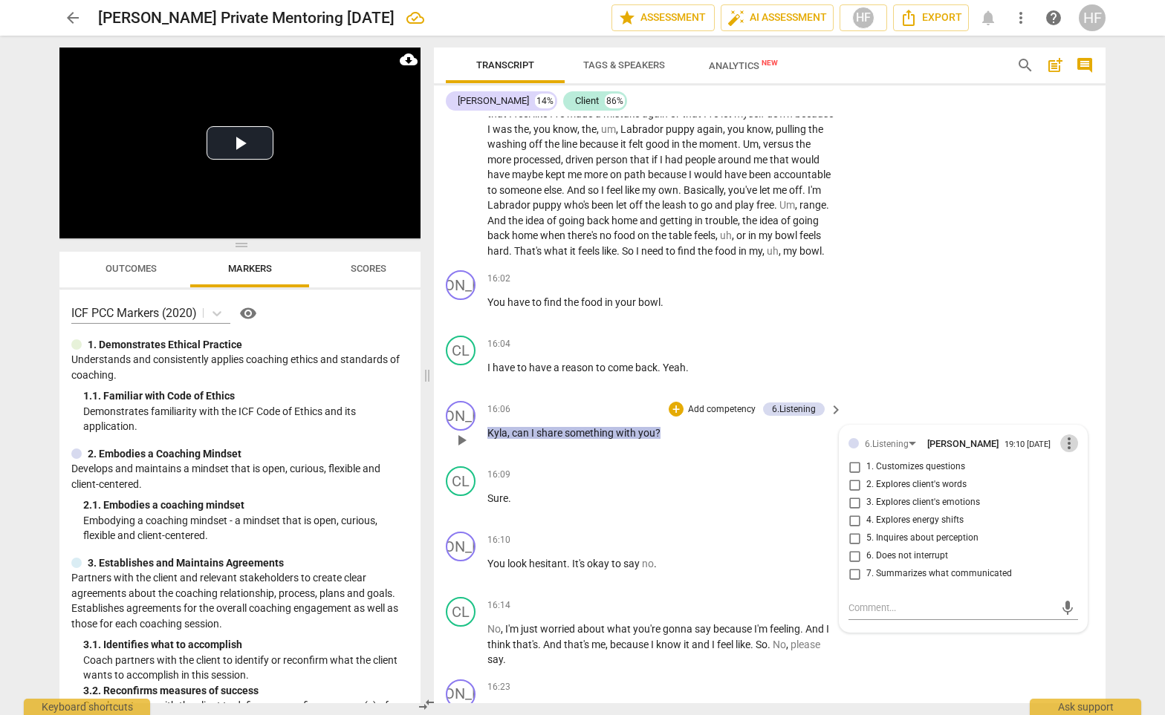
click at [1066, 435] on span "more_vert" at bounding box center [1069, 444] width 18 height 18
click at [1067, 420] on li "Delete" at bounding box center [1080, 420] width 51 height 28
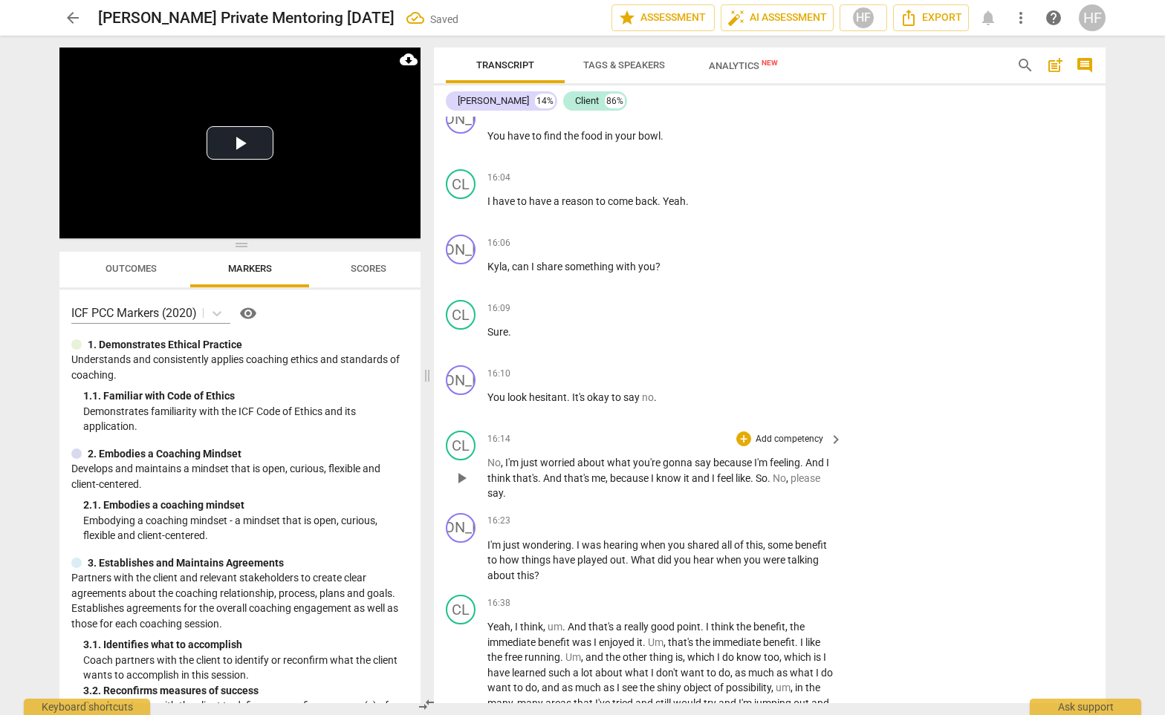
scroll to position [4755, 0]
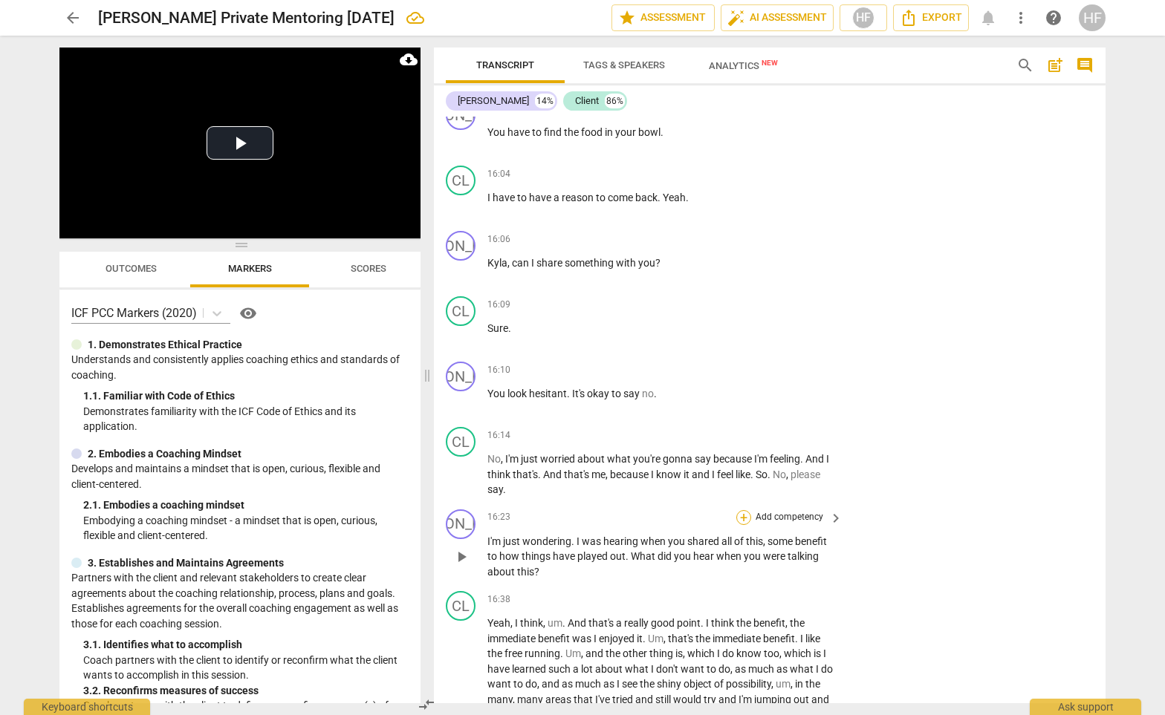
click at [742, 510] on div "+" at bounding box center [743, 517] width 15 height 15
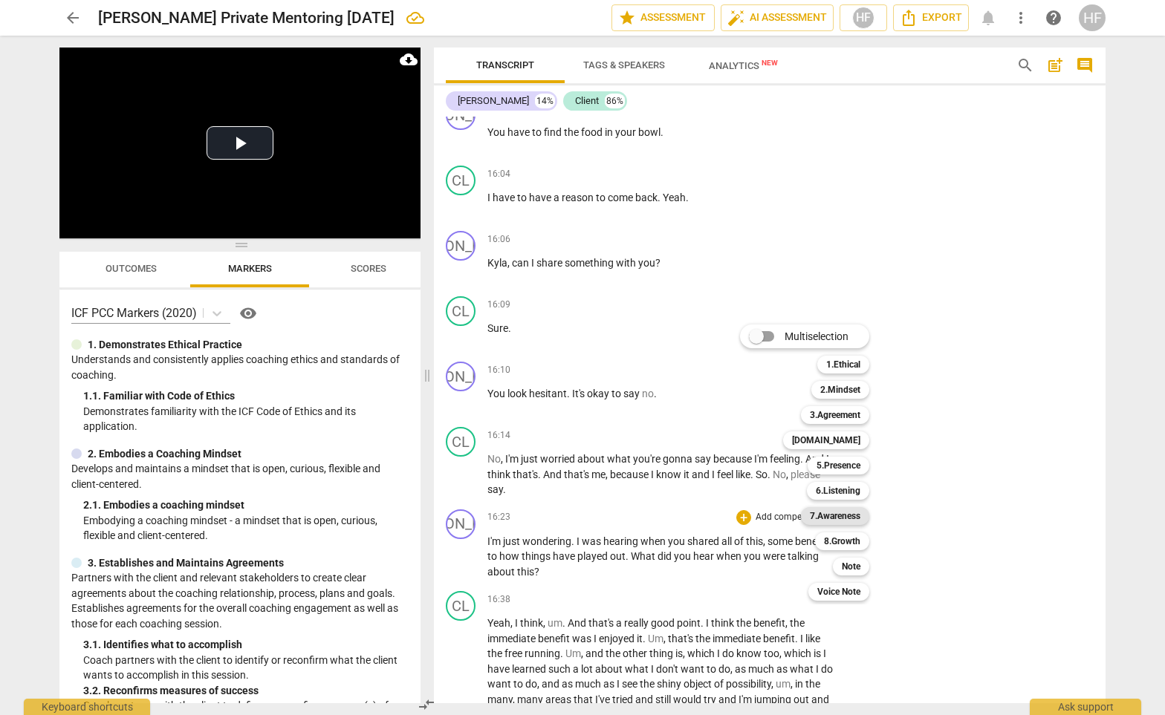
click at [853, 518] on b "7.Awareness" at bounding box center [835, 516] width 51 height 18
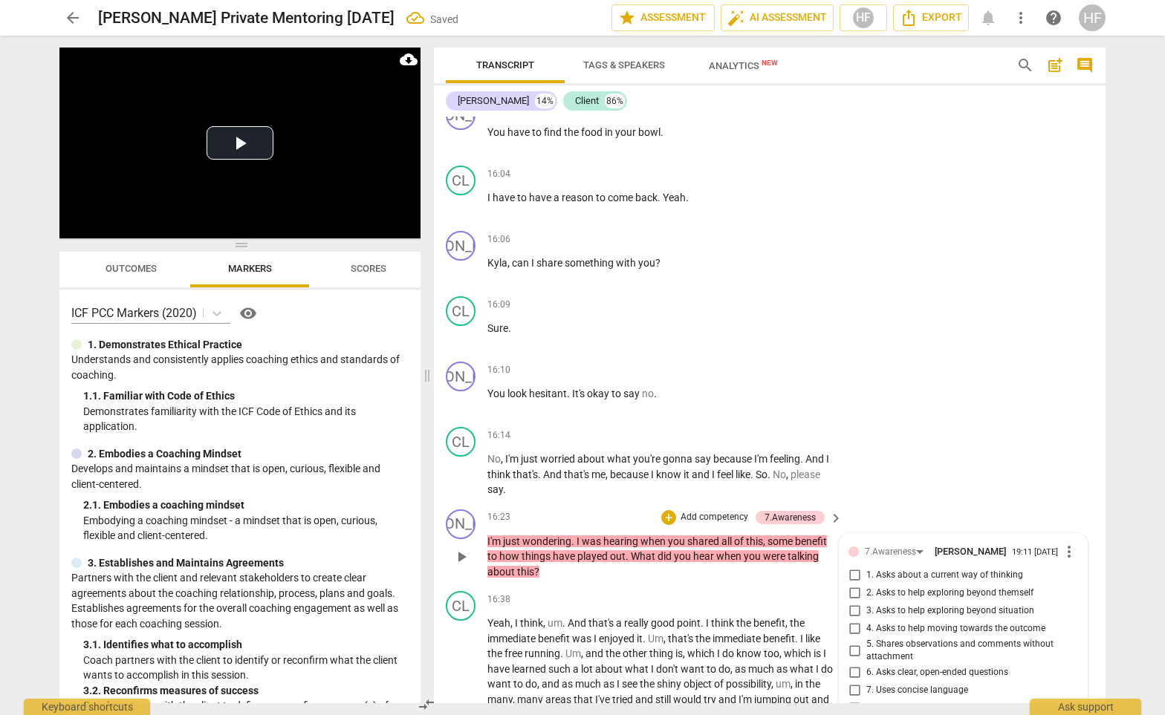
click at [858, 585] on input "2. Asks to help exploring beyond themself" at bounding box center [854, 594] width 24 height 18
checkbox input "true"
click at [851, 664] on input "6. Asks clear, open-ended questions" at bounding box center [854, 673] width 24 height 18
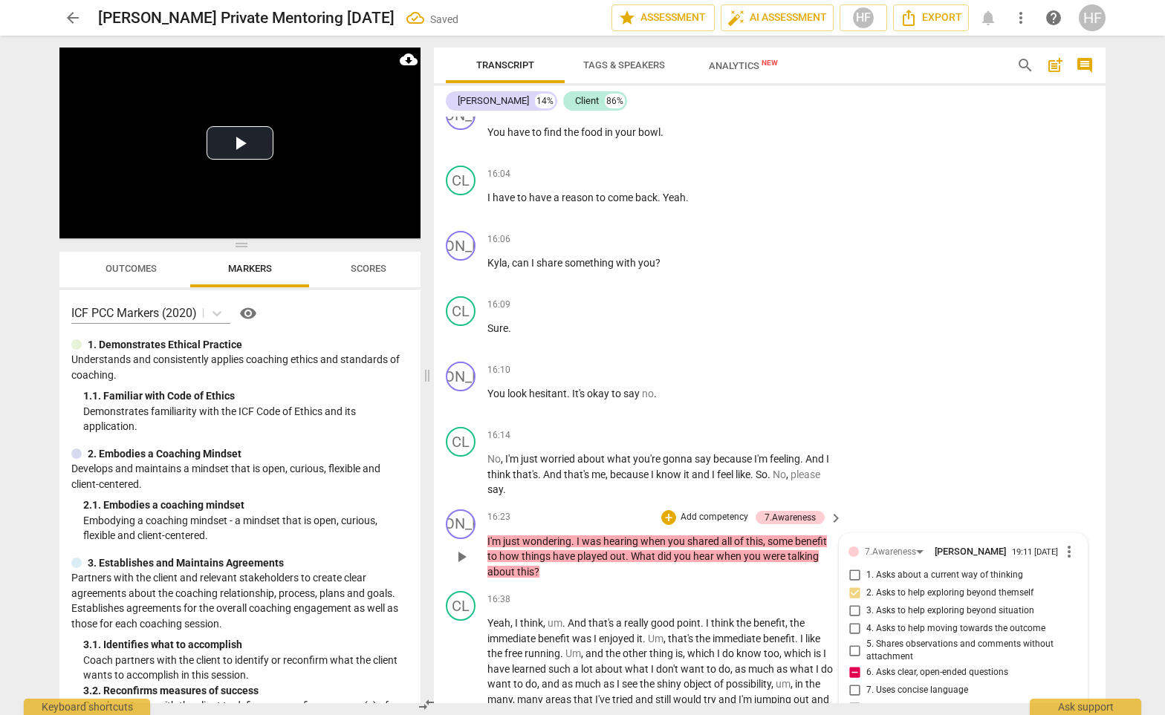
checkbox input "false"
click at [669, 510] on div "+" at bounding box center [668, 517] width 15 height 15
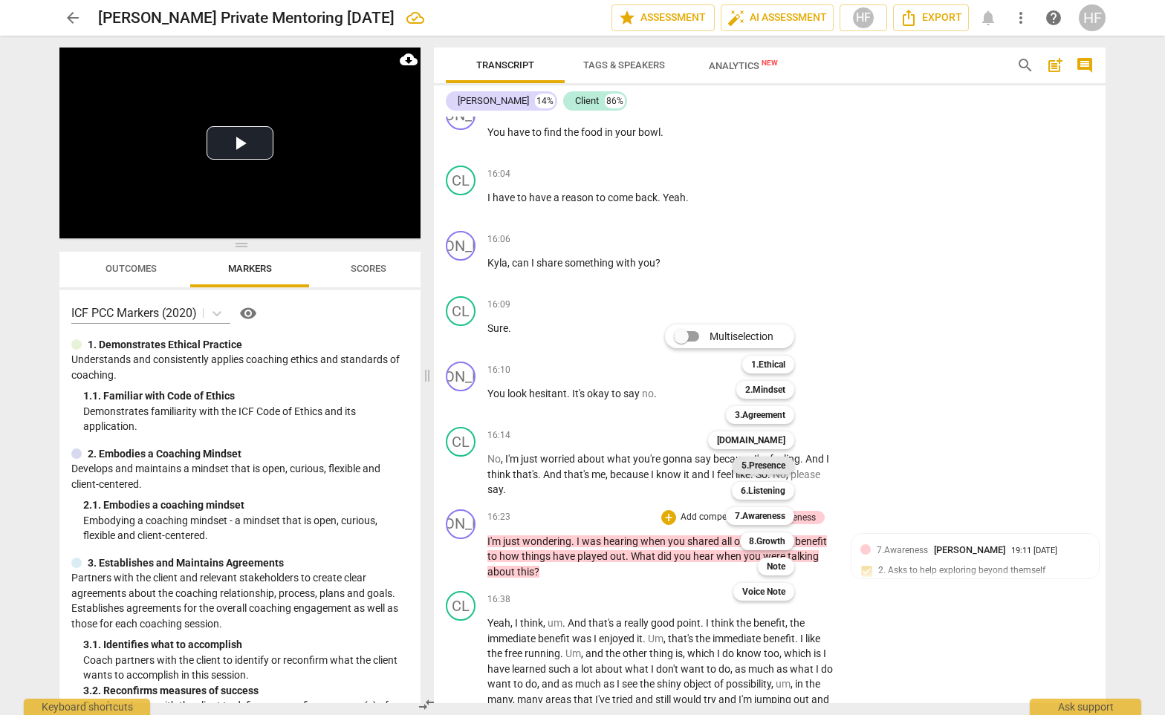
click at [781, 467] on b "5.Presence" at bounding box center [763, 466] width 44 height 18
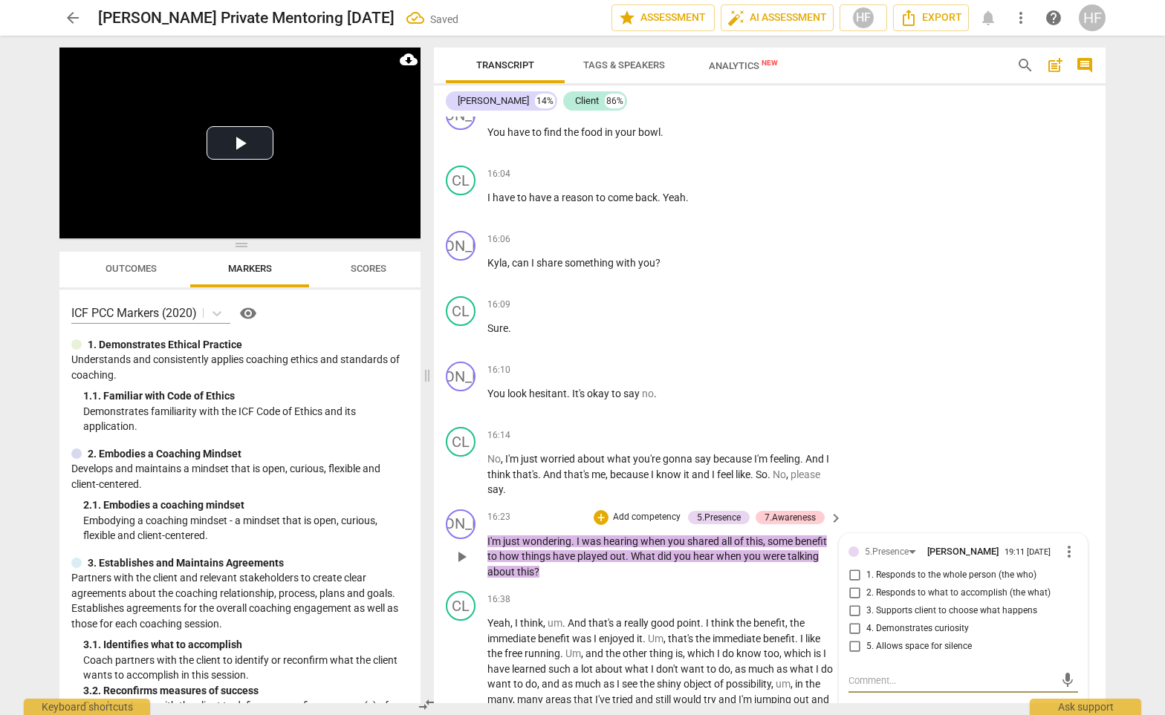
click at [863, 585] on input "2. Responds to what to accomplish (the what)" at bounding box center [854, 594] width 24 height 18
checkbox input "true"
click at [850, 602] on input "3. Supports client to choose what happens" at bounding box center [854, 611] width 24 height 18
checkbox input "true"
click at [854, 620] on input "4. Demonstrates curiosity" at bounding box center [854, 629] width 24 height 18
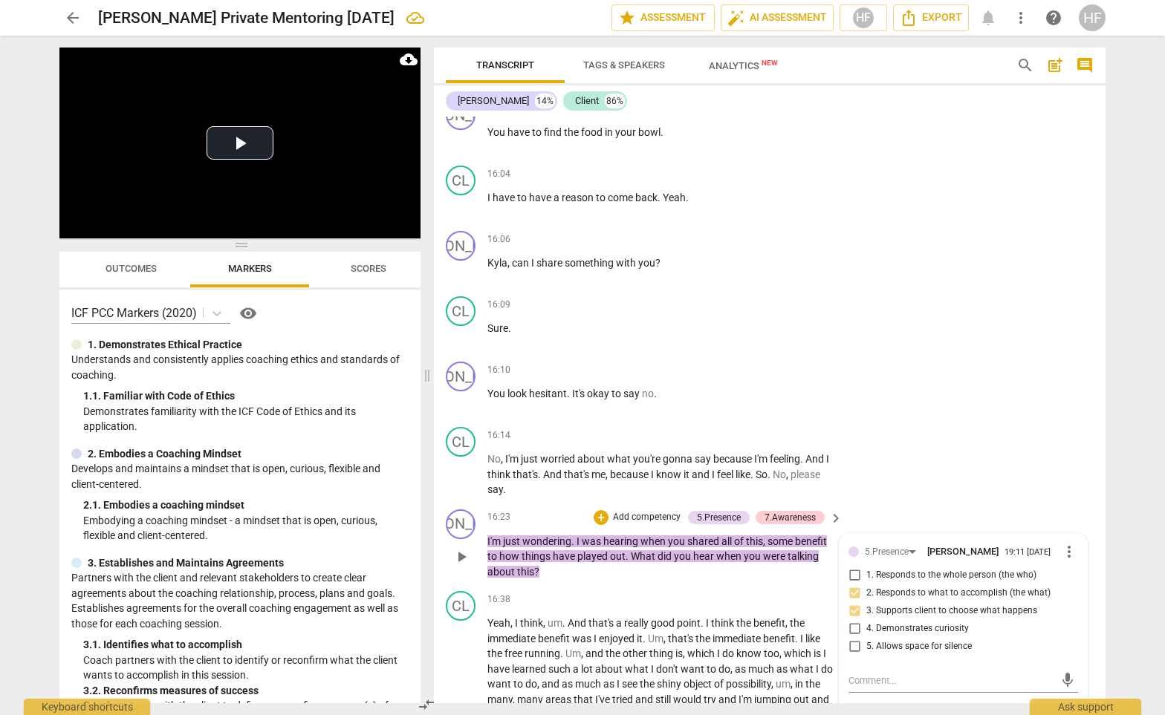
checkbox input "true"
click at [600, 510] on div "+" at bounding box center [601, 517] width 15 height 15
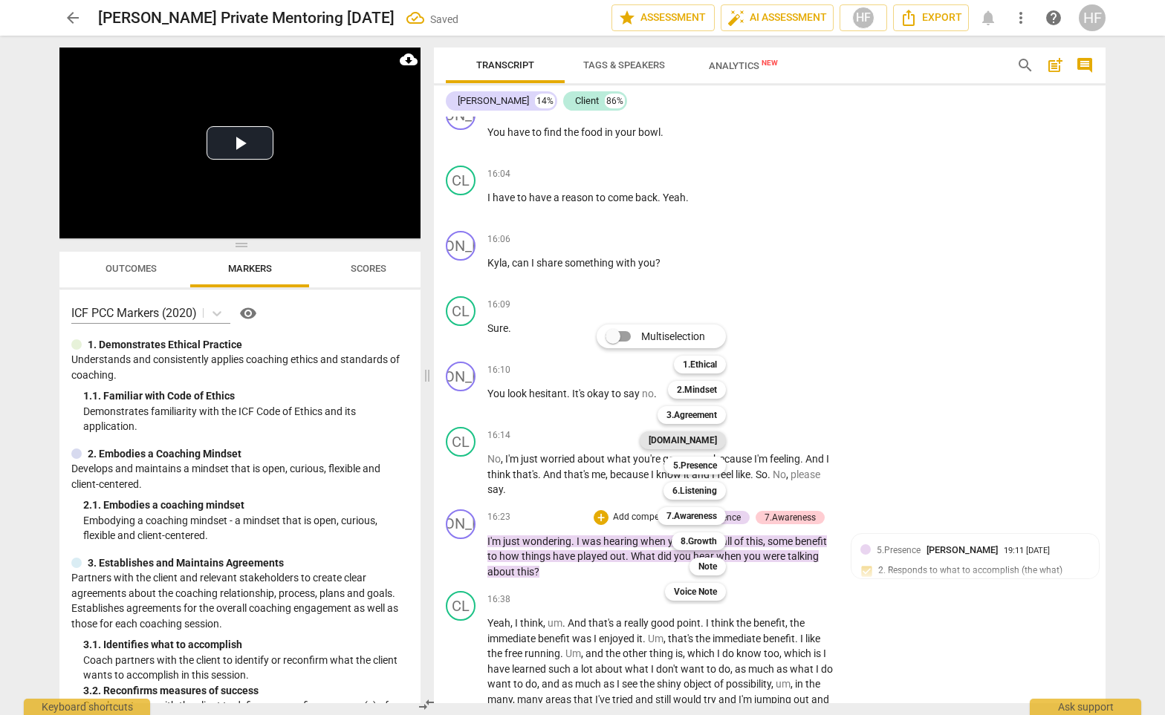
click at [710, 440] on b "[DOMAIN_NAME]" at bounding box center [683, 441] width 68 height 18
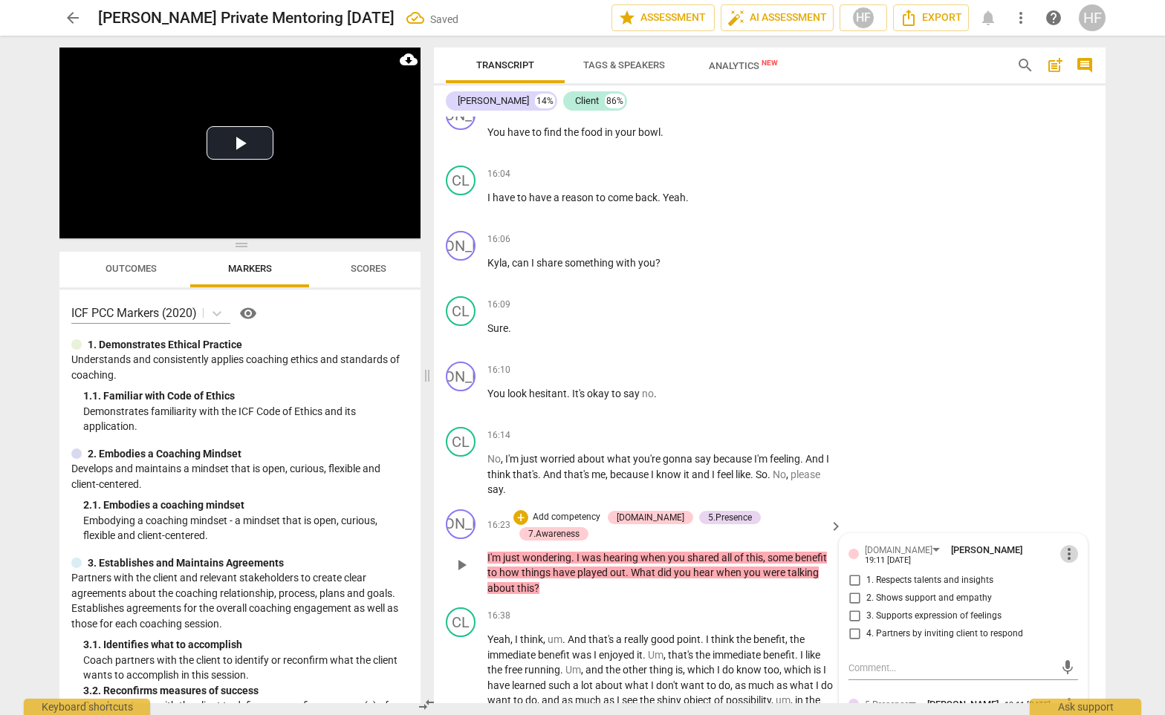
click at [1065, 545] on span "more_vert" at bounding box center [1069, 554] width 18 height 18
click at [1072, 522] on li "Delete" at bounding box center [1080, 525] width 51 height 28
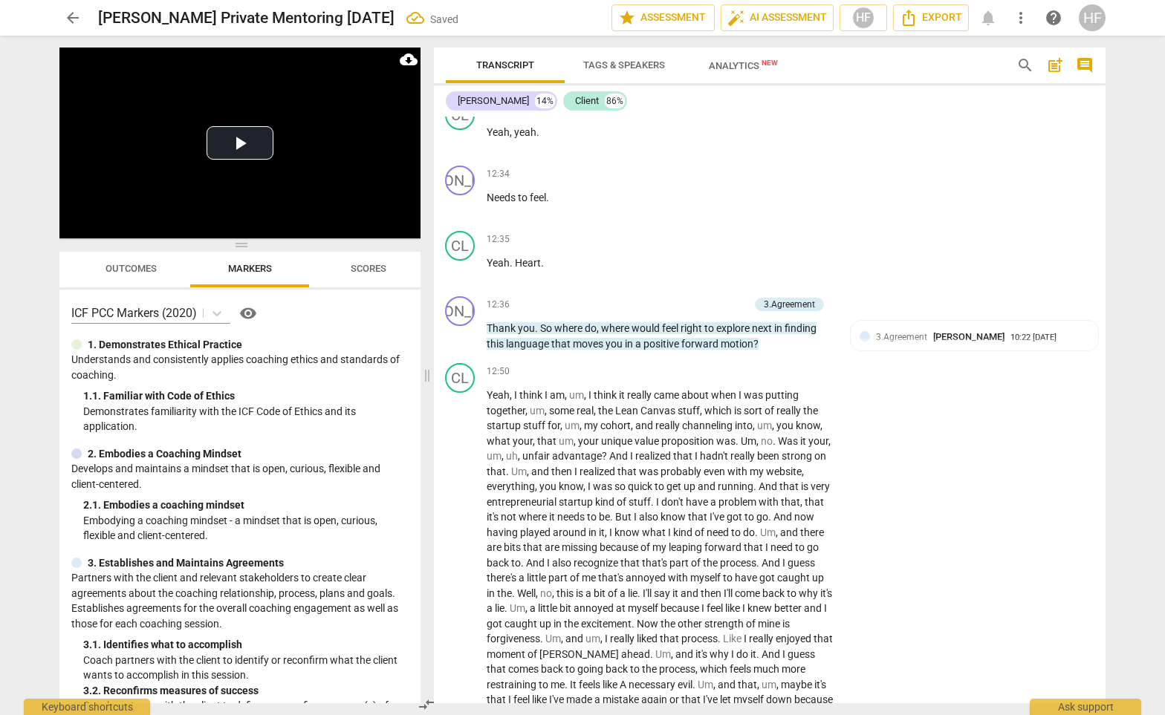
scroll to position [3896, 1]
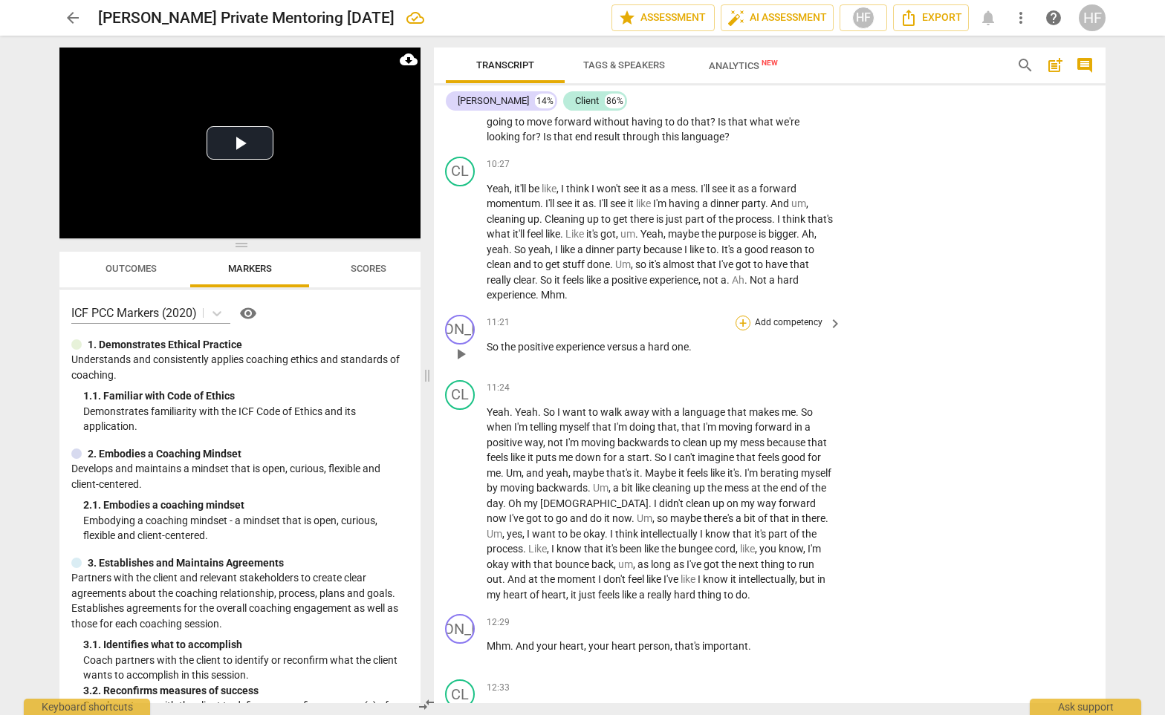
click at [745, 316] on div "+" at bounding box center [742, 323] width 15 height 15
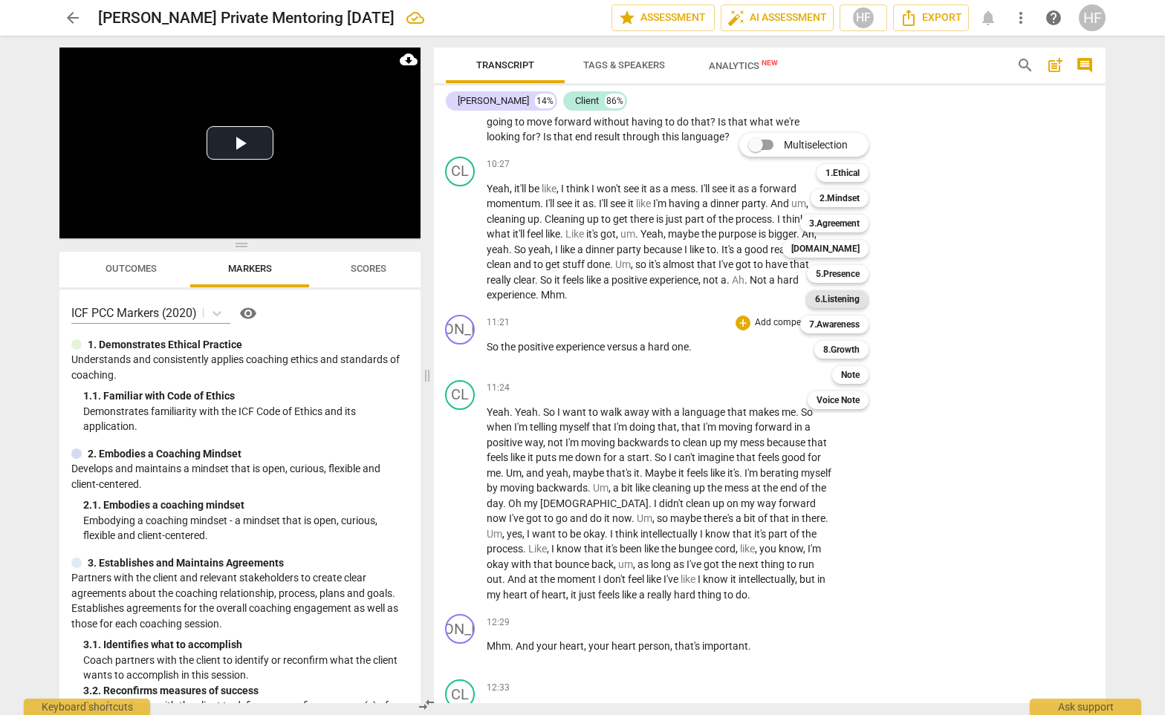
click at [845, 303] on b "6.Listening" at bounding box center [837, 299] width 45 height 18
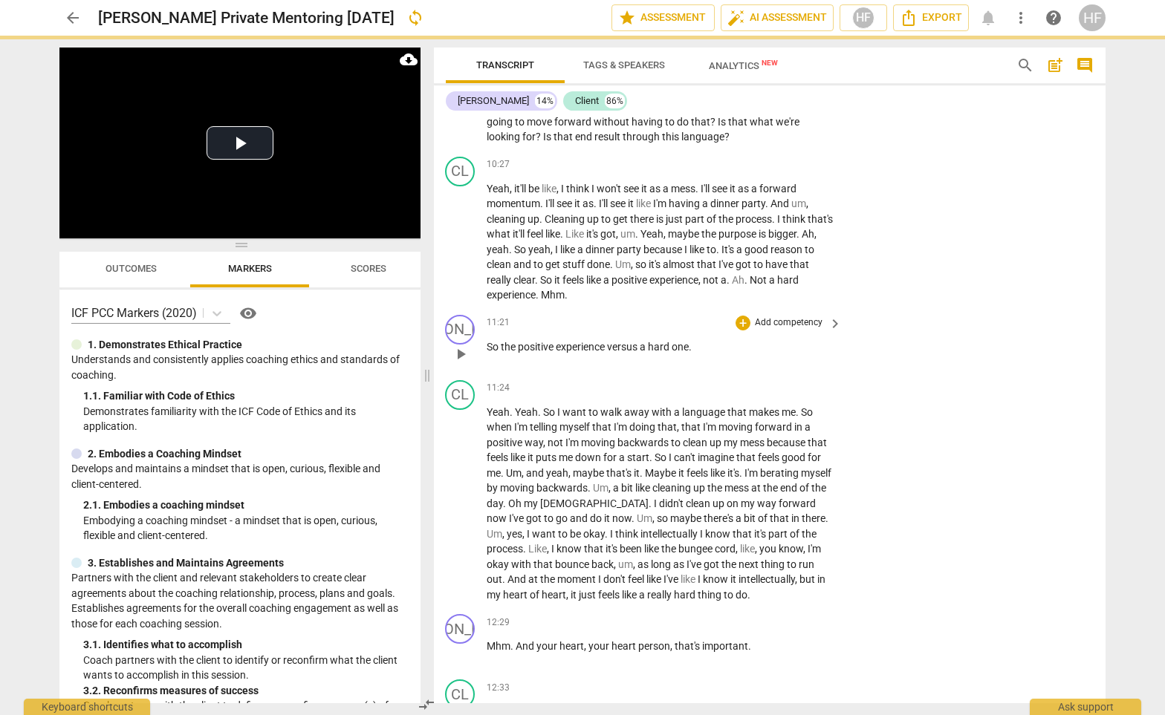
click at [908, 315] on div "JO play_arrow pause 11:21 + Add competency keyboard_arrow_right So the positive…" at bounding box center [769, 341] width 672 height 65
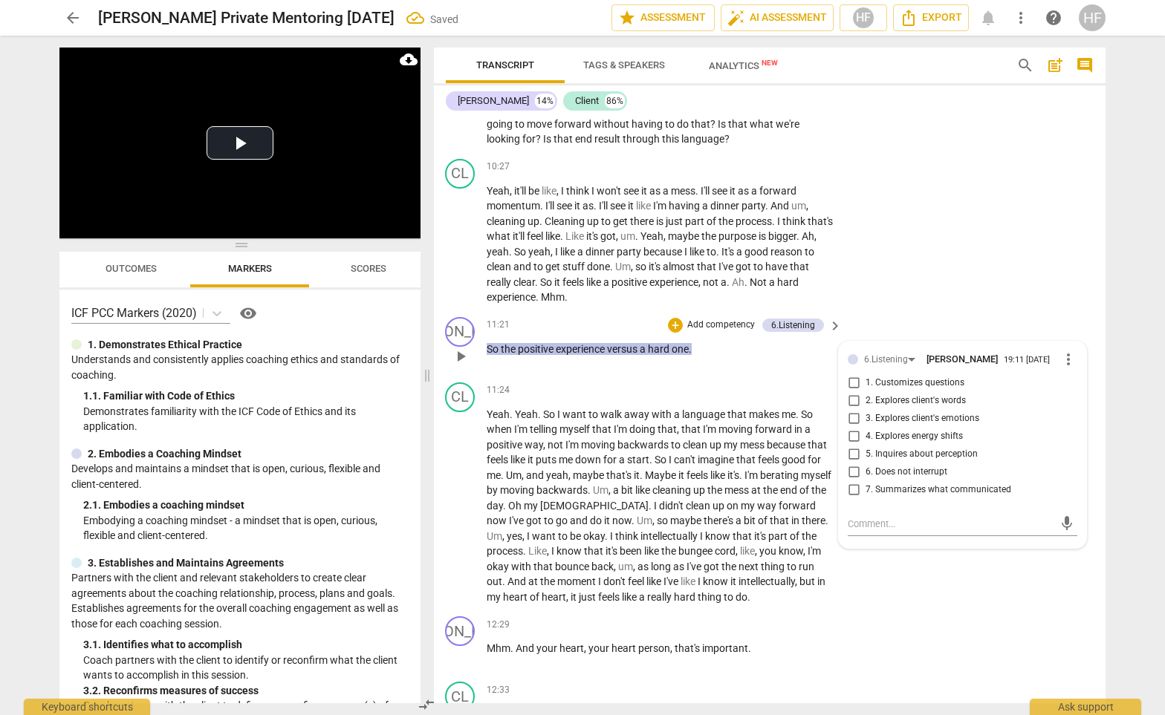
click at [865, 484] on span "7. Summarizes what communicated" at bounding box center [938, 490] width 146 height 13
click at [863, 481] on input "7. Summarizes what communicated" at bounding box center [854, 490] width 24 height 18
checkbox input "true"
click at [859, 517] on textarea at bounding box center [951, 524] width 206 height 14
type textarea "A"
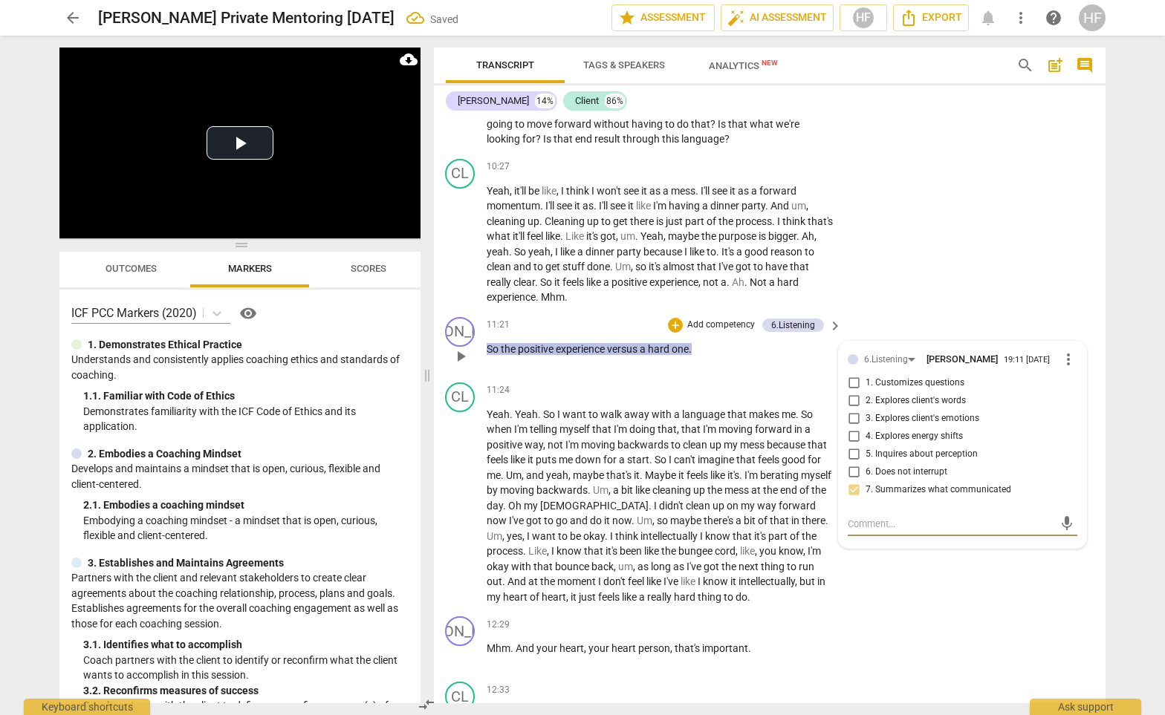
type textarea "A"
type textarea "Ad"
type textarea "Add"
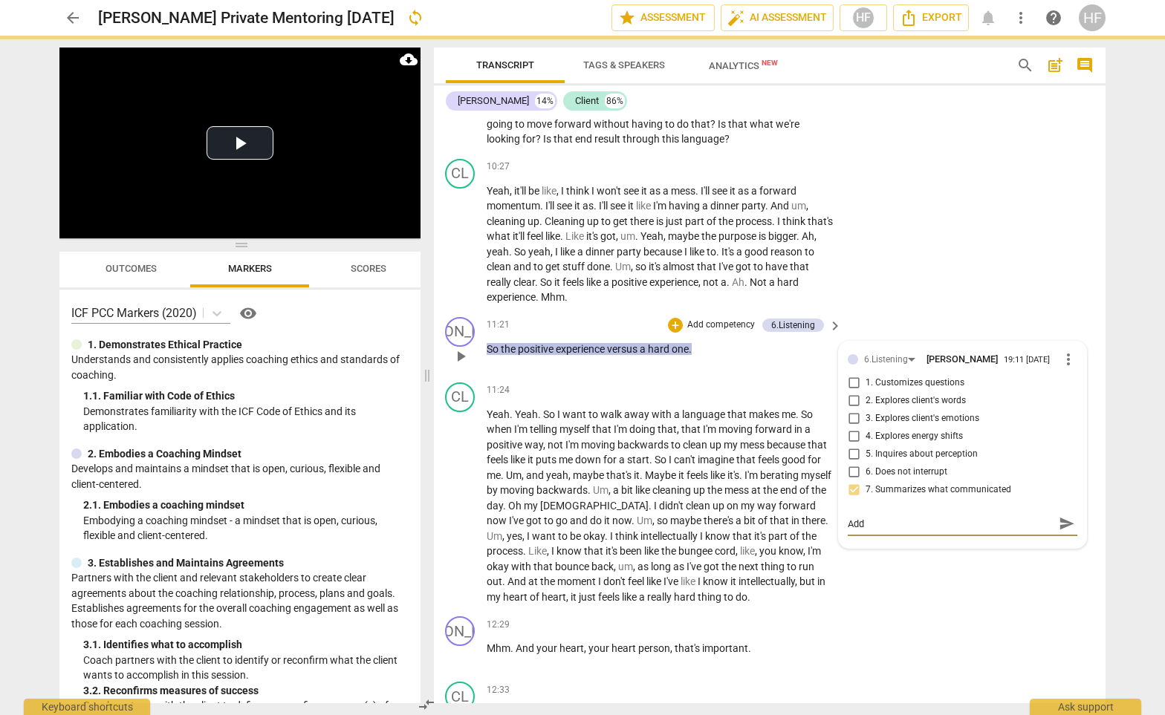
type textarea "Add"
type textarea "Add a"
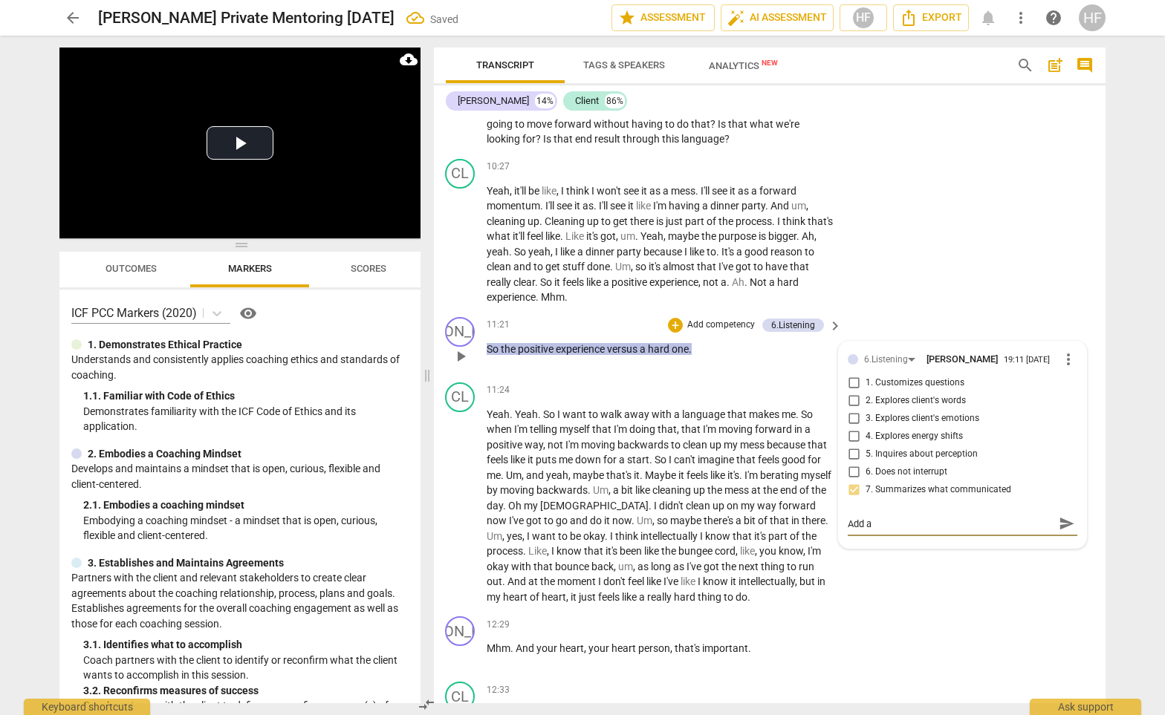
type textarea "Add an"
type textarea "Add an e"
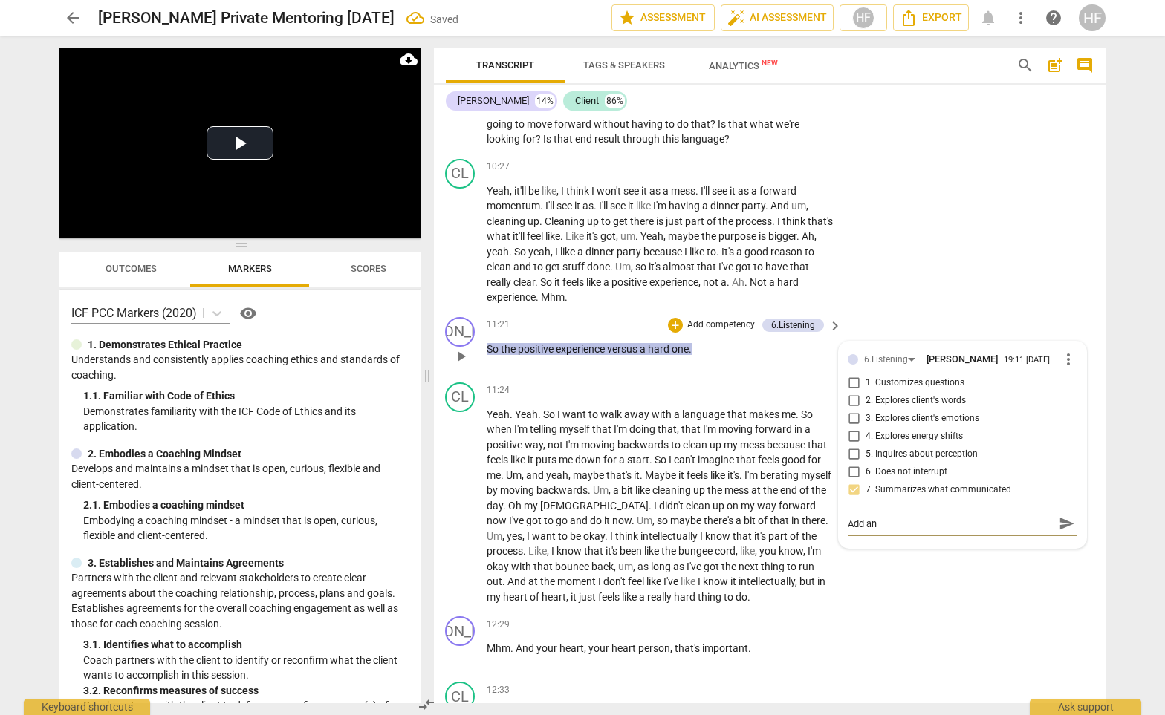
type textarea "Add an e"
type textarea "Add an ev"
type textarea "Add an evo"
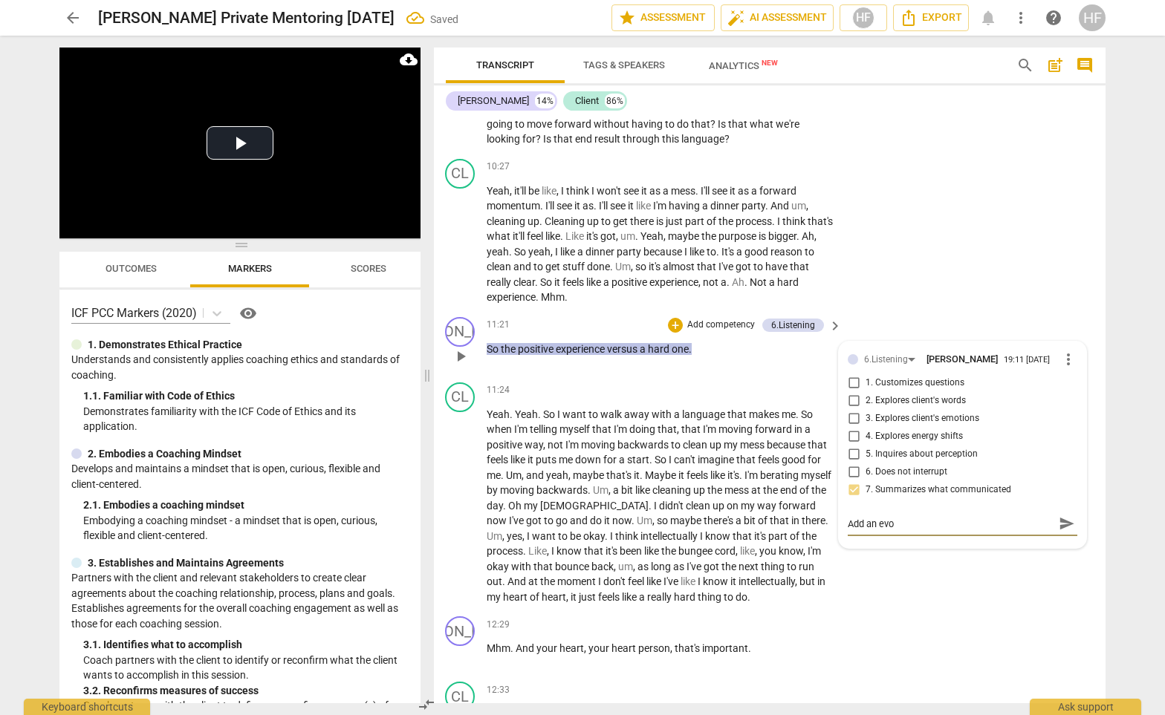
type textarea "Add an evok"
type textarea "Add an evokt"
click at [901, 517] on textarea "Add an evoktive question here." at bounding box center [951, 524] width 206 height 14
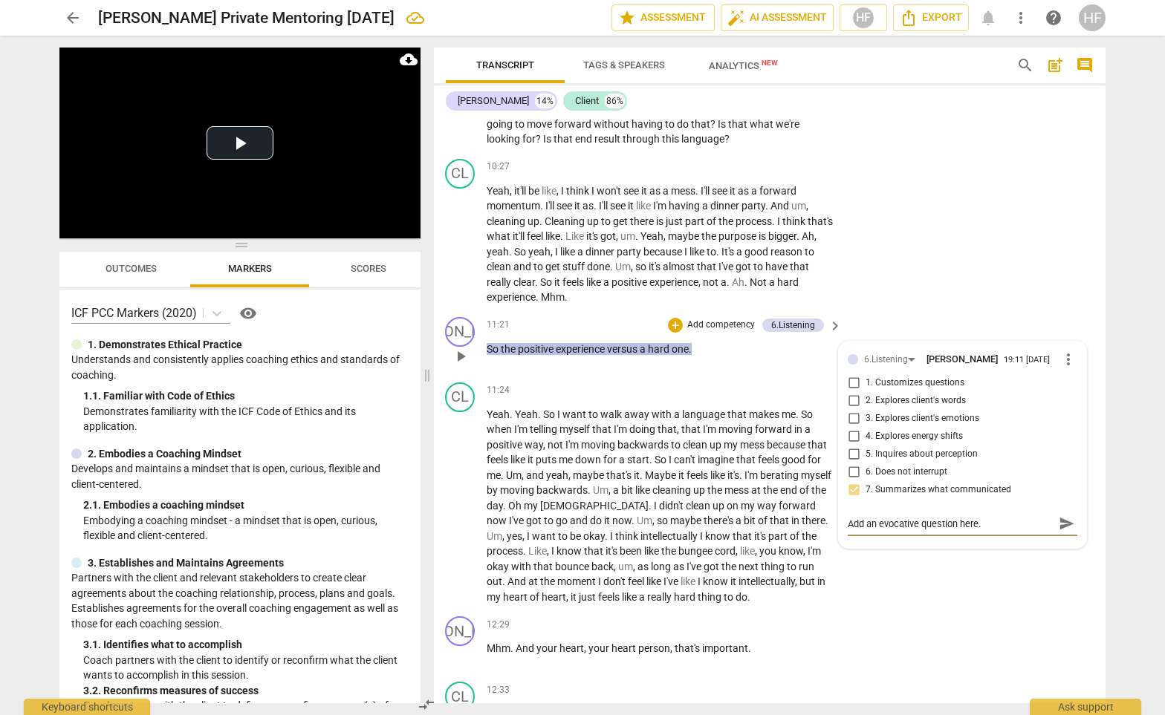
click at [988, 517] on textarea "Add an evocative question here." at bounding box center [951, 524] width 206 height 14
click at [1059, 516] on span "send" at bounding box center [1067, 524] width 16 height 16
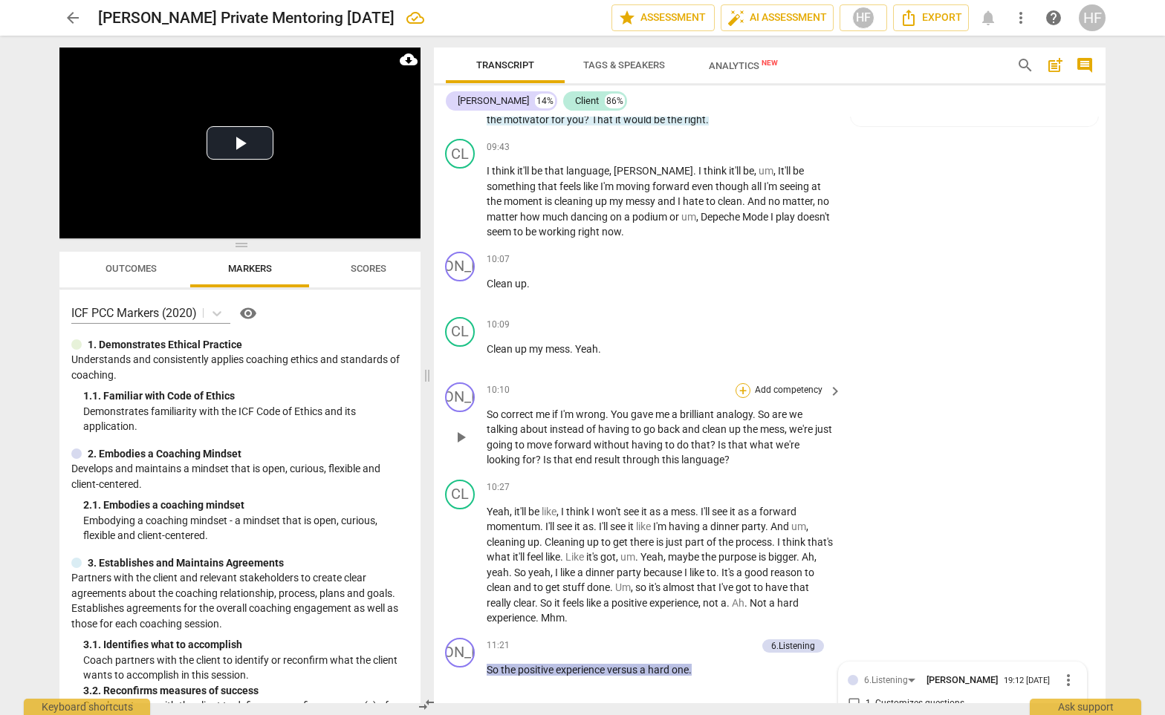
click at [739, 383] on div "+" at bounding box center [742, 390] width 15 height 15
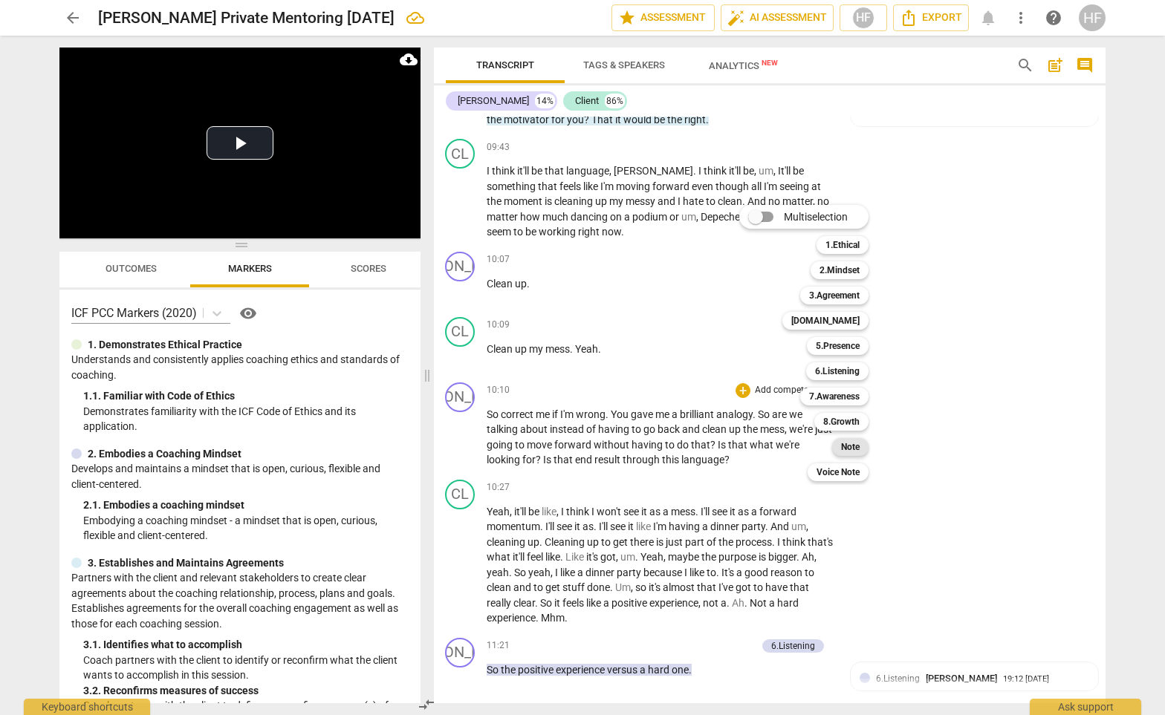
click at [854, 446] on b "Note" at bounding box center [850, 447] width 19 height 18
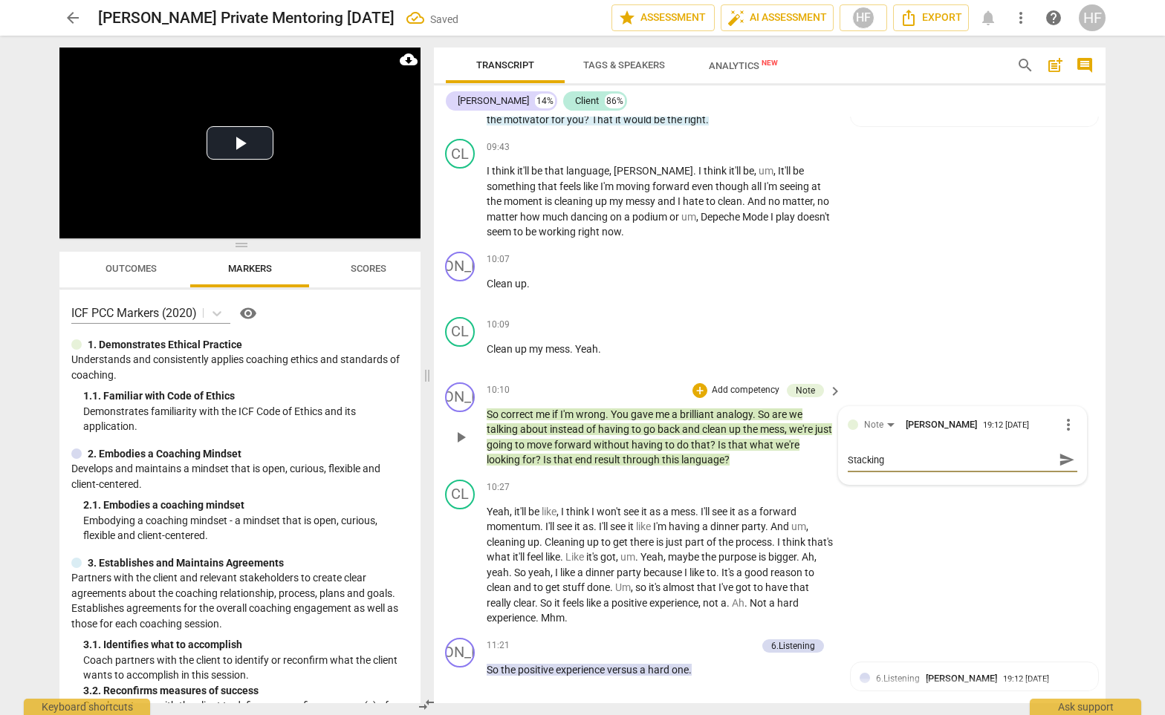
click at [1062, 452] on span "send" at bounding box center [1067, 460] width 16 height 16
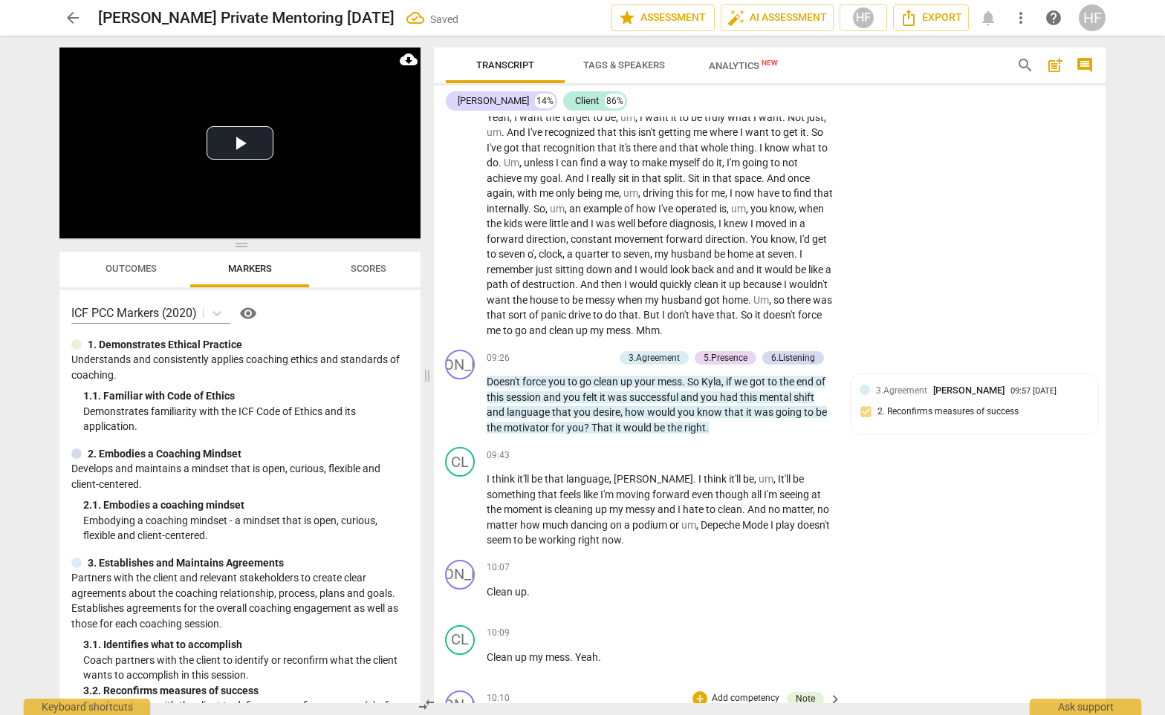
scroll to position [2787, 1]
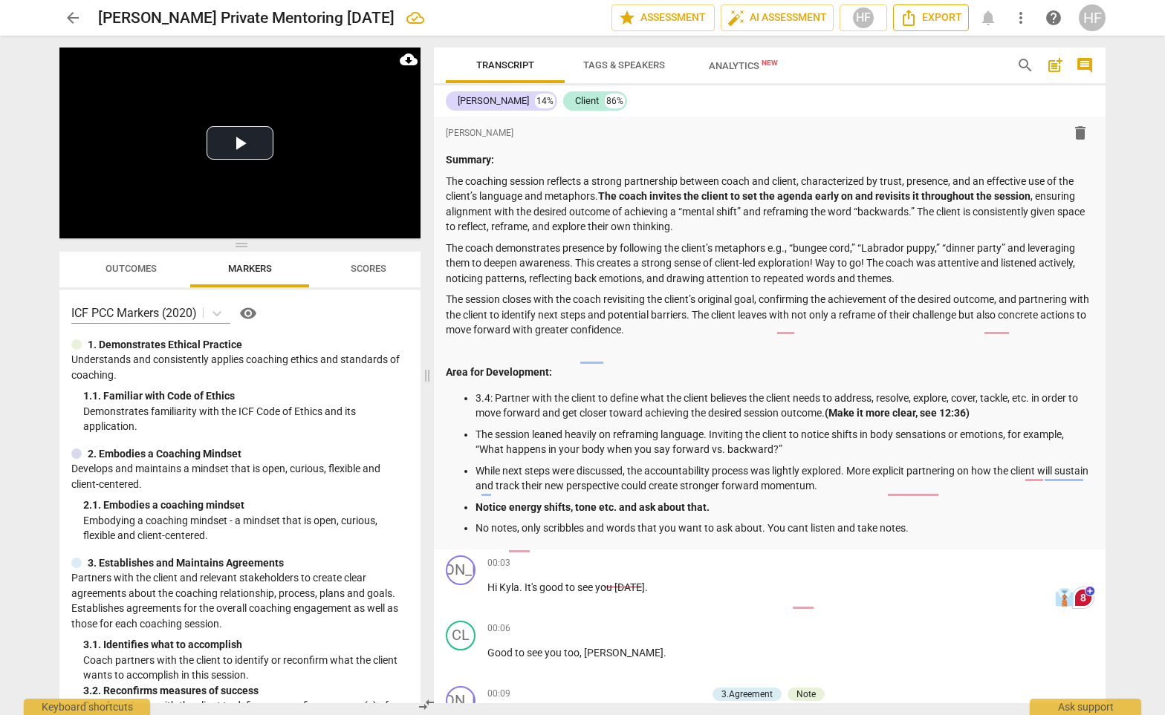
click at [936, 21] on span "Export" at bounding box center [931, 18] width 62 height 18
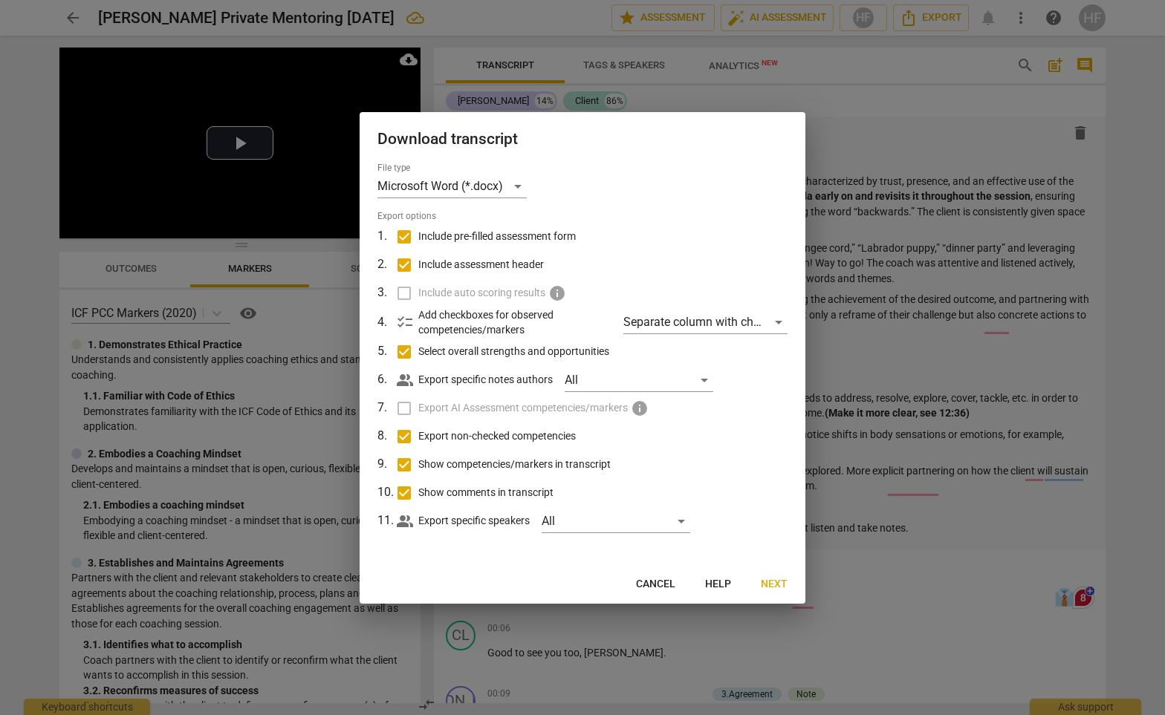
click at [783, 588] on span "Next" at bounding box center [774, 584] width 27 height 15
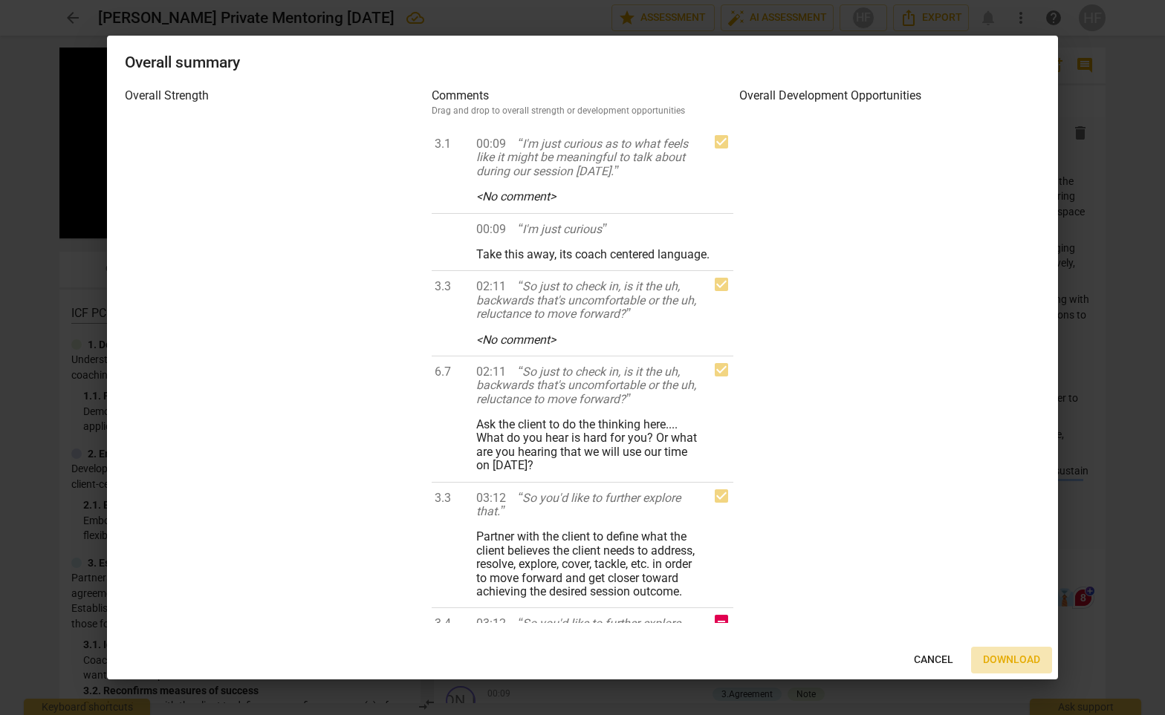
click at [1013, 660] on span "Download" at bounding box center [1011, 660] width 57 height 15
